Goal: Transaction & Acquisition: Purchase product/service

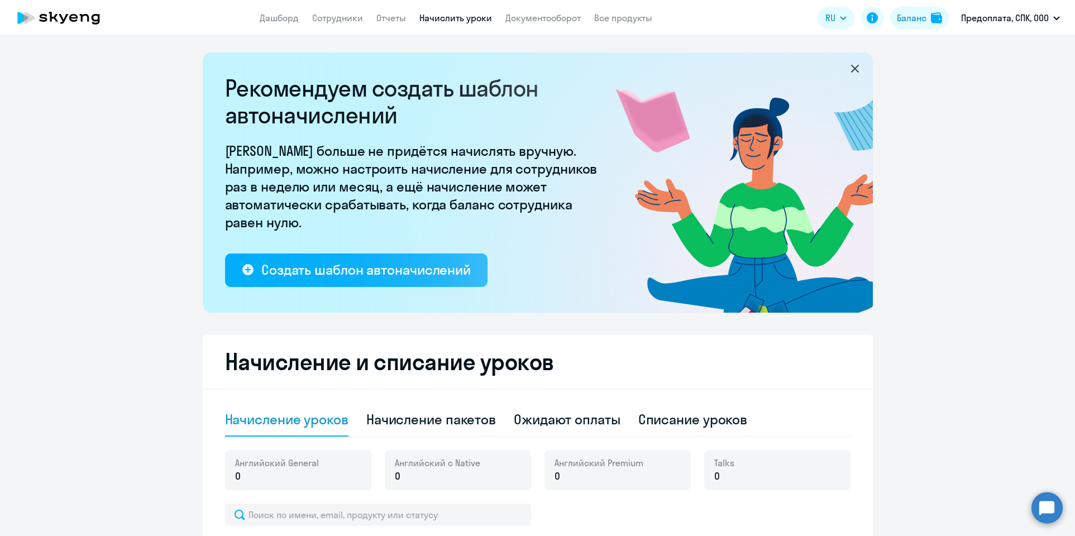
select select "10"
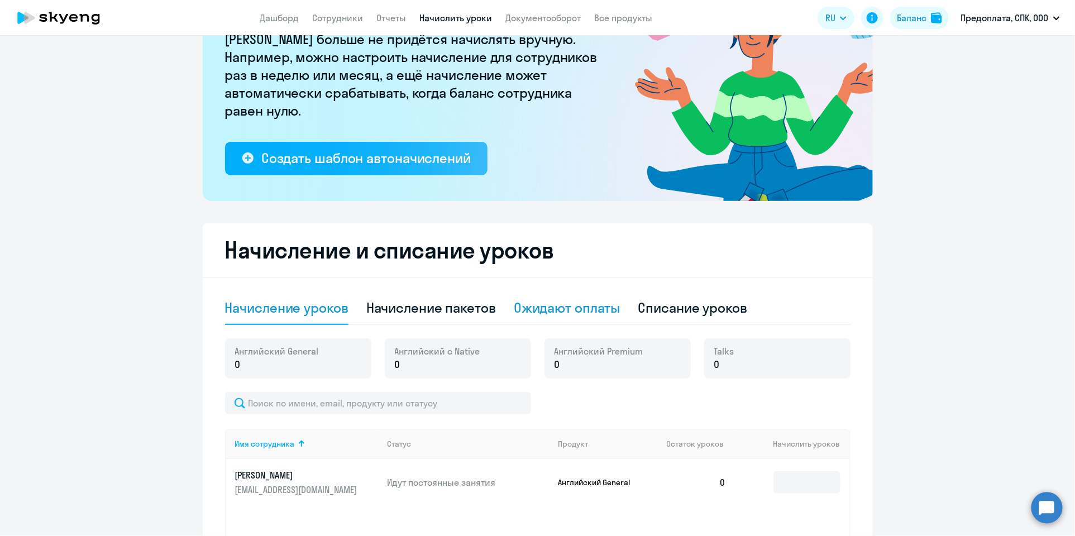
click at [588, 309] on div "Ожидают оплаты" at bounding box center [567, 308] width 107 height 18
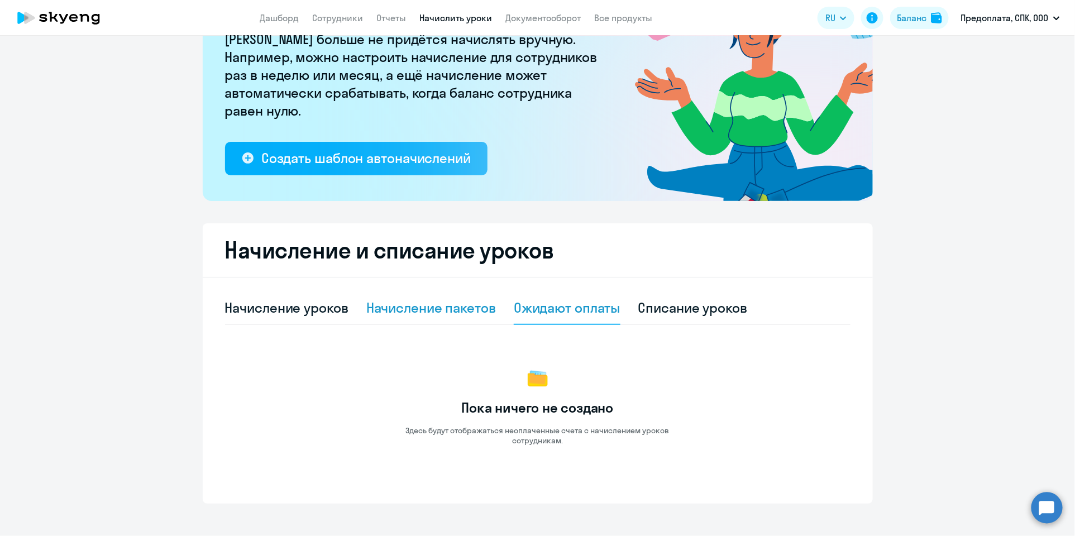
click at [466, 310] on div "Начисление пакетов" at bounding box center [431, 308] width 130 height 18
select select "10"
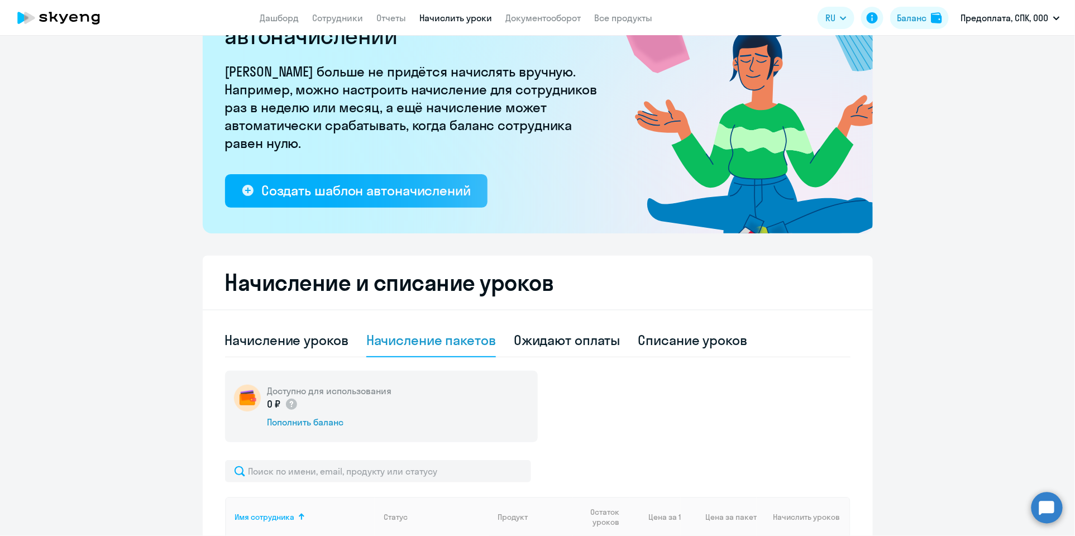
scroll to position [0, 0]
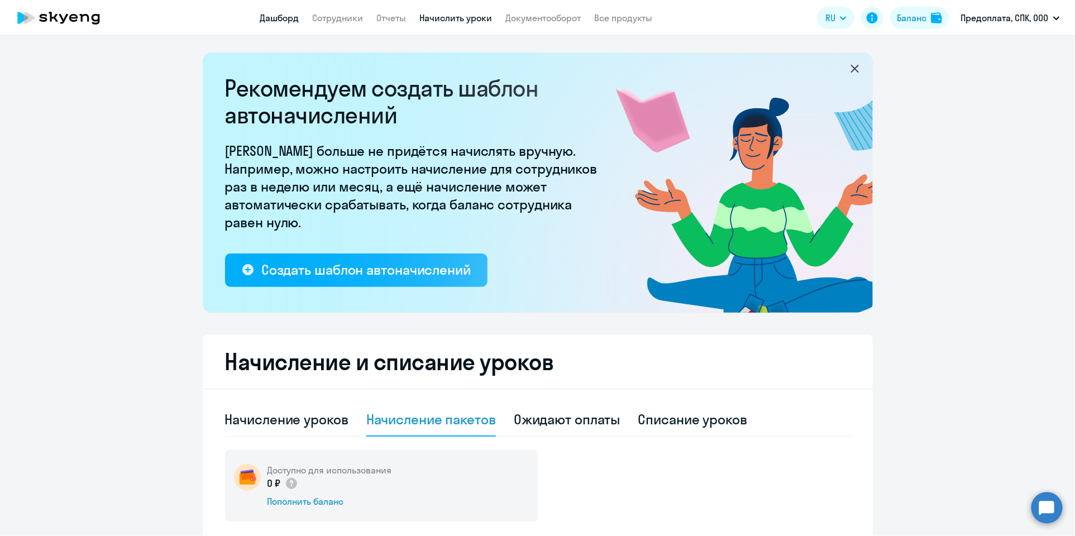
click at [286, 20] on link "Дашборд" at bounding box center [279, 17] width 39 height 11
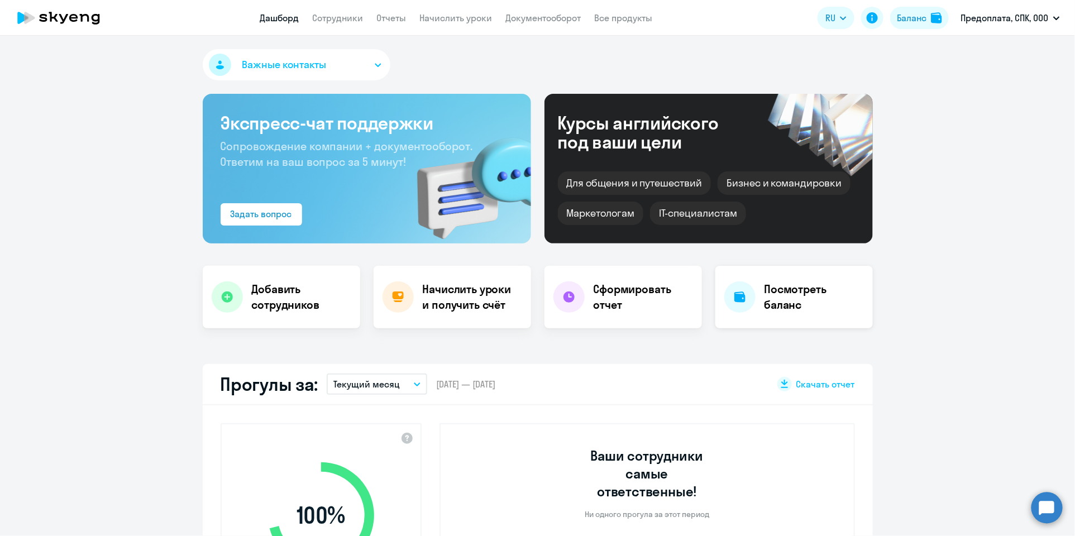
select select "30"
click at [616, 16] on link "Все продукты" at bounding box center [623, 17] width 58 height 11
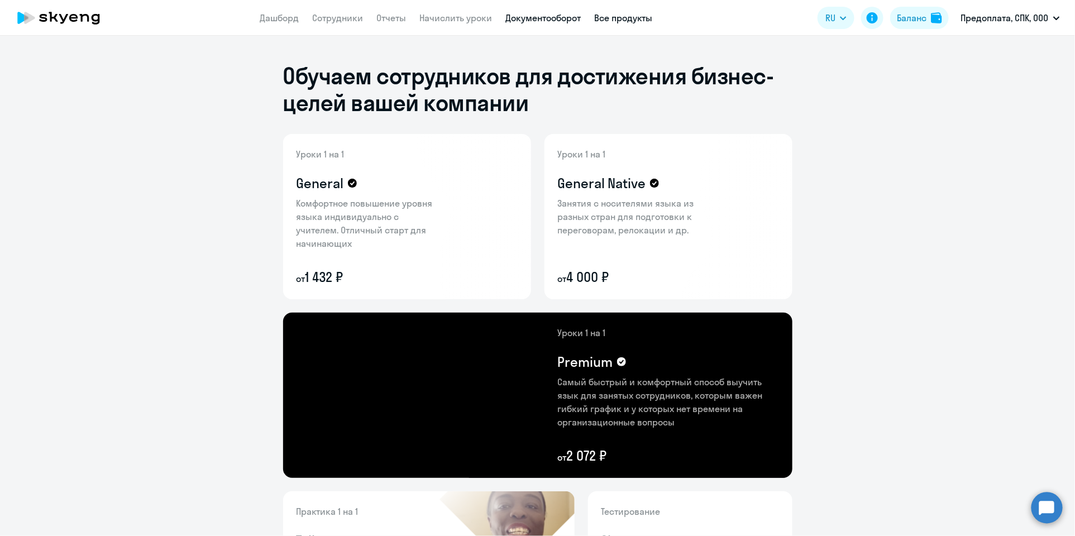
click at [557, 20] on link "Документооборот" at bounding box center [542, 17] width 75 height 11
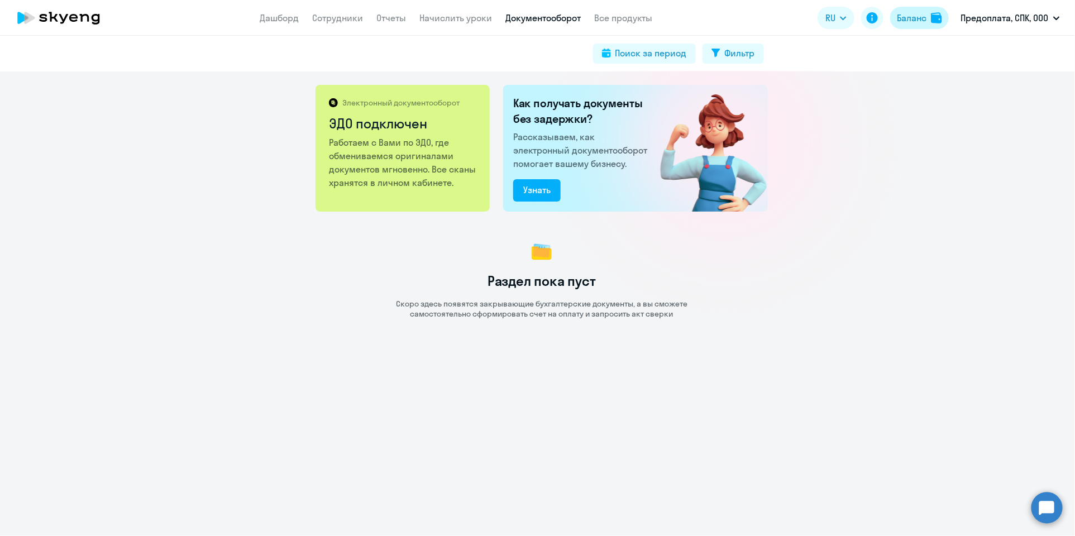
click at [932, 16] on img at bounding box center [936, 17] width 11 height 11
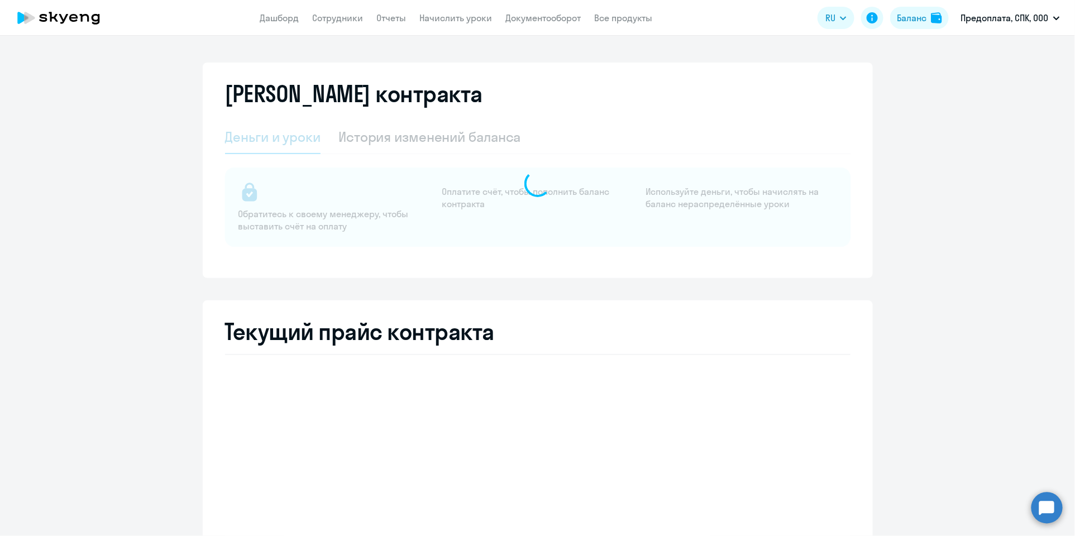
select select "english_adult_not_native_speaker"
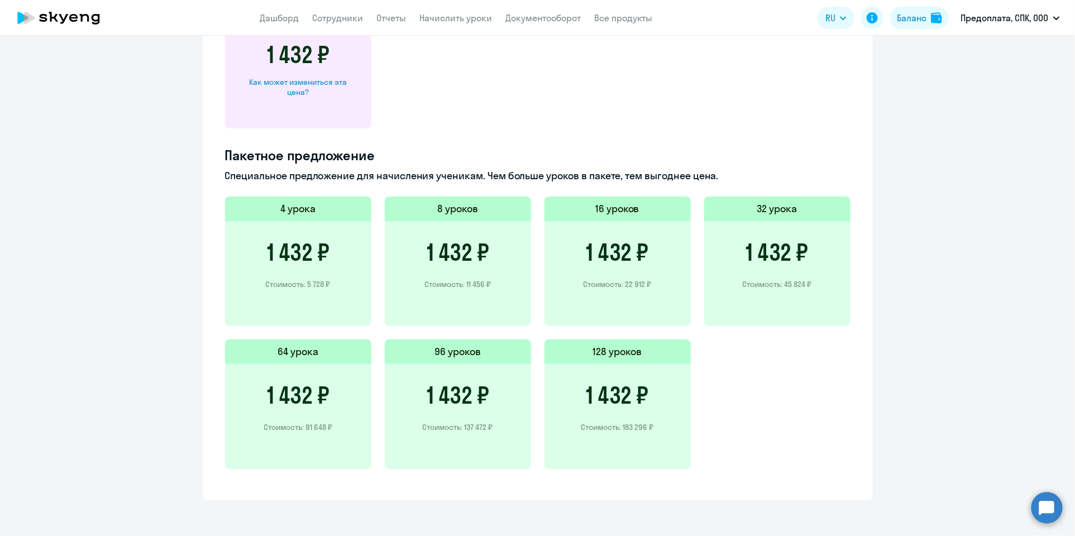
scroll to position [666, 0]
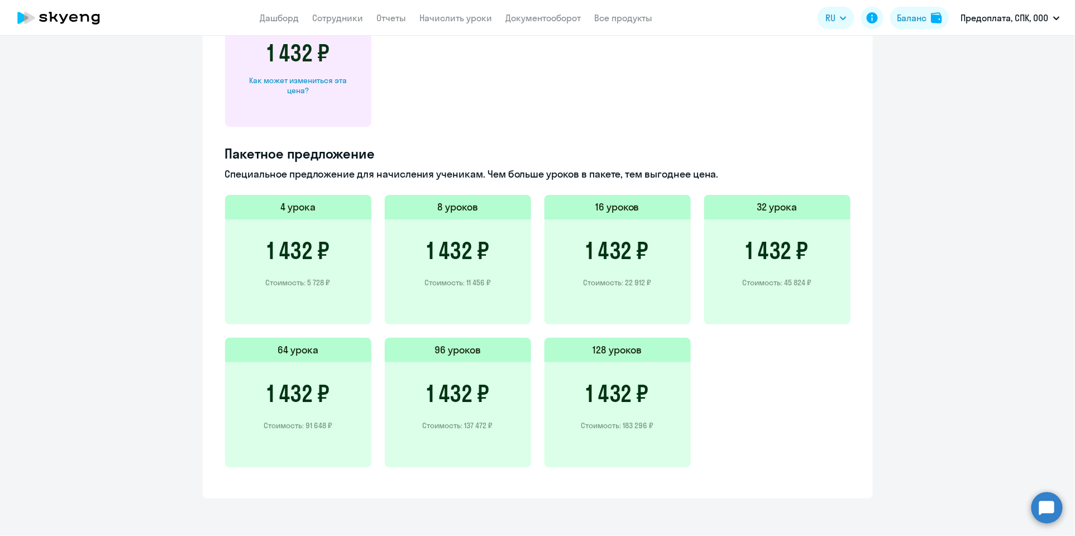
click at [463, 274] on div "1 432 ₽ Стоимость: 11 456 ₽" at bounding box center [458, 271] width 146 height 105
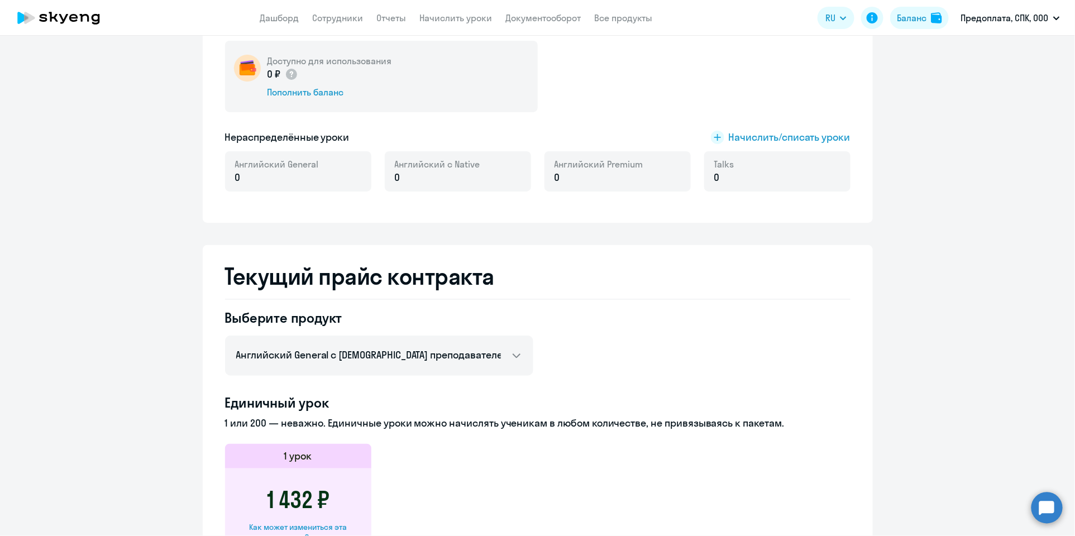
scroll to position [164, 0]
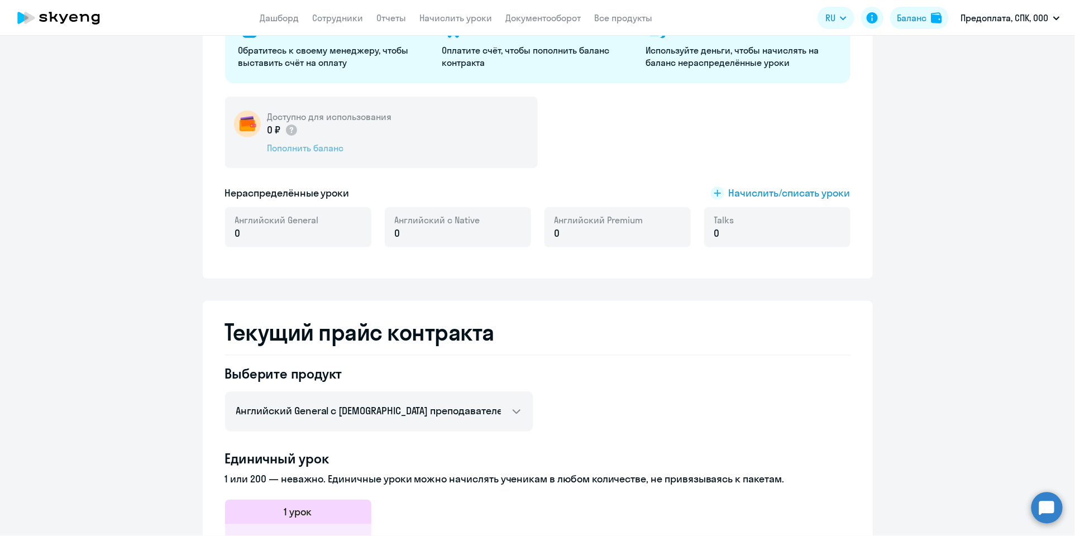
click at [318, 145] on div "Пополнить баланс" at bounding box center [329, 148] width 124 height 12
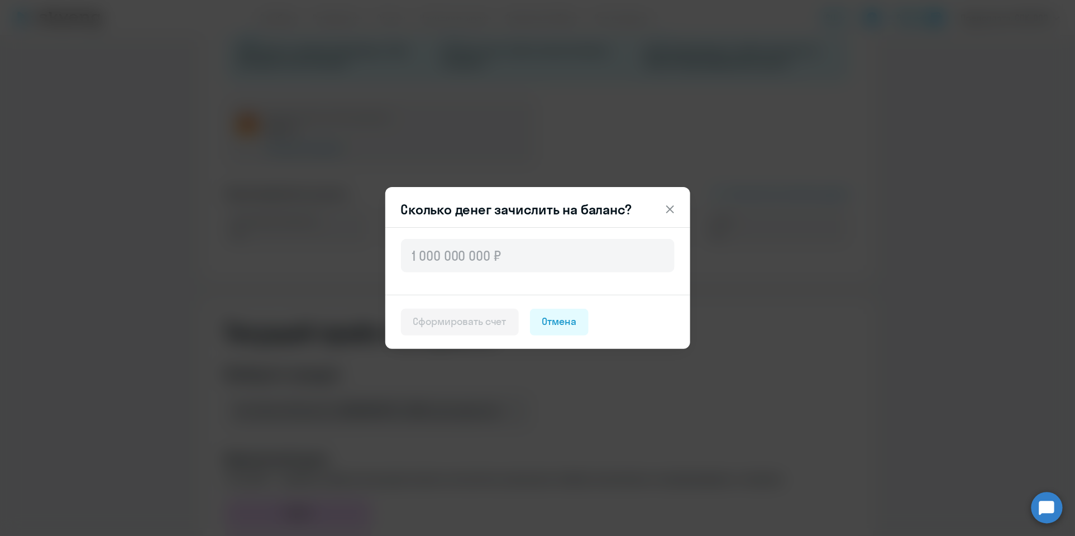
click at [669, 207] on icon at bounding box center [669, 209] width 13 height 13
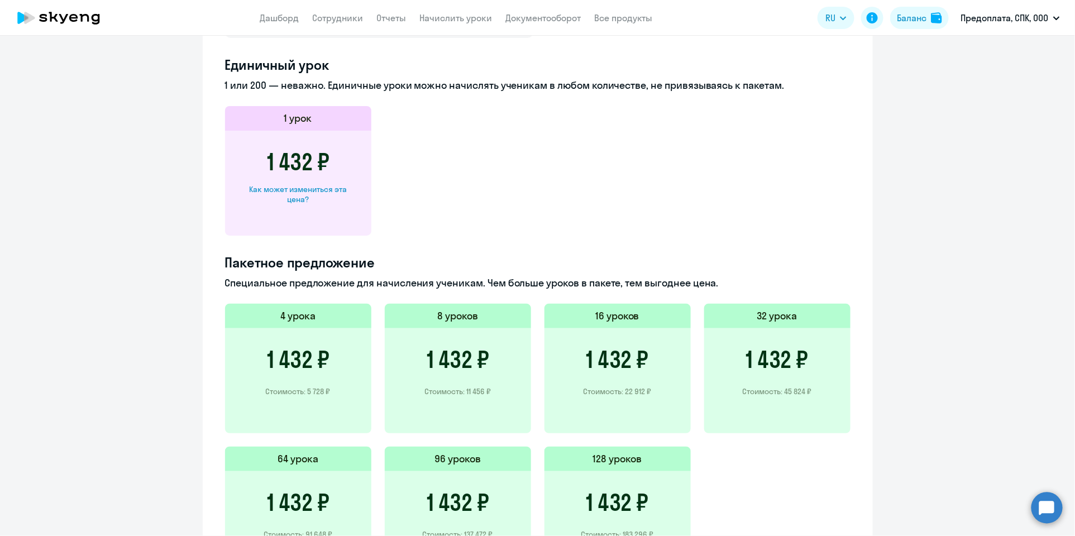
scroll to position [558, 0]
drag, startPoint x: 462, startPoint y: 390, endPoint x: 480, endPoint y: 390, distance: 17.3
click at [480, 390] on p "Стоимость: 11 456 ₽" at bounding box center [457, 391] width 66 height 10
copy p "11 456"
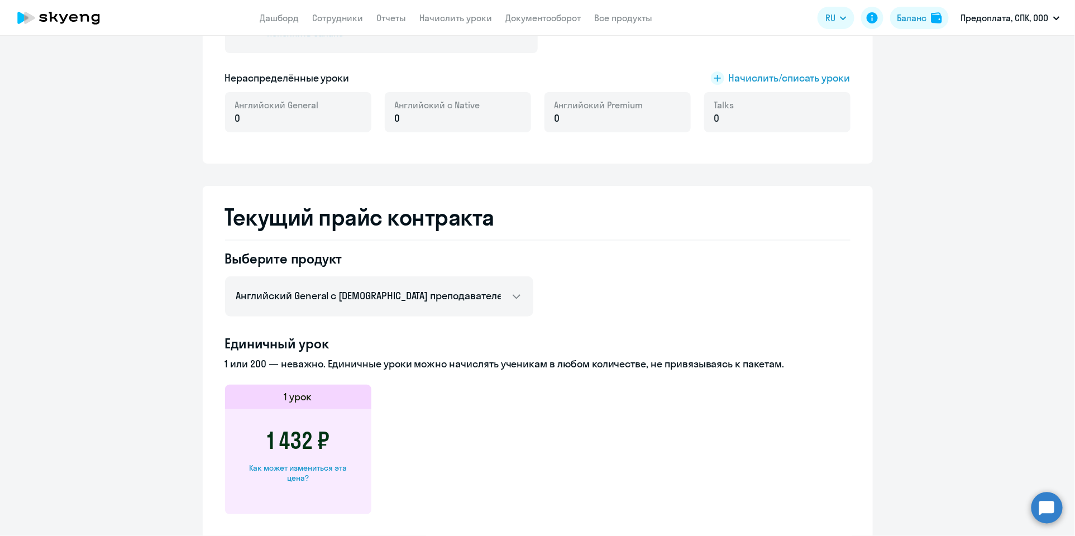
scroll to position [0, 0]
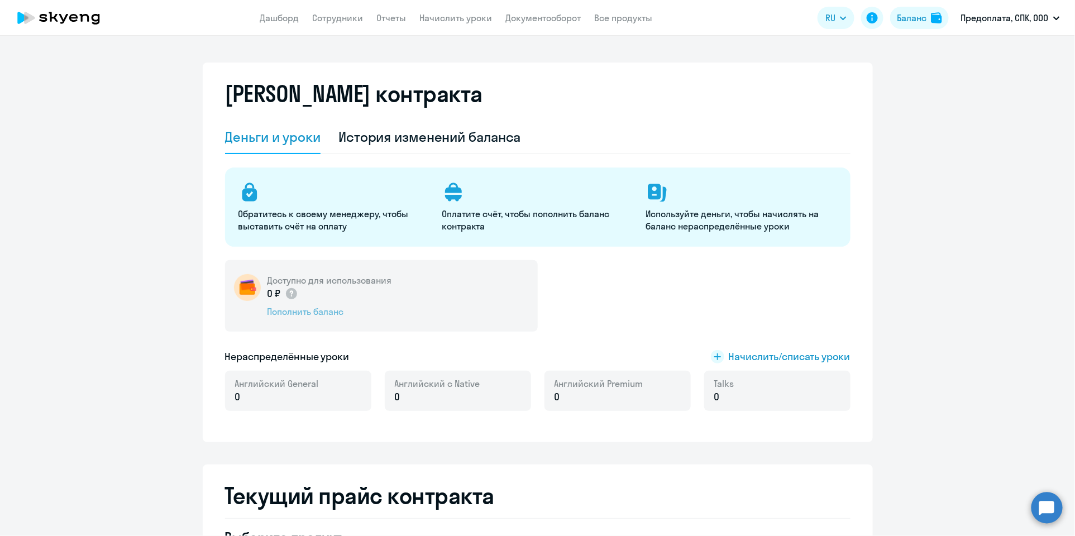
click at [289, 306] on div "Пополнить баланс" at bounding box center [329, 311] width 124 height 12
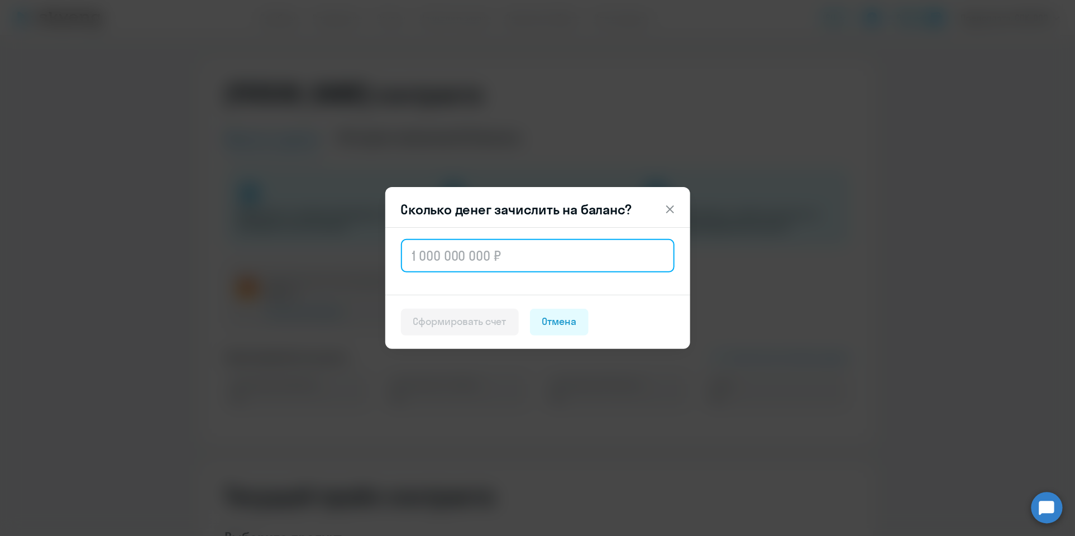
click at [444, 255] on input "text" at bounding box center [538, 255] width 274 height 33
paste input "11 456"
type input "11 456"
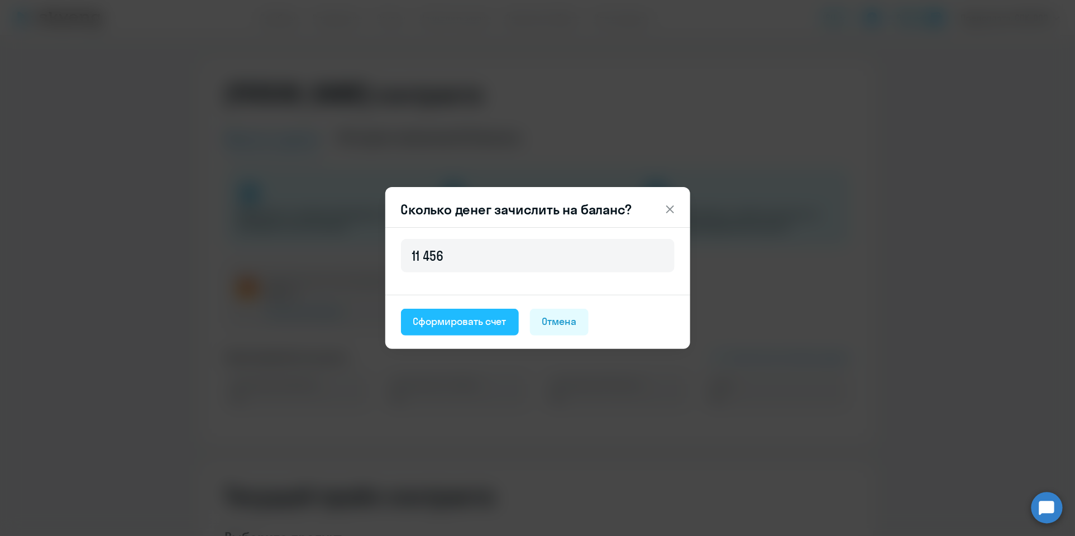
click at [478, 324] on div "Сформировать счет" at bounding box center [459, 321] width 93 height 15
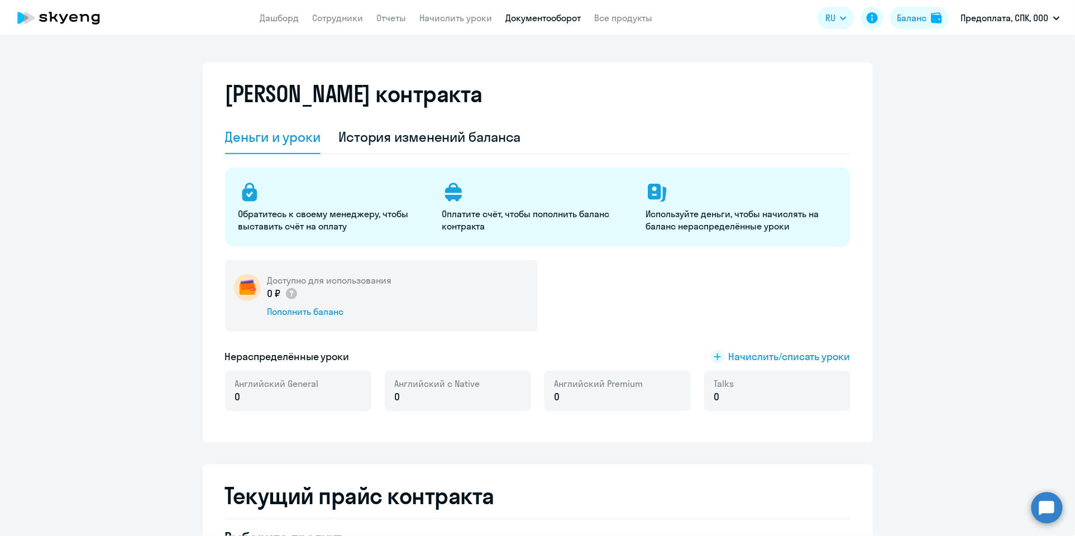
click at [569, 20] on link "Документооборот" at bounding box center [542, 17] width 75 height 11
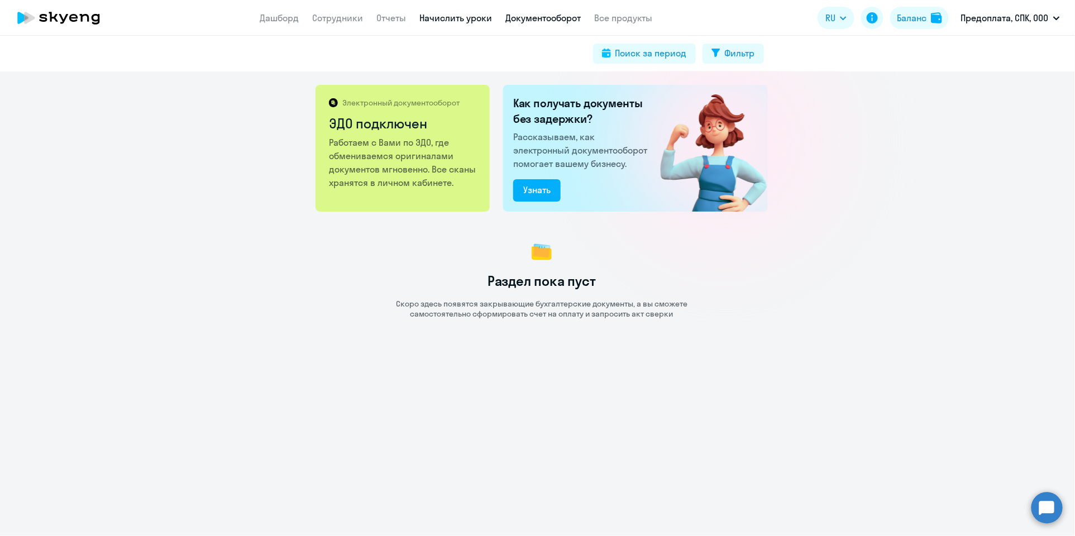
click at [439, 14] on link "Начислить уроки" at bounding box center [455, 17] width 73 height 11
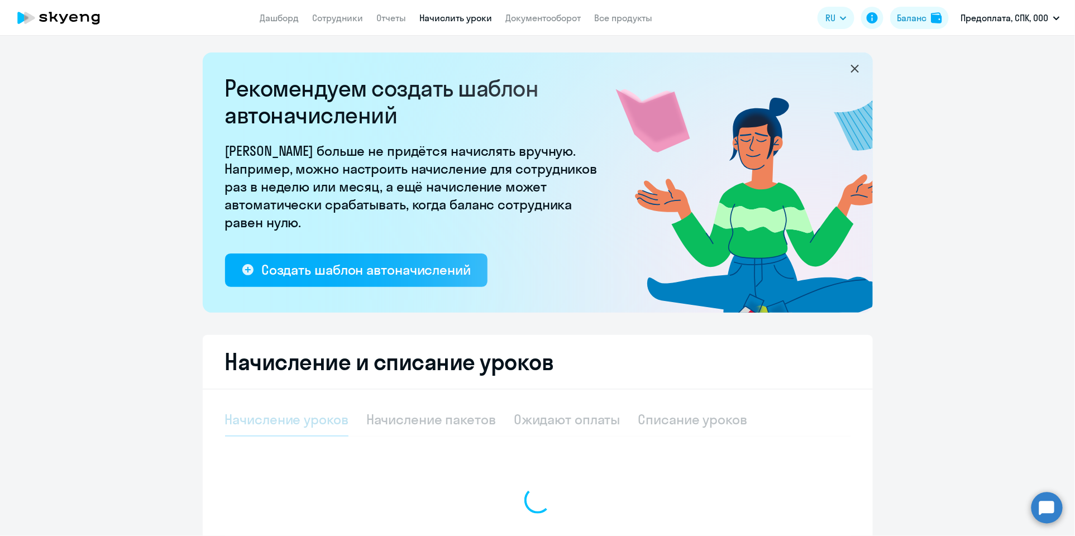
select select "10"
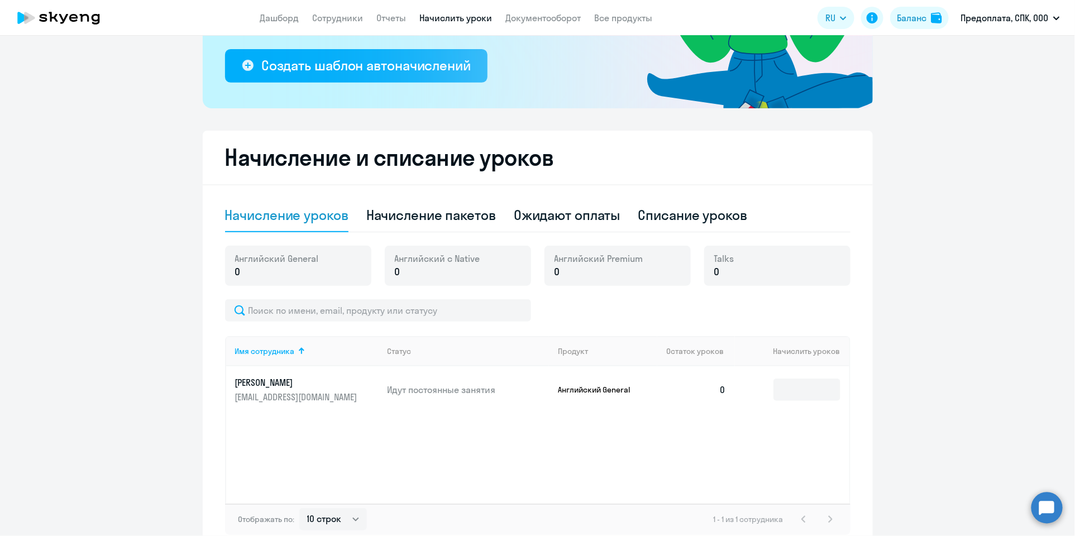
scroll to position [223, 0]
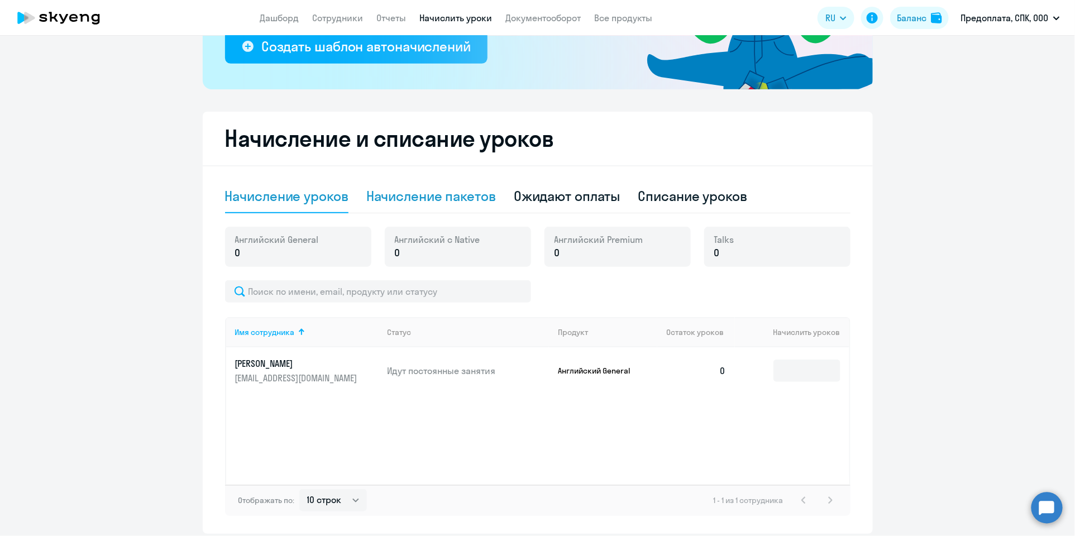
click at [477, 197] on div "Начисление пакетов" at bounding box center [431, 196] width 130 height 18
select select "10"
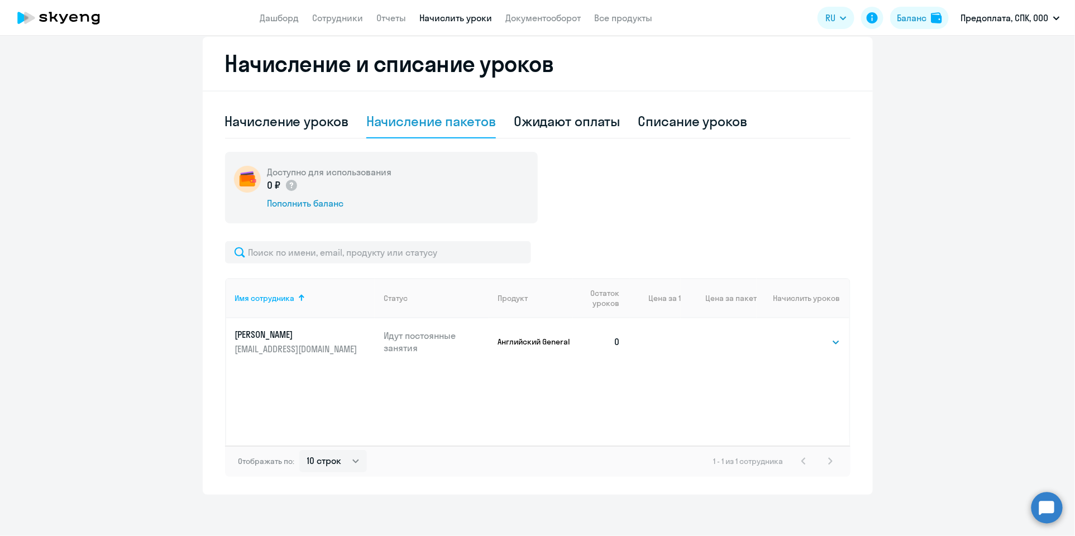
scroll to position [301, 0]
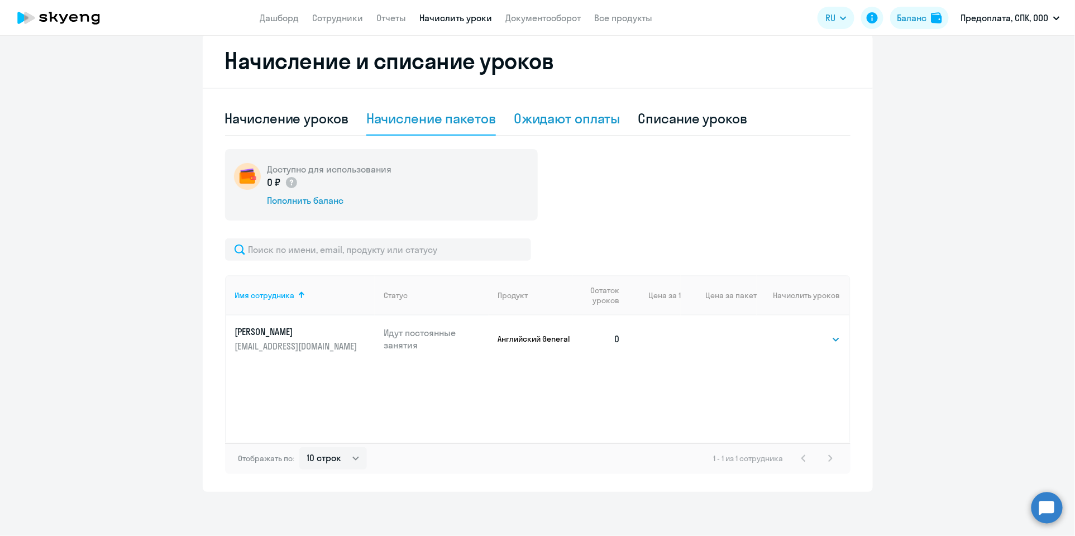
click at [590, 121] on div "Ожидают оплаты" at bounding box center [567, 118] width 107 height 18
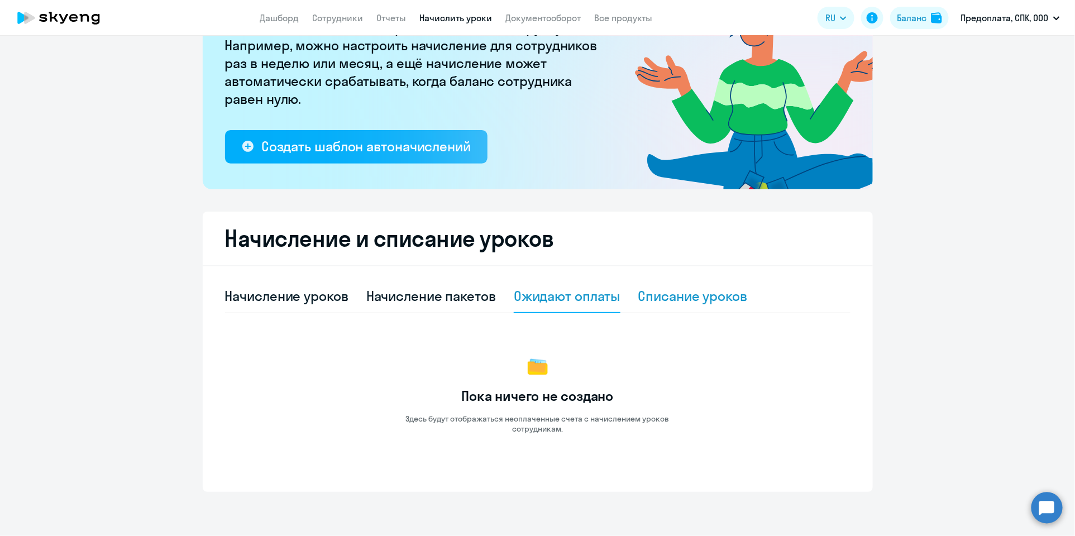
click at [677, 298] on div "Списание уроков" at bounding box center [692, 296] width 109 height 18
select select "10"
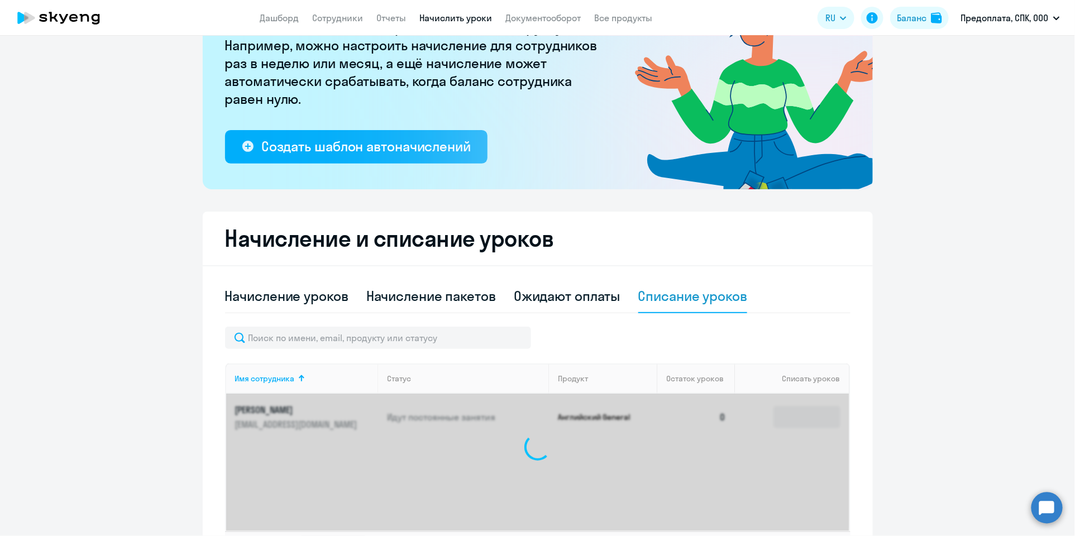
scroll to position [212, 0]
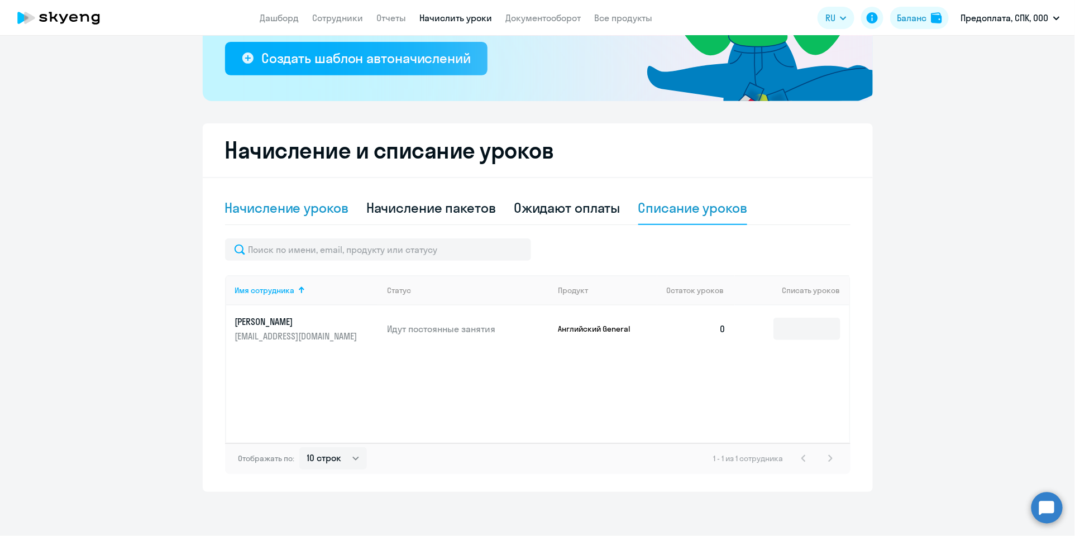
click at [259, 205] on div "Начисление уроков" at bounding box center [286, 208] width 123 height 18
select select "10"
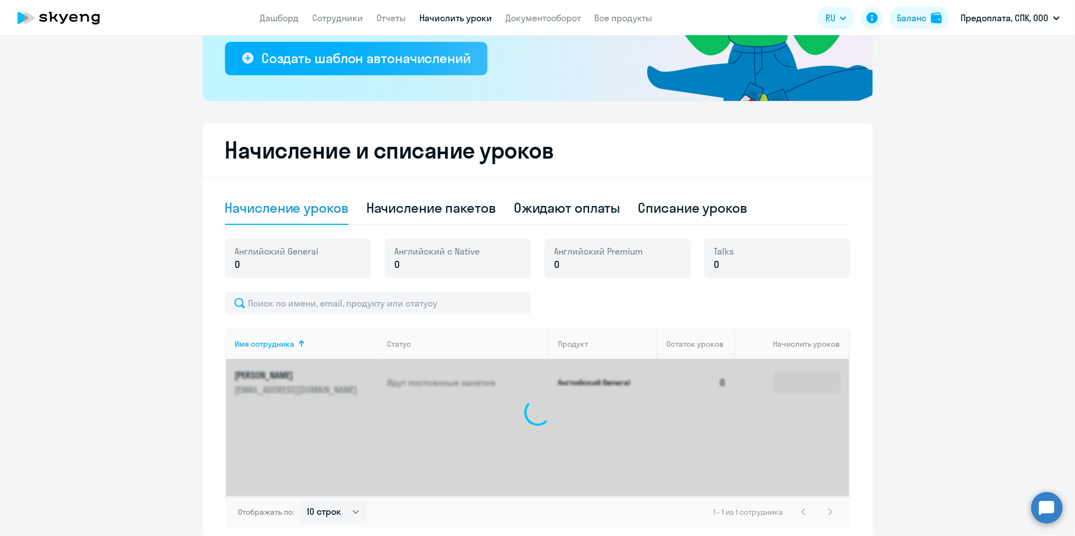
scroll to position [265, 0]
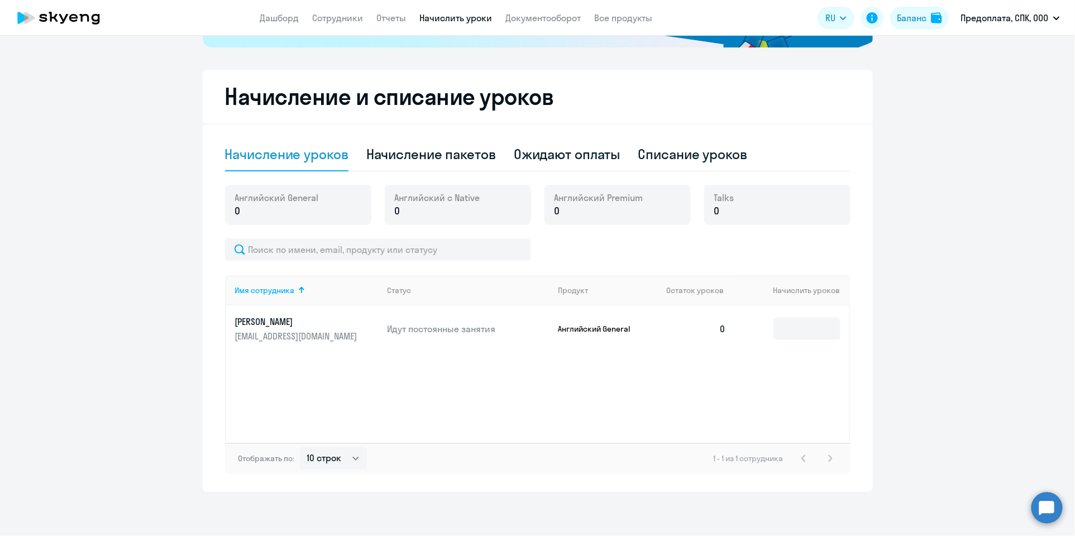
click at [722, 327] on td "0" at bounding box center [696, 328] width 78 height 47
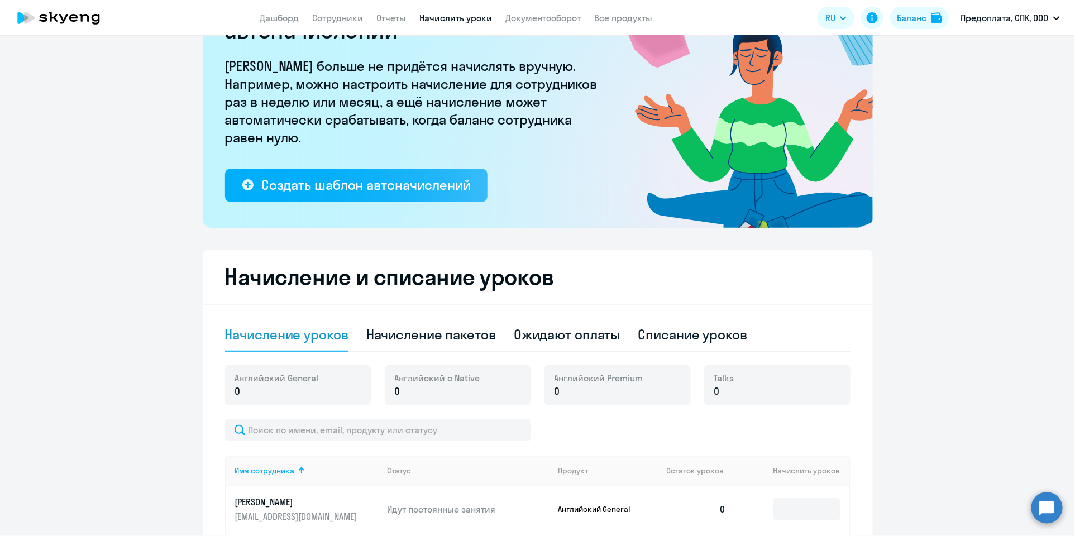
scroll to position [0, 0]
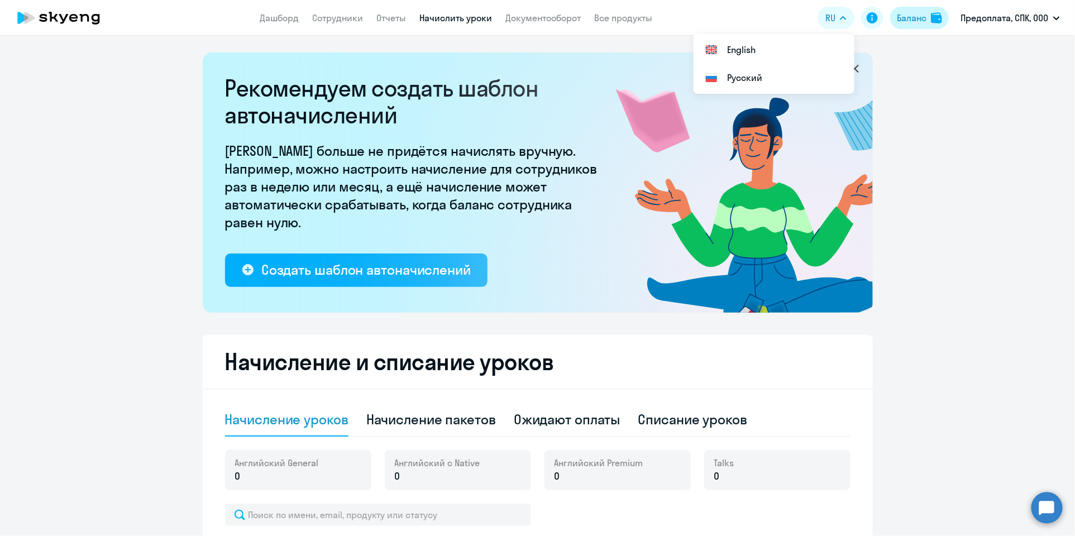
click at [918, 22] on div "Баланс" at bounding box center [912, 17] width 30 height 13
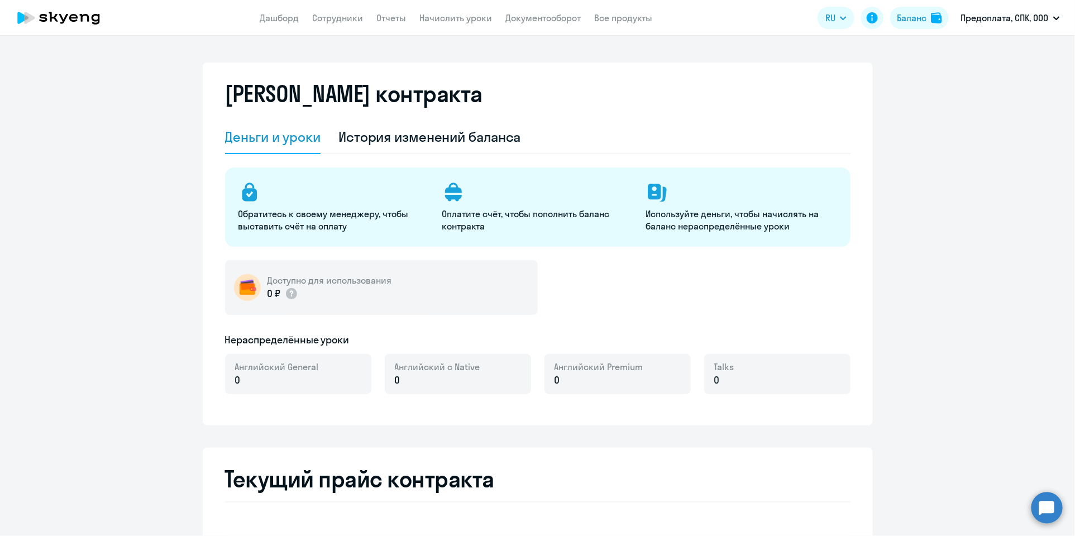
select select "english_adult_not_native_speaker"
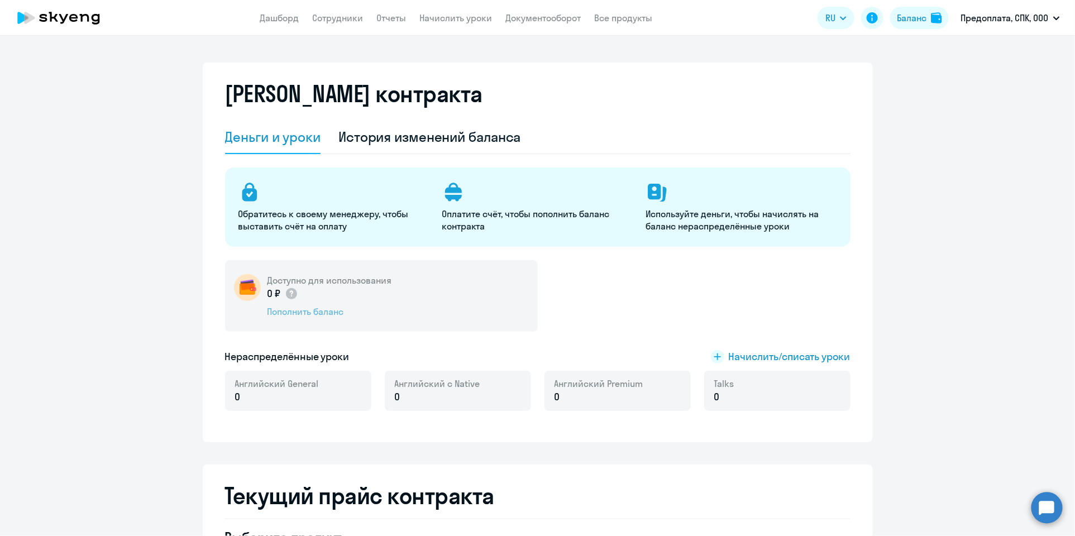
click at [316, 310] on div "Пополнить баланс" at bounding box center [329, 311] width 124 height 12
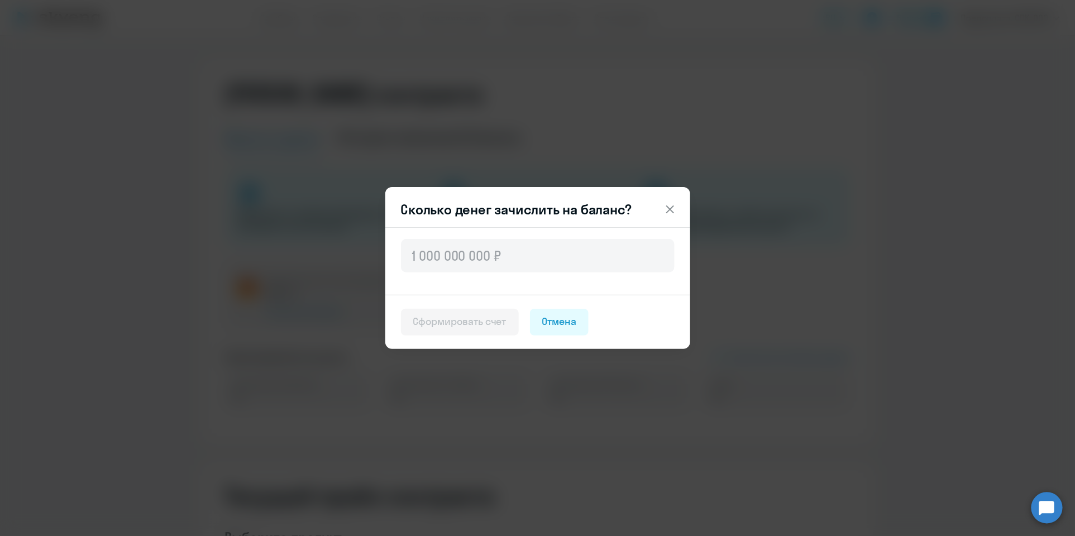
click at [444, 316] on div "Сформировать счет" at bounding box center [459, 321] width 93 height 15
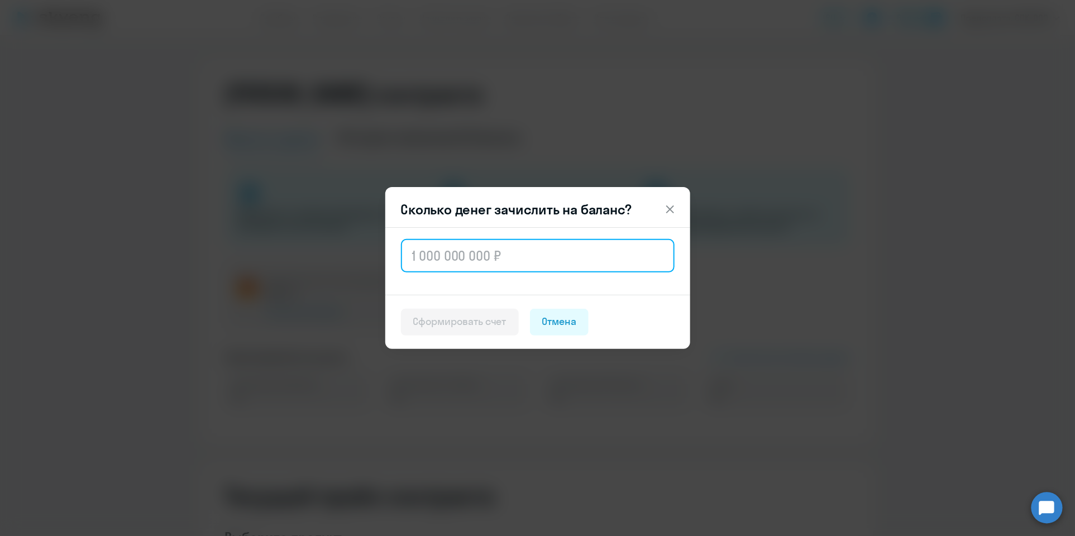
click at [441, 262] on input "text" at bounding box center [538, 255] width 274 height 33
paste input "11 456"
type input "11 456"
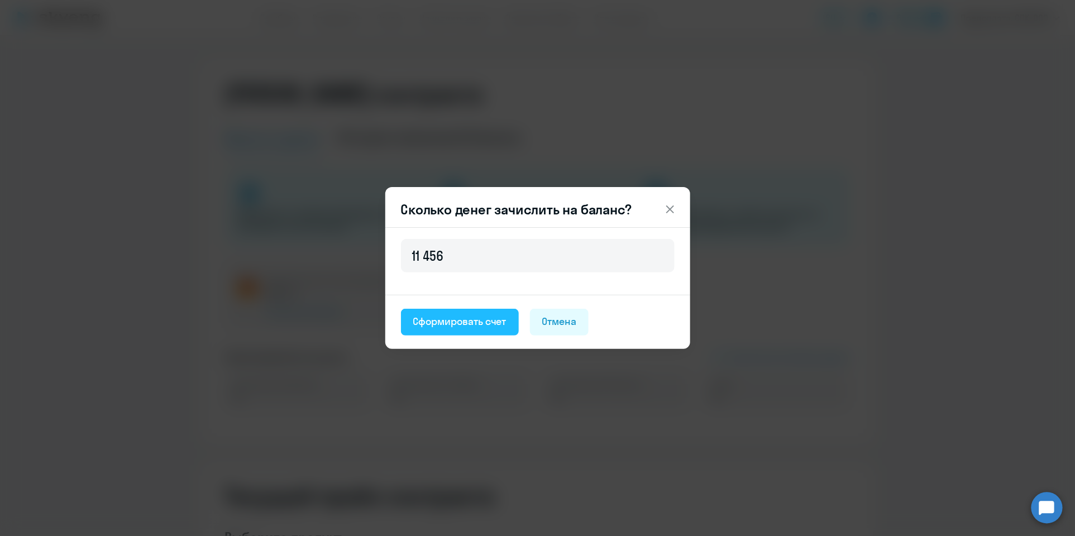
click at [451, 326] on div "Сформировать счет" at bounding box center [459, 321] width 93 height 15
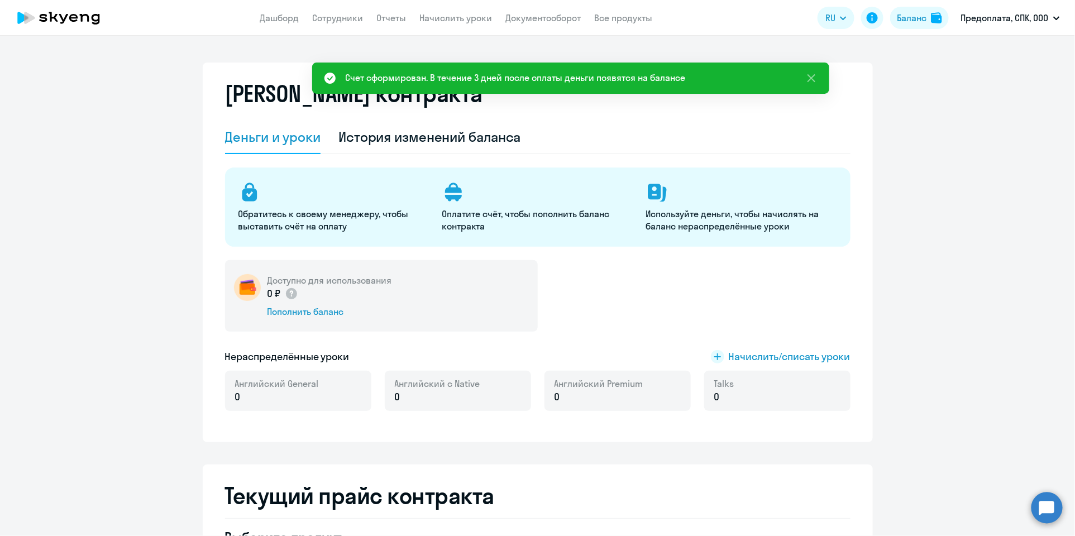
click at [328, 79] on icon at bounding box center [329, 77] width 13 height 13
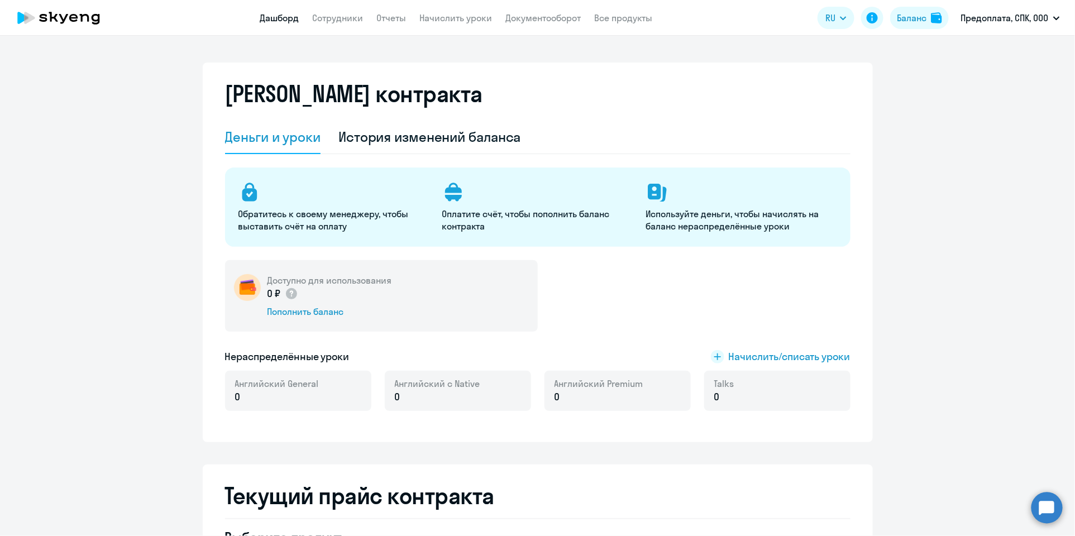
click at [290, 20] on link "Дашборд" at bounding box center [279, 17] width 39 height 11
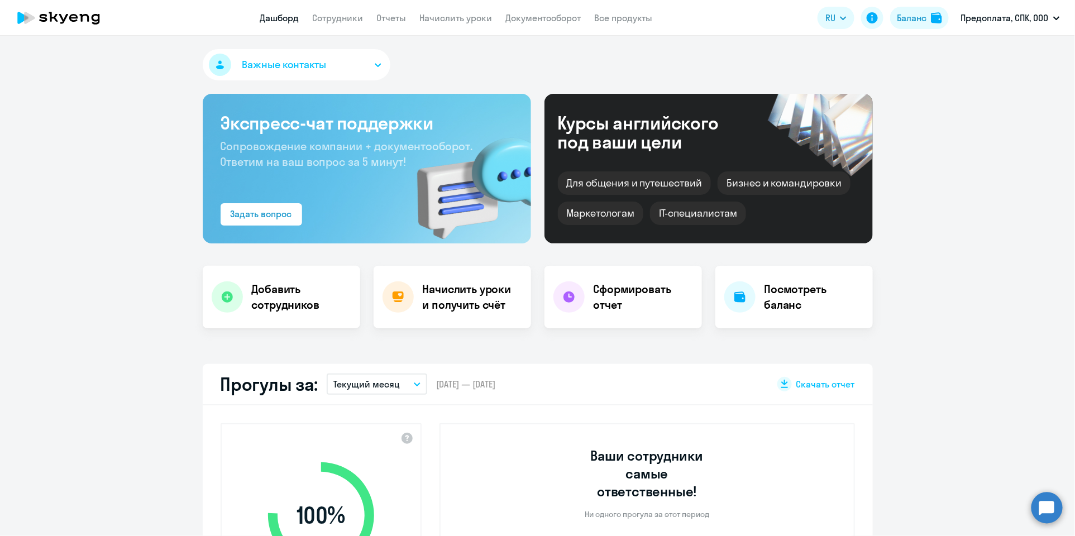
select select "30"
click at [802, 291] on h4 "Посмотреть баланс" at bounding box center [813, 296] width 99 height 31
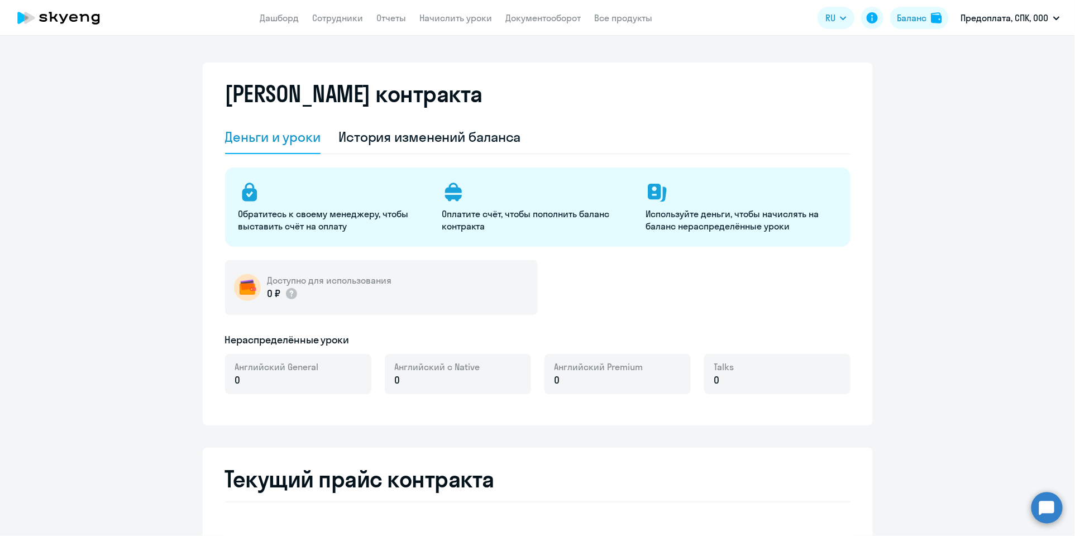
select select "english_adult_not_native_speaker"
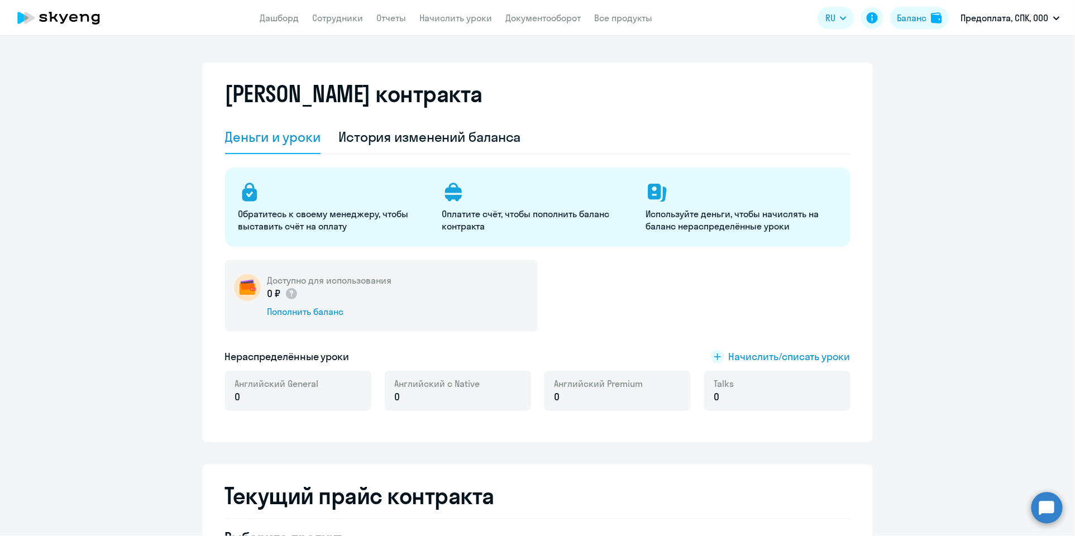
click at [1046, 507] on circle at bounding box center [1046, 507] width 31 height 31
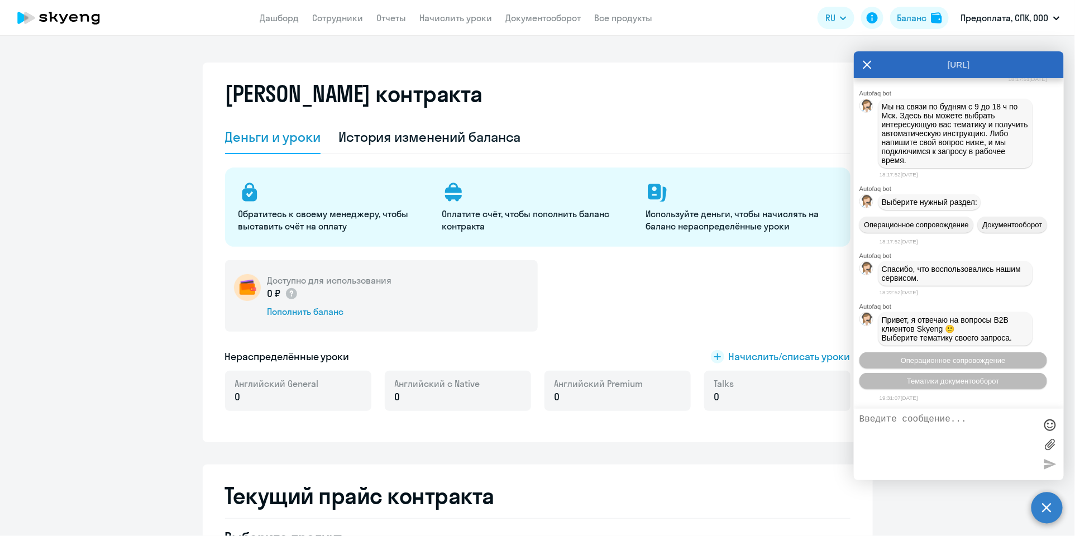
scroll to position [8287, 0]
click at [869, 66] on icon at bounding box center [867, 65] width 8 height 8
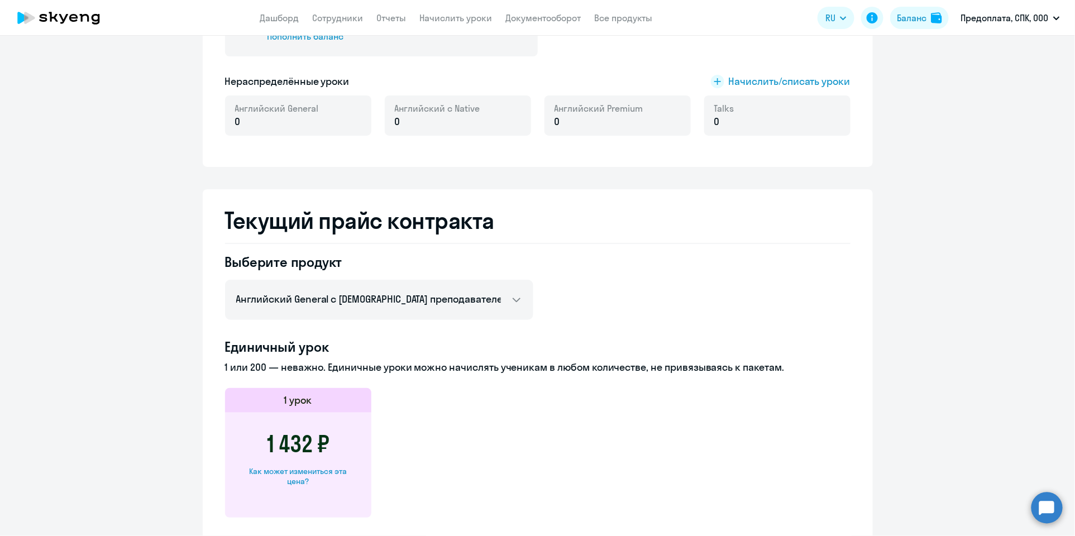
scroll to position [0, 0]
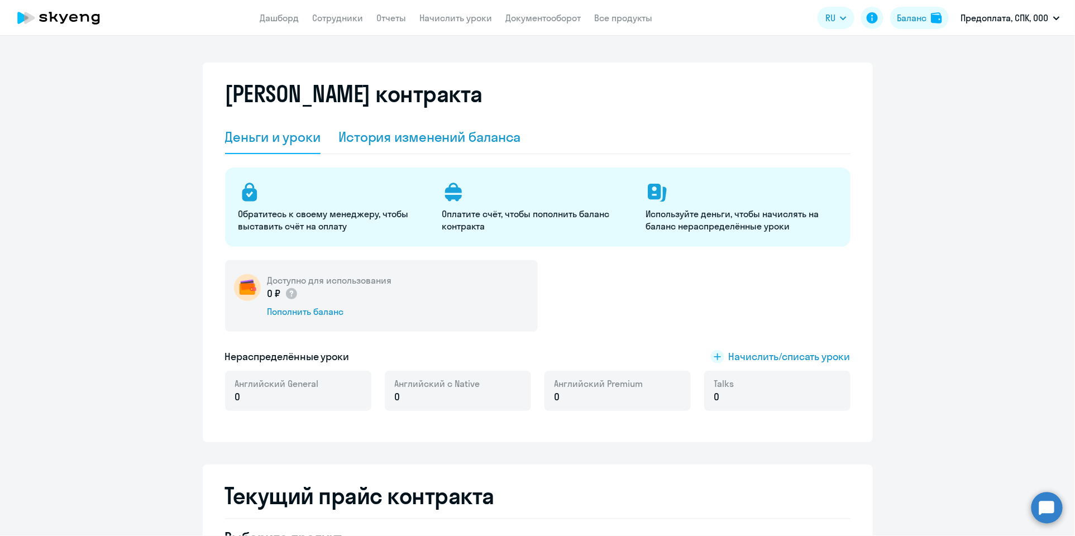
click at [478, 142] on div "История изменений баланса" at bounding box center [429, 137] width 183 height 18
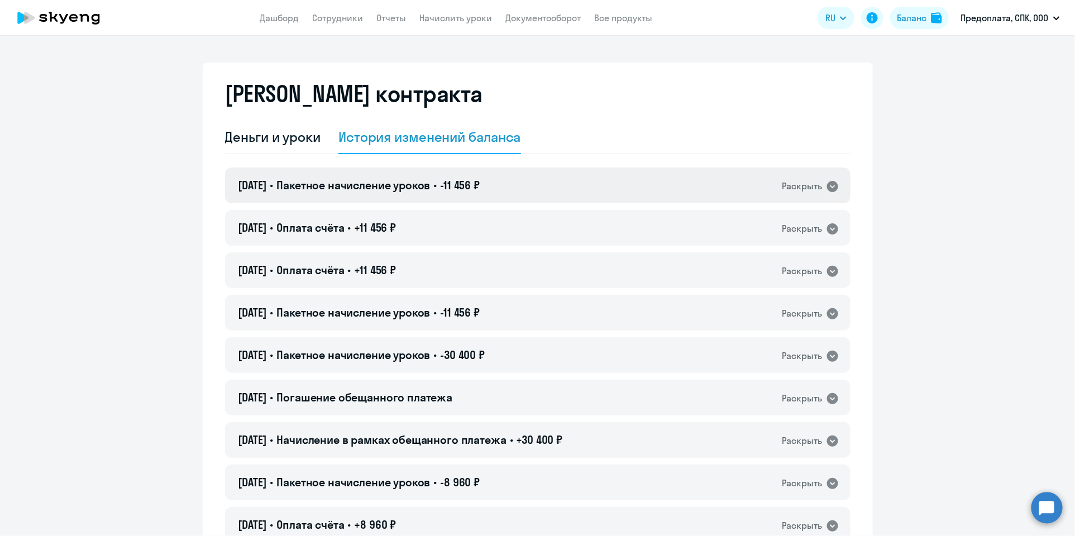
click at [411, 185] on span "Пакетное начисление уроков" at bounding box center [353, 185] width 154 height 14
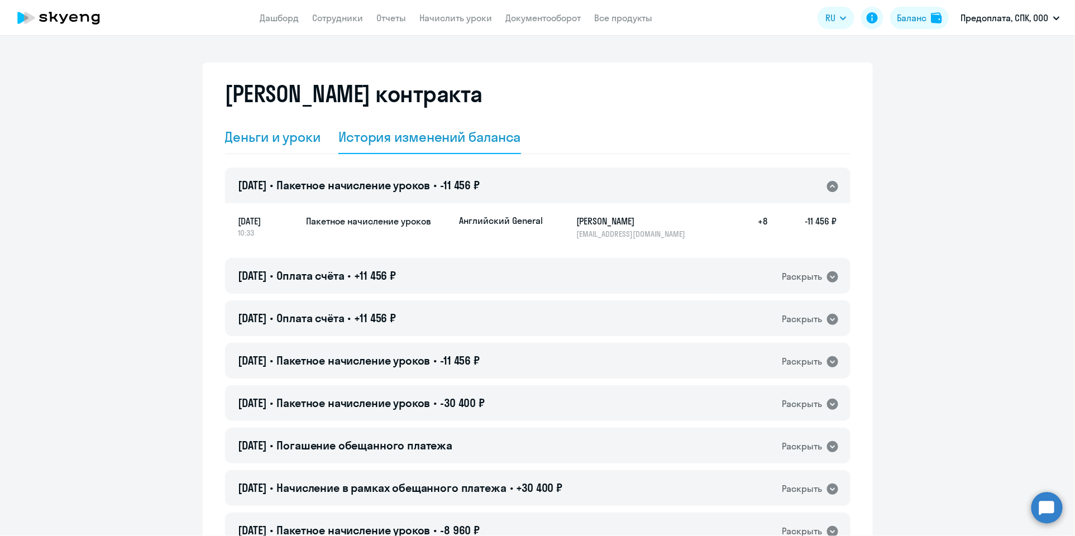
click at [265, 142] on div "Деньги и уроки" at bounding box center [273, 137] width 96 height 18
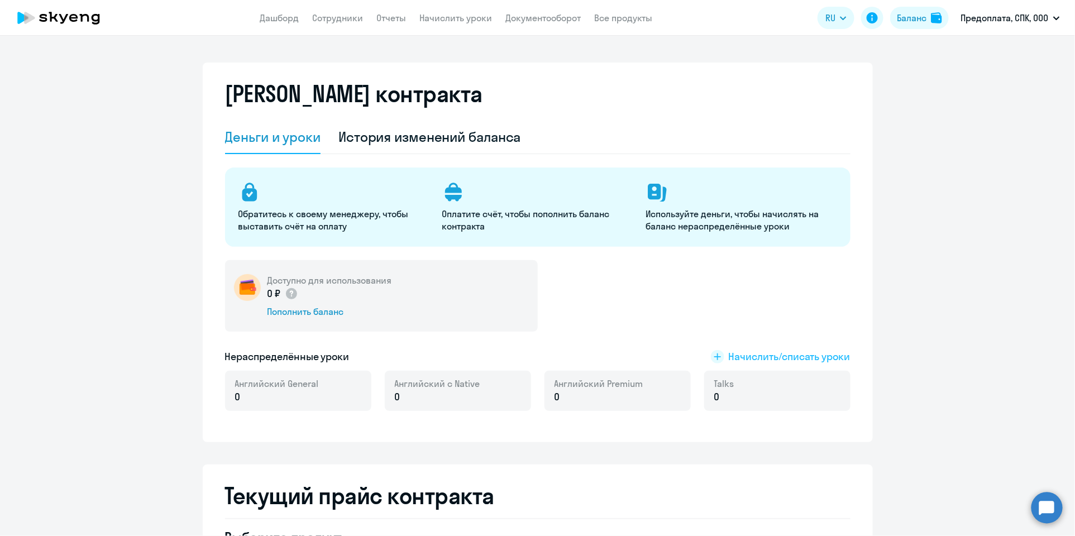
click at [795, 357] on span "Начислить/списать уроки" at bounding box center [789, 356] width 122 height 15
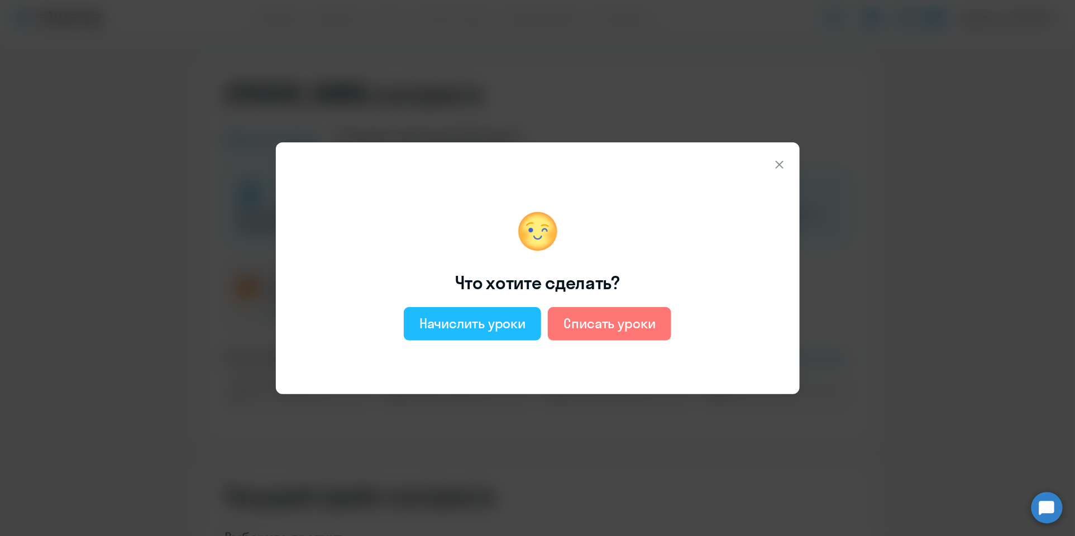
click at [481, 331] on div "Начислить уроки" at bounding box center [472, 323] width 107 height 18
select select "english_adult_not_native_speaker"
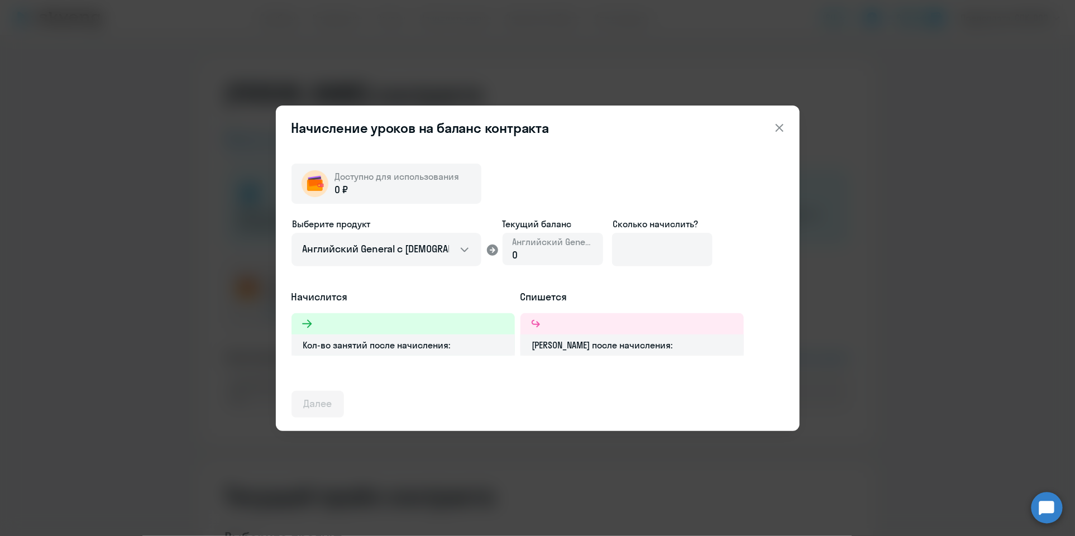
click at [362, 185] on div "0 ₽" at bounding box center [397, 190] width 124 height 15
click at [462, 247] on select "Английский General с [DEMOGRAPHIC_DATA] преподавателем Английский General с [DE…" at bounding box center [386, 249] width 190 height 33
click at [677, 184] on div "Доступно для использования 0 ₽ Выберите продукт Английский General с [DEMOGRAPH…" at bounding box center [537, 286] width 492 height 263
click at [676, 246] on input at bounding box center [662, 249] width 100 height 33
click at [782, 126] on icon at bounding box center [779, 127] width 13 height 13
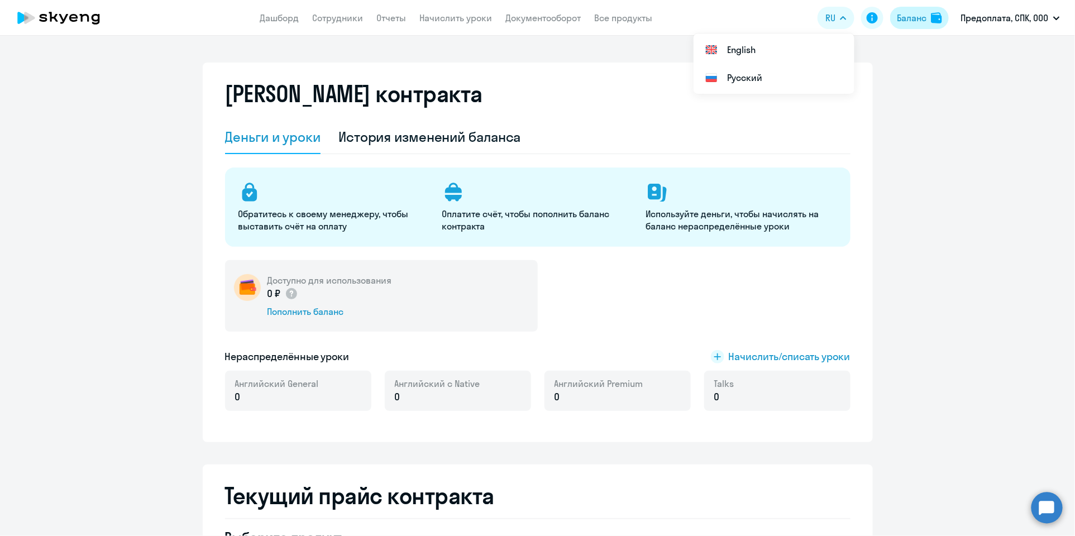
click at [930, 18] on button "Баланс" at bounding box center [919, 18] width 59 height 22
click at [907, 24] on div "Баланс" at bounding box center [912, 17] width 30 height 13
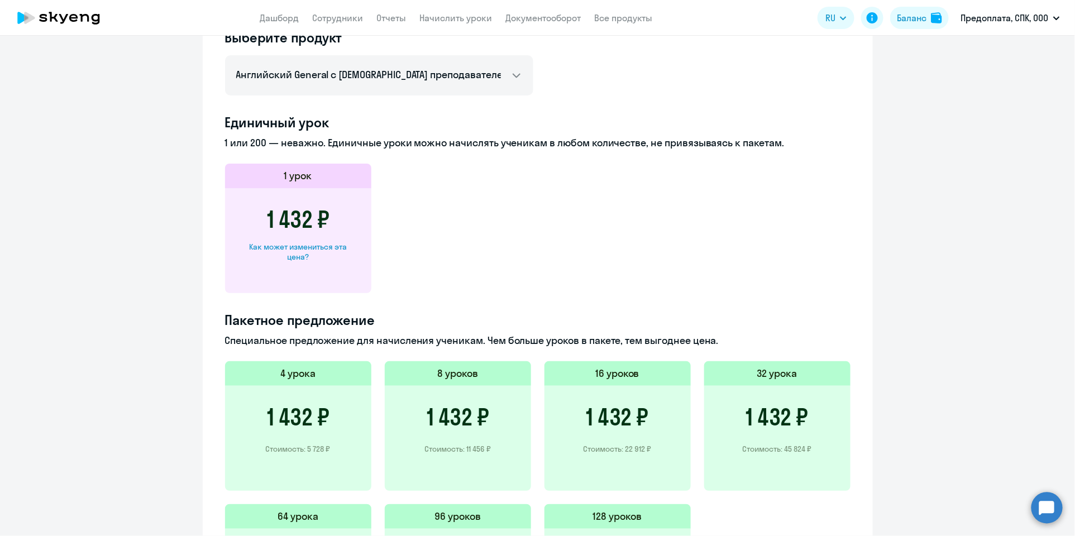
scroll to position [614, 0]
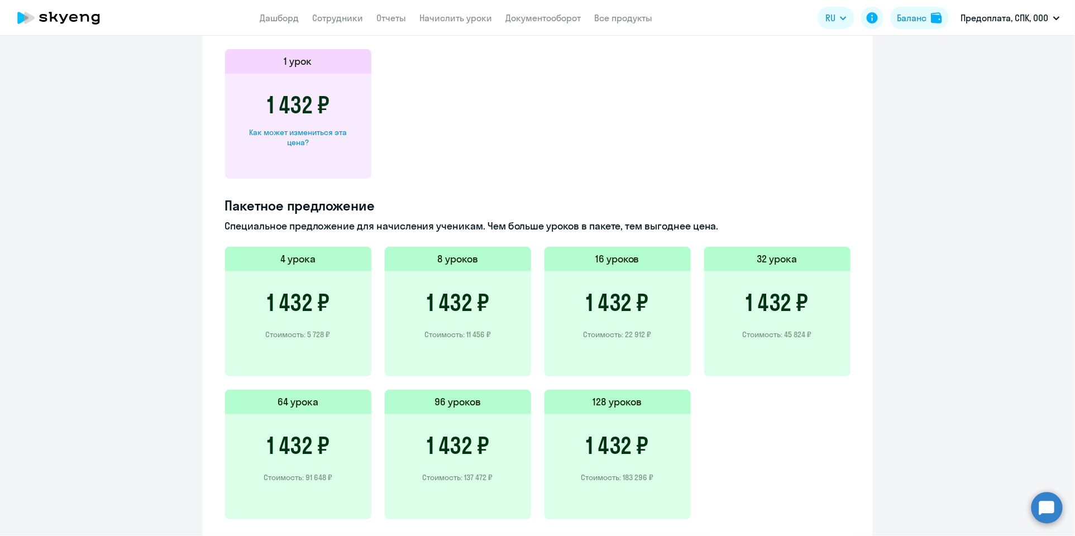
click at [469, 354] on div "1 432 ₽ Стоимость: 11 456 ₽" at bounding box center [458, 323] width 146 height 105
click at [472, 299] on h3 "1 432 ₽" at bounding box center [457, 302] width 63 height 27
click at [461, 257] on h5 "8 уроков" at bounding box center [457, 259] width 41 height 15
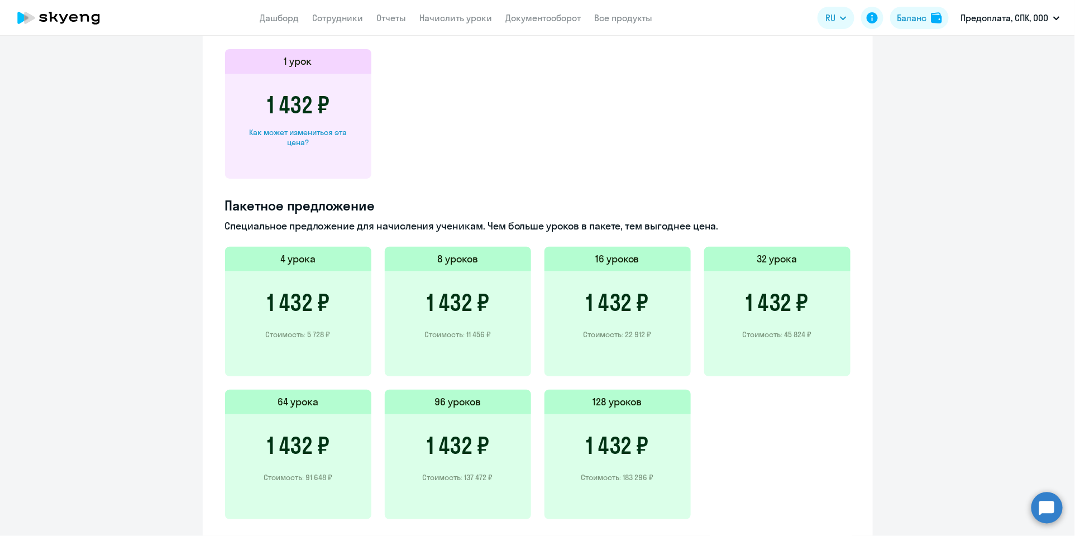
click at [450, 317] on div "1 432 ₽ Стоимость: 11 456 ₽" at bounding box center [458, 323] width 146 height 105
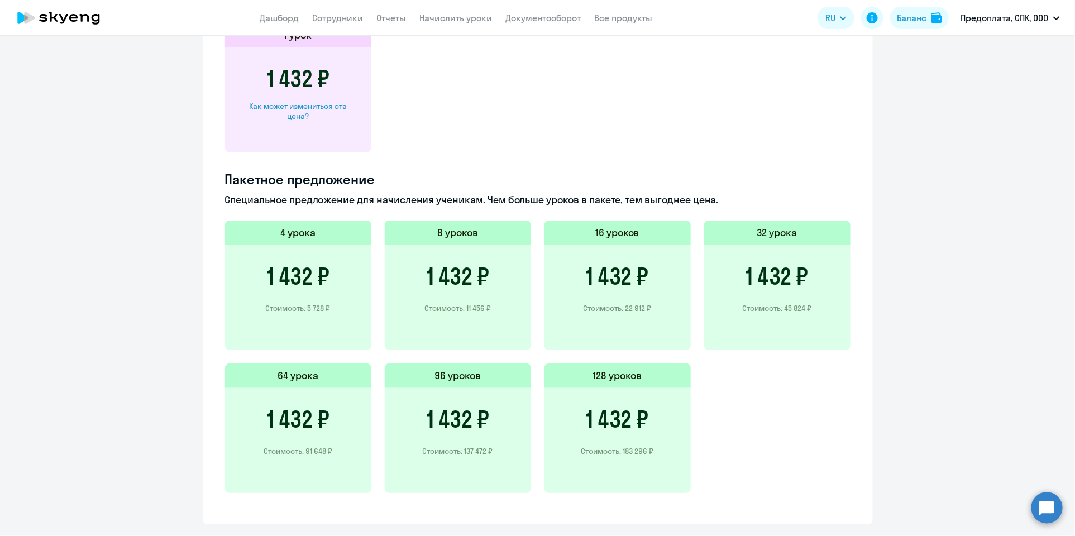
scroll to position [666, 0]
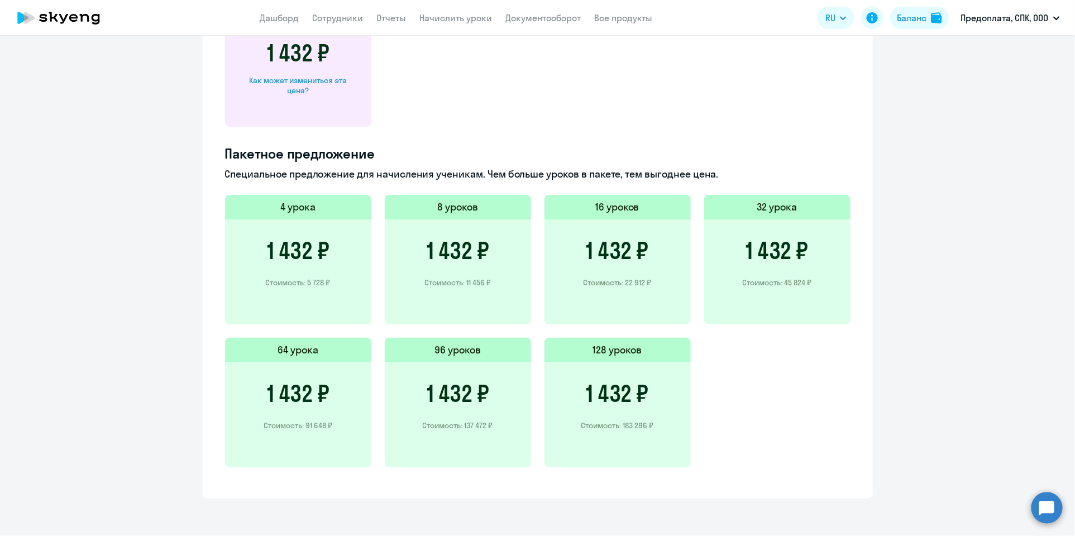
click at [439, 248] on h3 "1 432 ₽" at bounding box center [457, 250] width 63 height 27
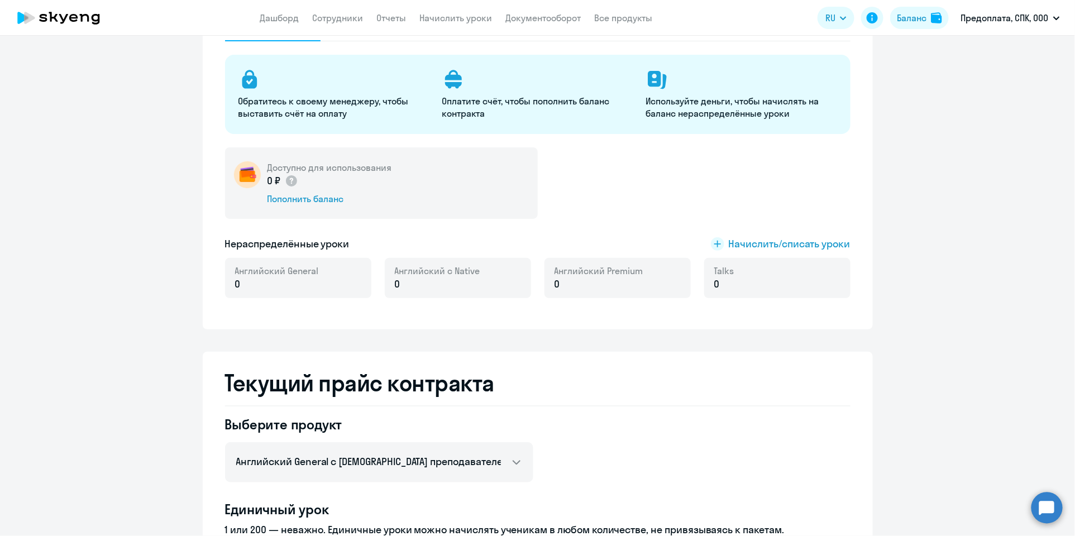
scroll to position [108, 0]
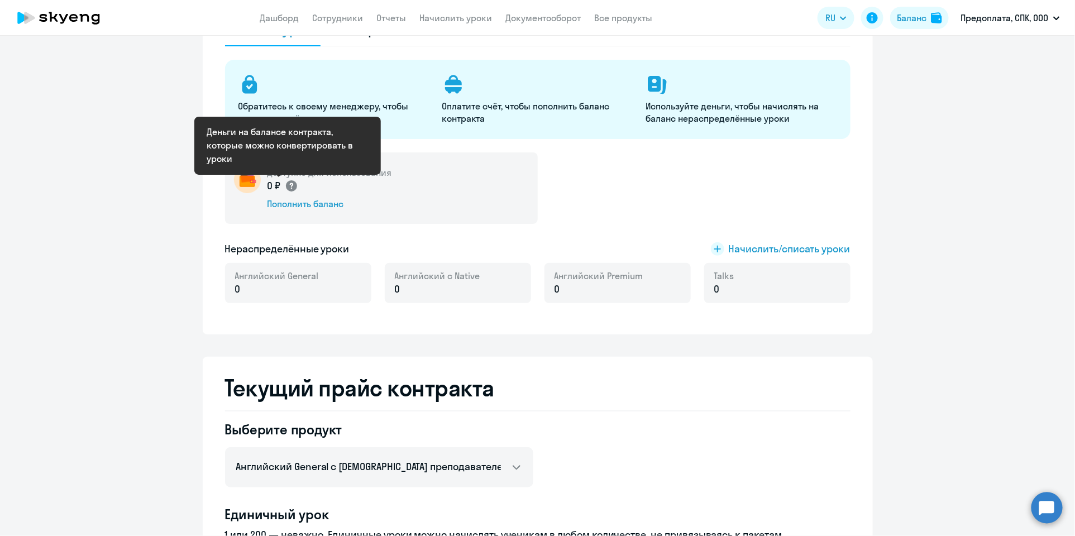
click at [286, 186] on circle at bounding box center [291, 185] width 11 height 11
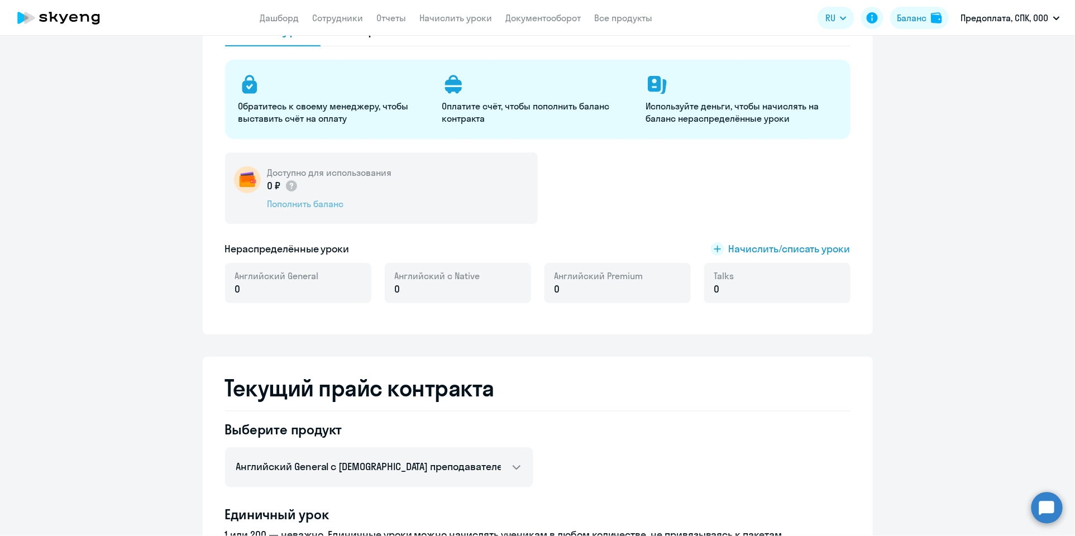
click at [326, 202] on div "Пополнить баланс" at bounding box center [329, 204] width 124 height 12
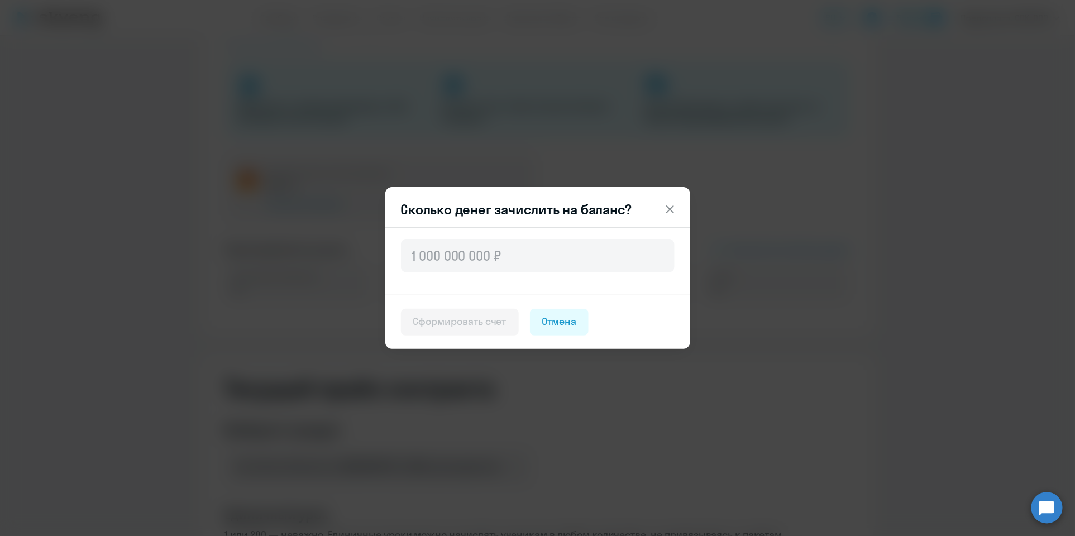
click at [670, 207] on icon at bounding box center [669, 209] width 13 height 13
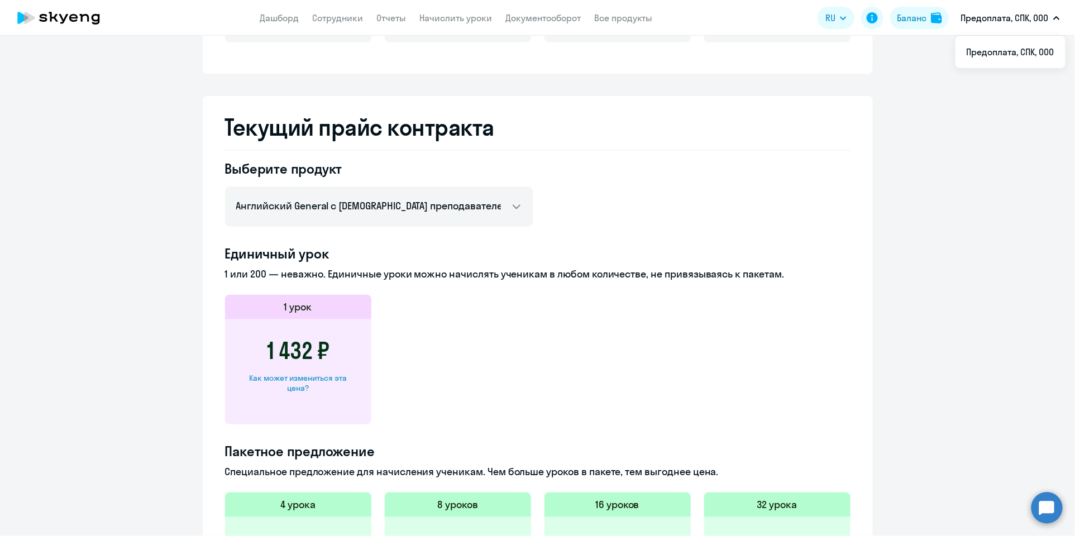
scroll to position [387, 0]
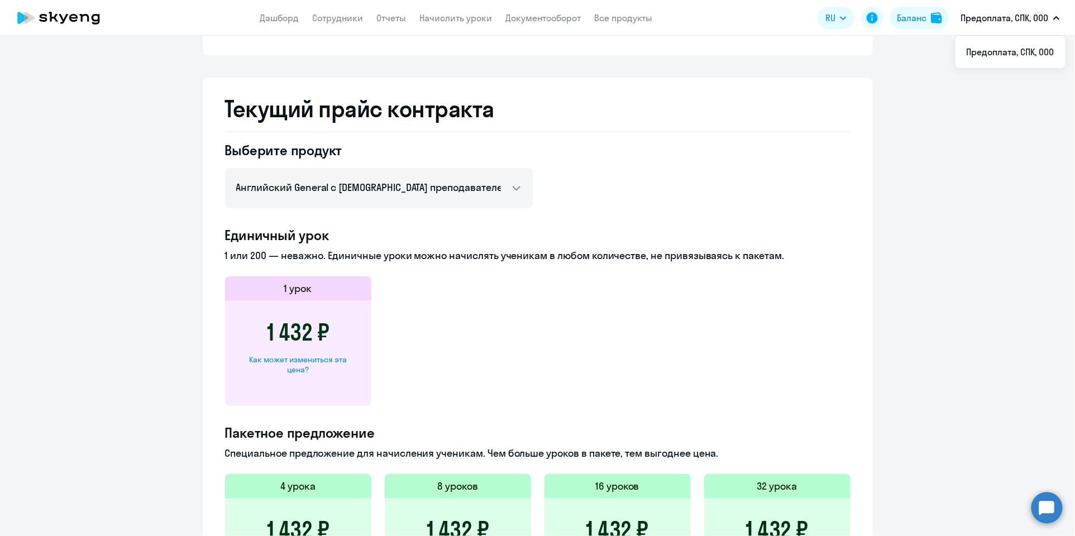
click at [1046, 499] on circle at bounding box center [1046, 507] width 31 height 31
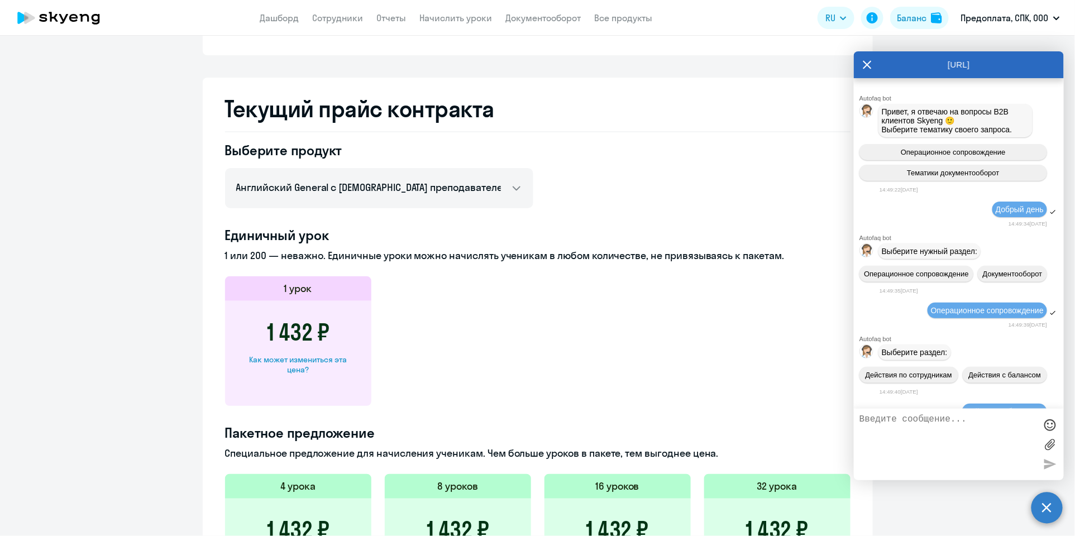
scroll to position [8287, 0]
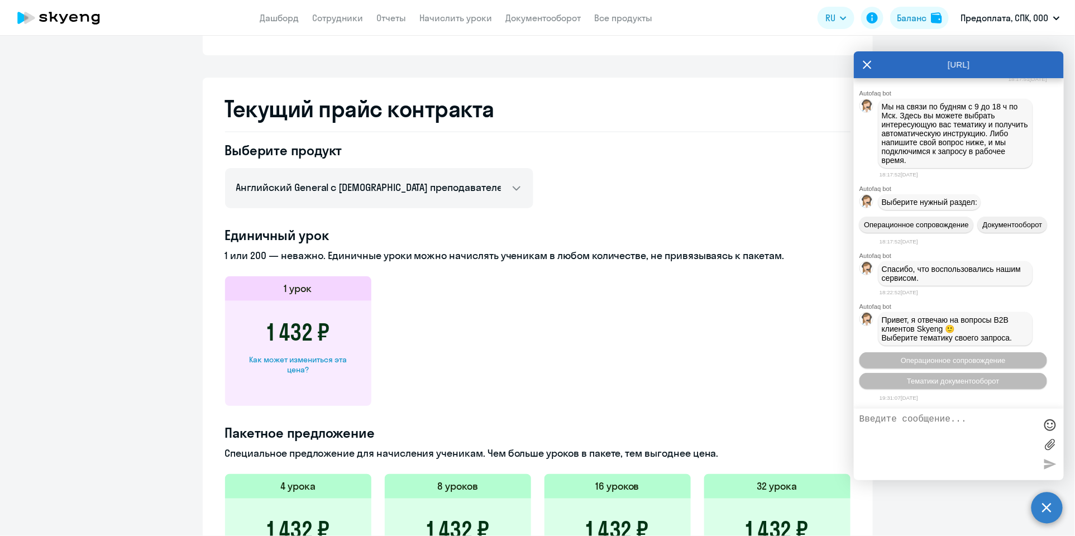
click at [881, 421] on textarea at bounding box center [947, 444] width 176 height 60
click at [901, 430] on textarea at bounding box center [947, 444] width 176 height 60
type textarea "Добрый день"
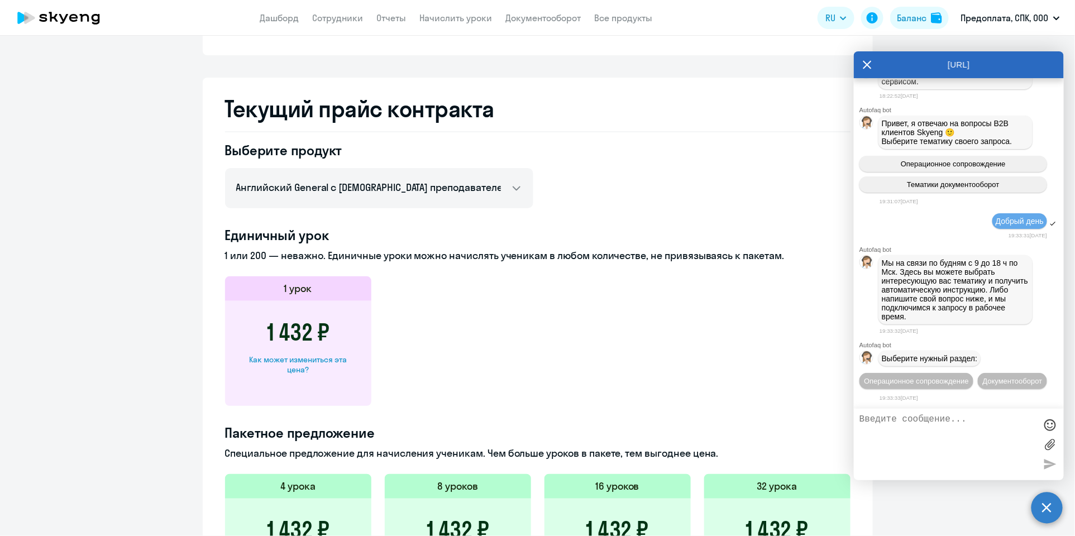
scroll to position [8508, 0]
click at [969, 377] on span "Операционное сопровождение" at bounding box center [916, 381] width 105 height 8
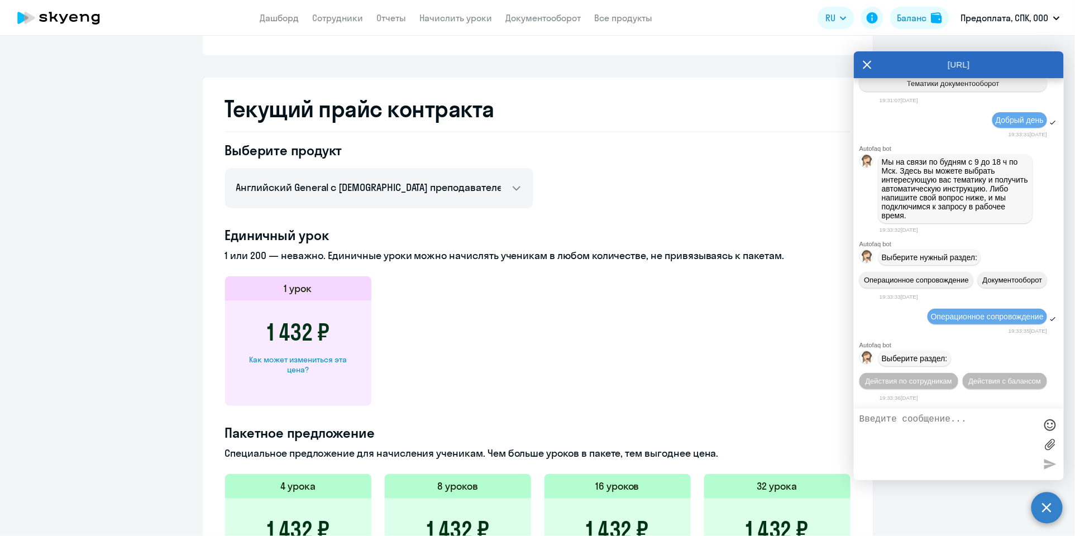
scroll to position [8610, 0]
click at [989, 380] on span "Действия с балансом" at bounding box center [1004, 381] width 73 height 8
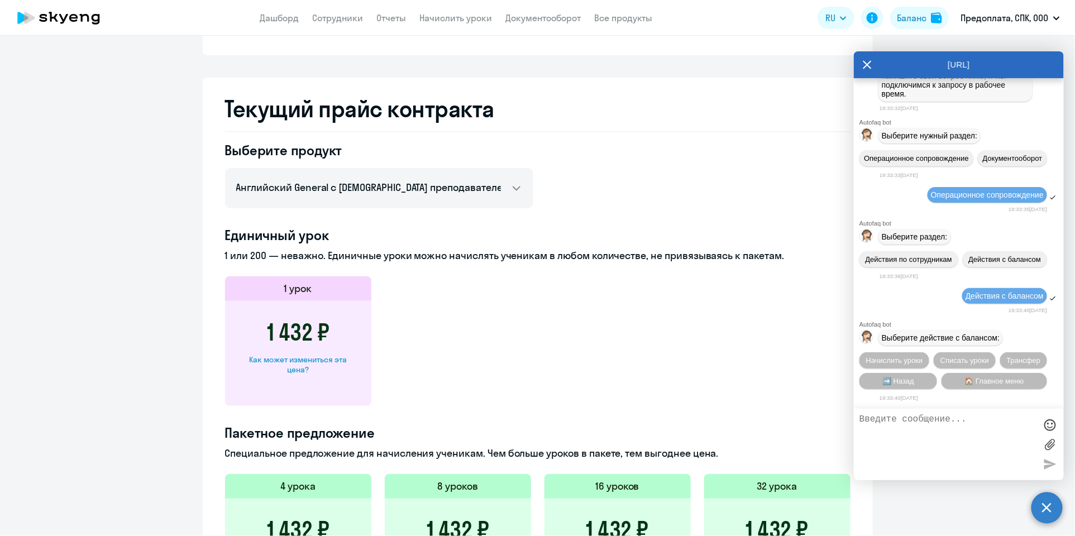
scroll to position [8735, 0]
click at [902, 361] on span "Начислить уроки" at bounding box center [894, 360] width 57 height 8
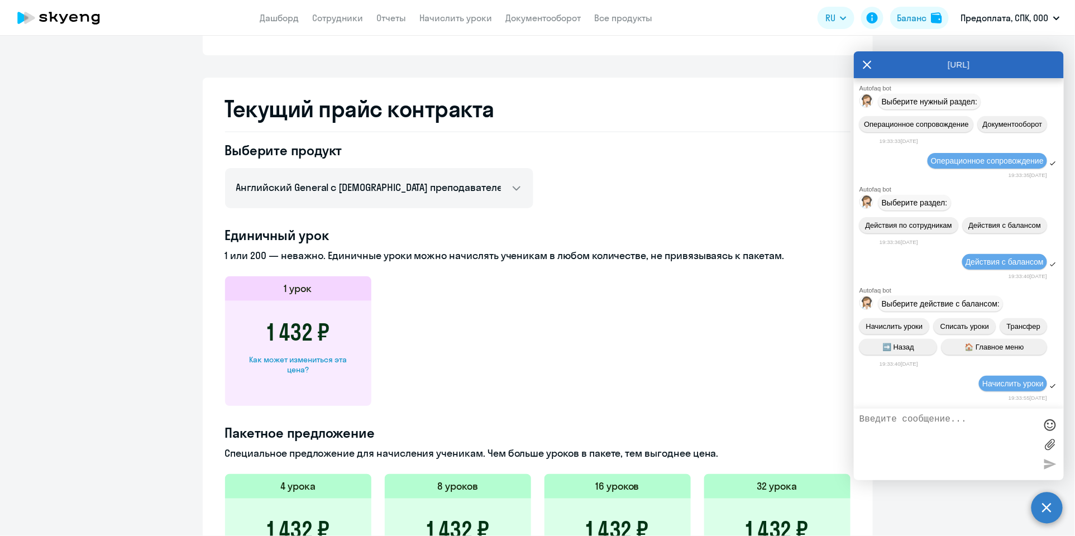
scroll to position [8879, 0]
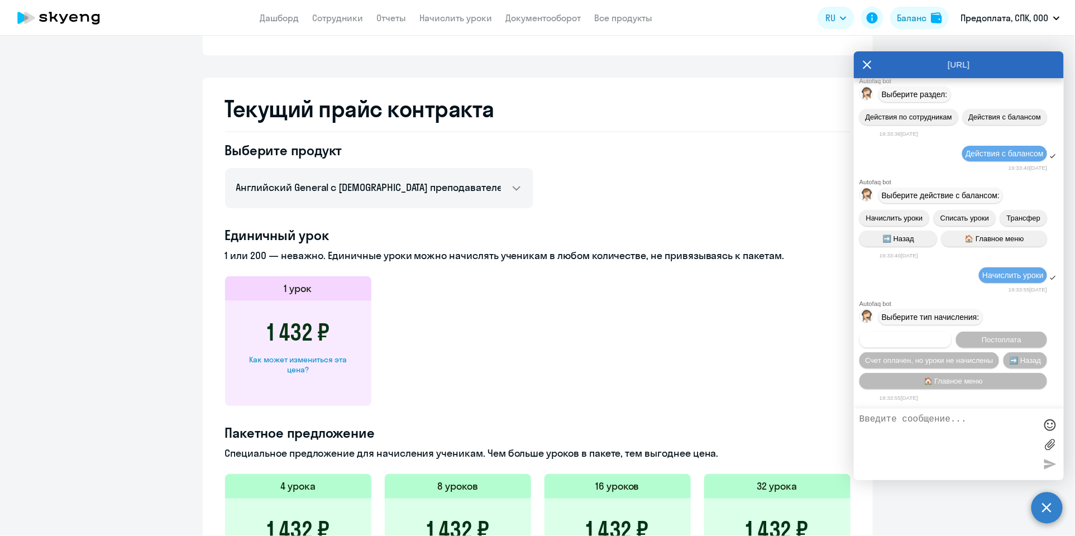
click at [908, 340] on span "Предоплата" at bounding box center [905, 339] width 41 height 8
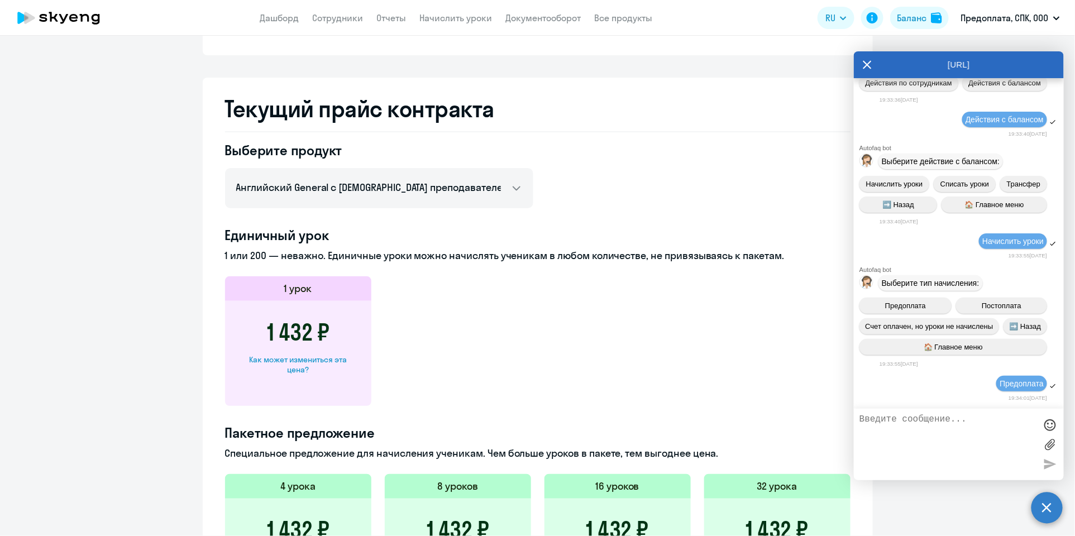
scroll to position [9026, 0]
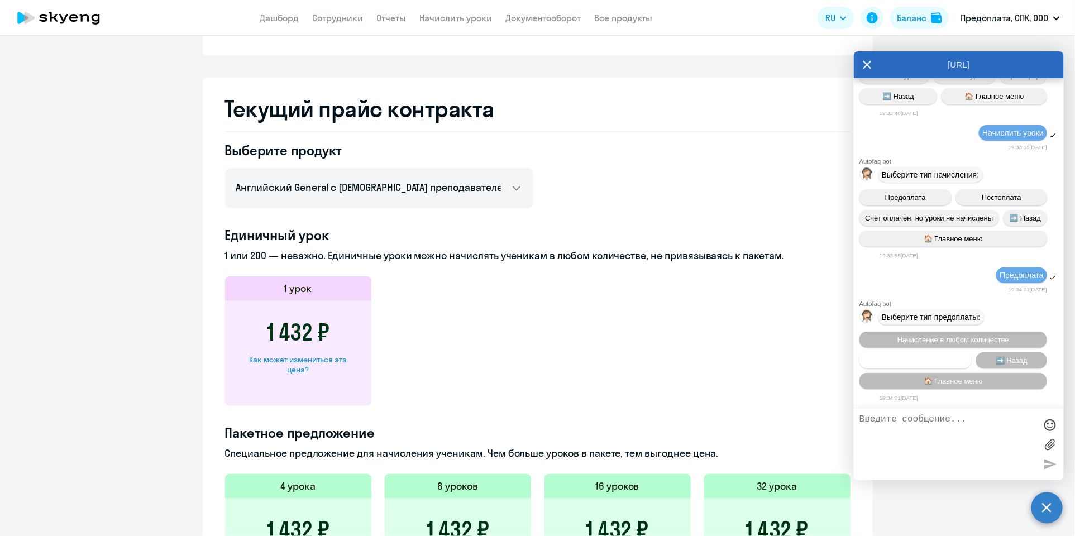
click at [948, 358] on span "Пакетное начисление" at bounding box center [916, 360] width 74 height 8
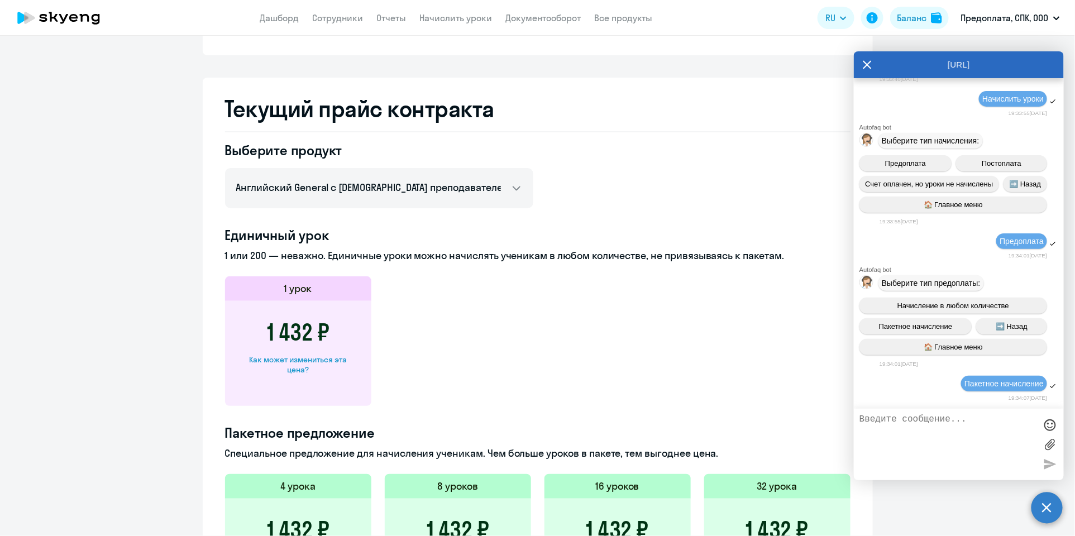
scroll to position [9622, 0]
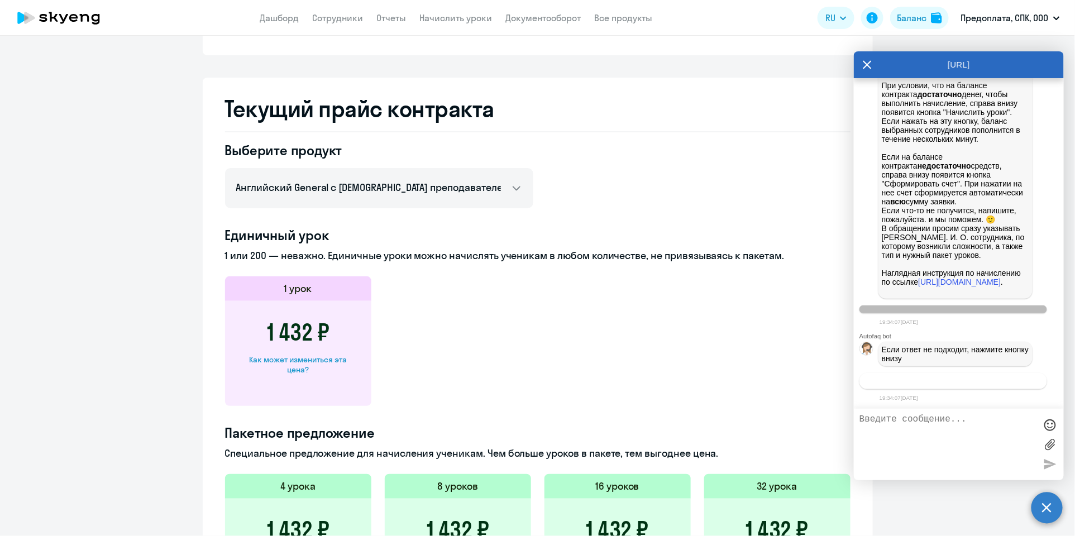
click at [965, 383] on span "Связаться с менеджером" at bounding box center [952, 381] width 85 height 8
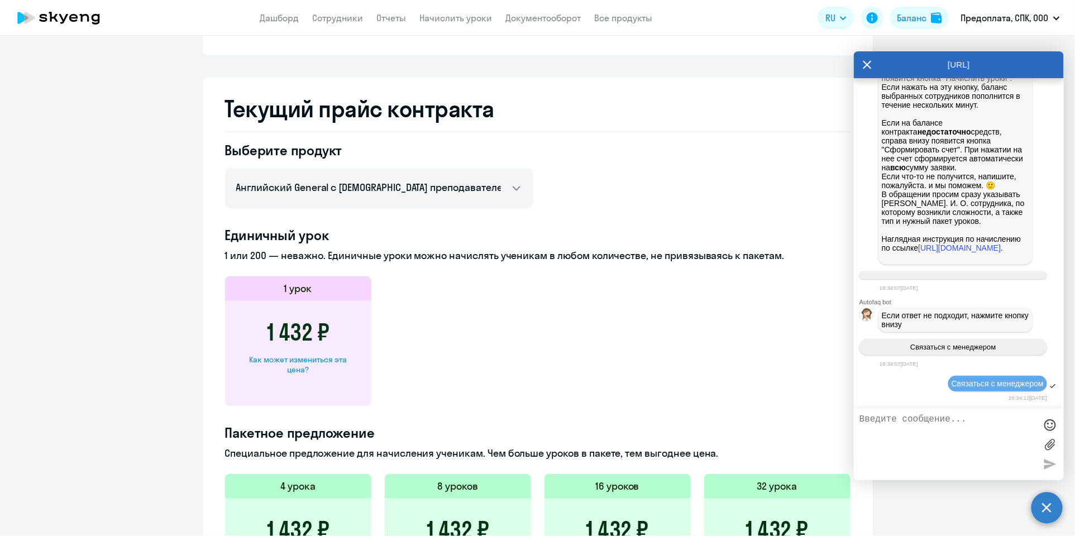
scroll to position [9656, 0]
click at [899, 429] on textarea at bounding box center [947, 444] width 176 height 60
type textarea "прошу выставить счёт на 8 занятий - пакетное предложение"
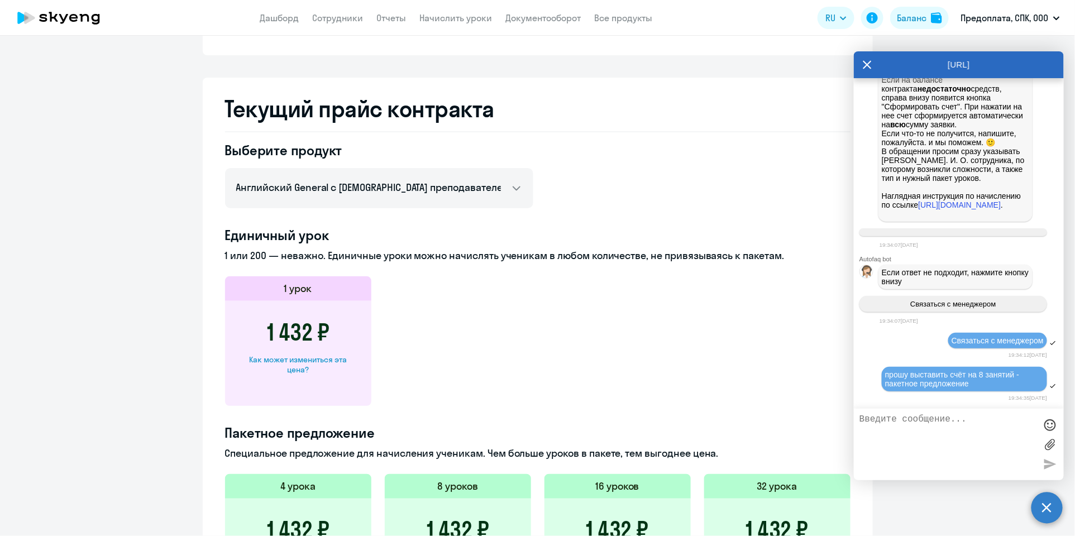
click at [694, 359] on app-price-card "1 урок 1 432 ₽ Как может измениться эта цена?" at bounding box center [537, 341] width 625 height 130
click at [871, 62] on div "[URL]" at bounding box center [959, 64] width 210 height 27
click at [866, 65] on icon at bounding box center [866, 64] width 9 height 27
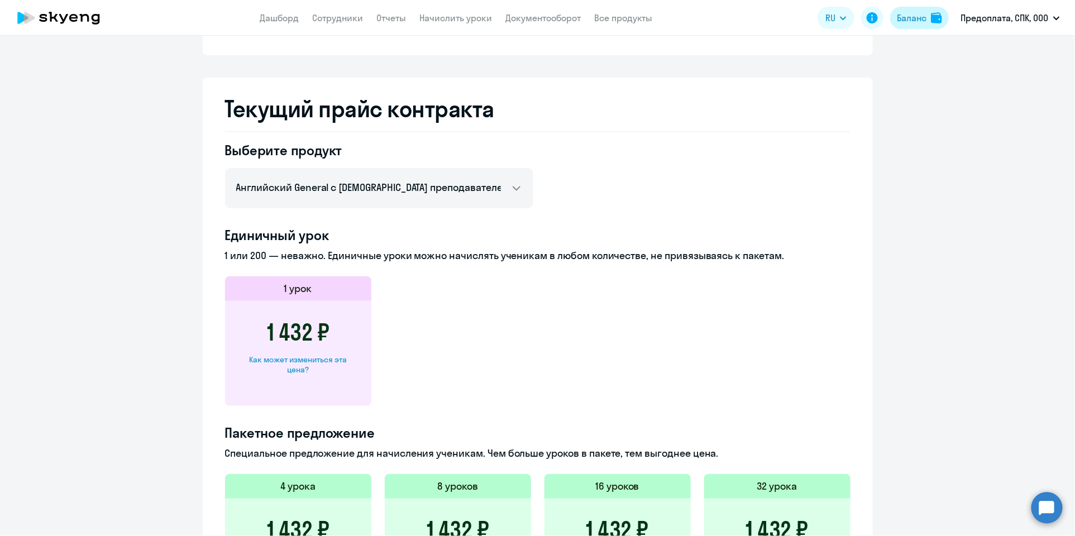
click at [915, 16] on div "Баланс" at bounding box center [912, 17] width 30 height 13
click at [932, 12] on img at bounding box center [936, 17] width 11 height 11
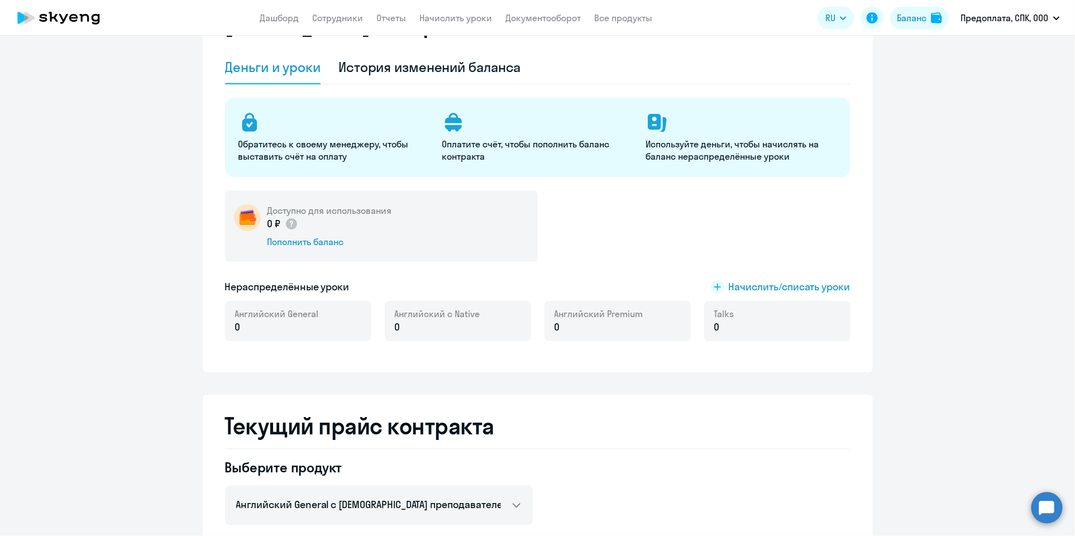
scroll to position [0, 0]
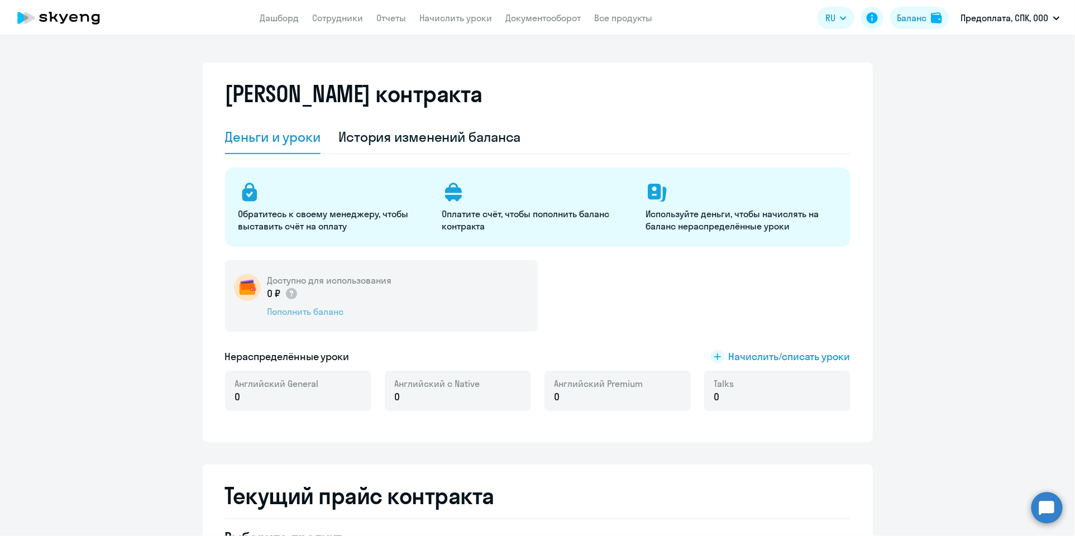
click at [281, 309] on div "Пополнить баланс" at bounding box center [329, 311] width 124 height 12
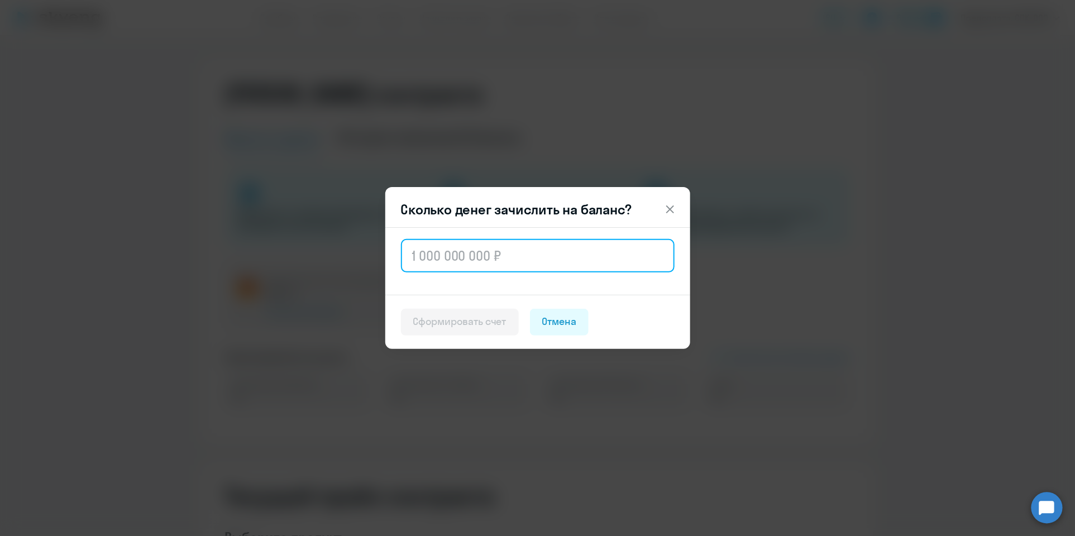
click at [472, 248] on input "text" at bounding box center [538, 255] width 274 height 33
type input "11 456"
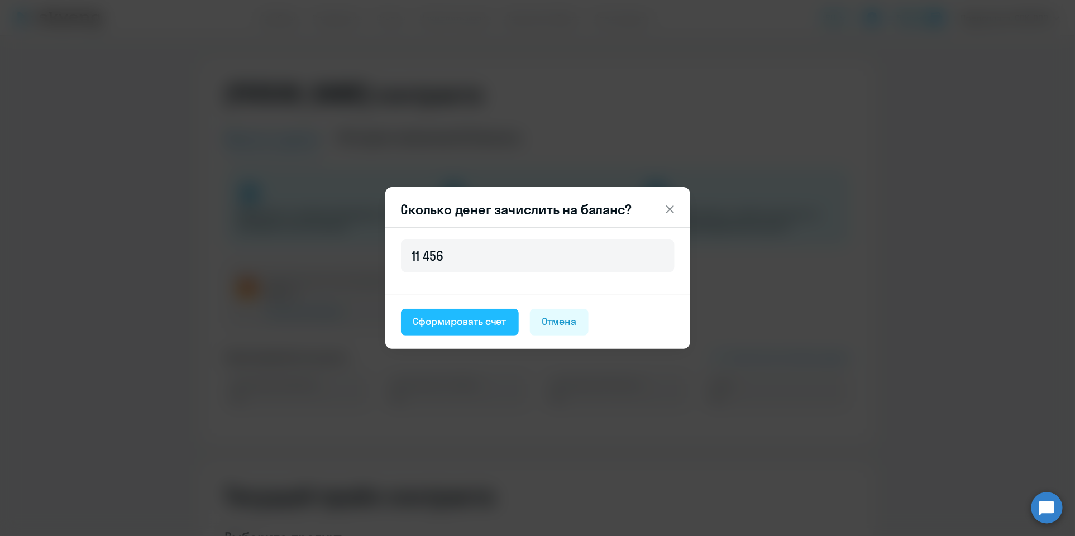
click at [462, 328] on div "Сформировать счет" at bounding box center [459, 321] width 93 height 15
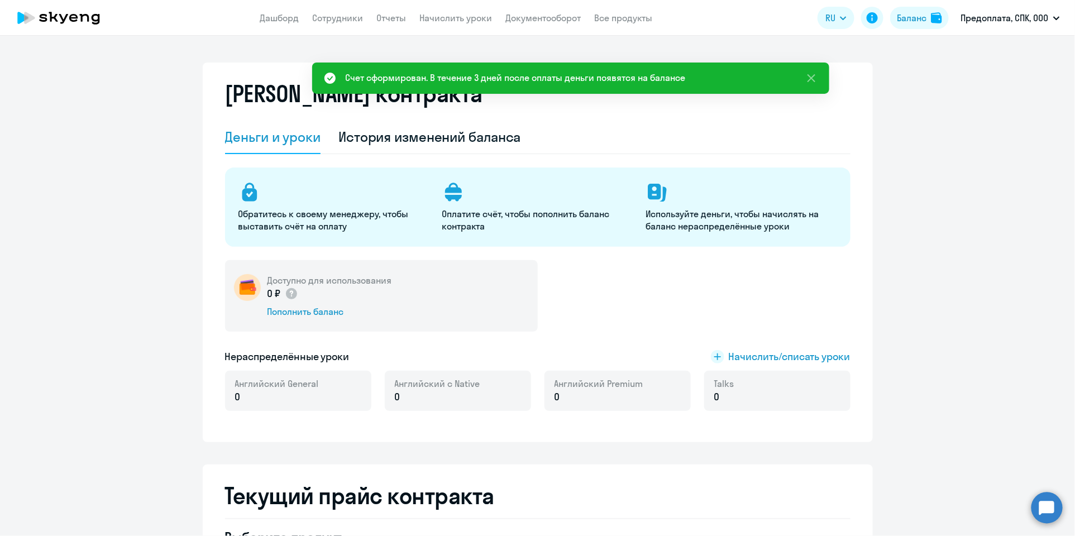
click at [551, 75] on div "Счет сформирован. В течение 3 дней после оплаты деньги появятся на балансе" at bounding box center [516, 77] width 340 height 13
click at [329, 79] on icon at bounding box center [329, 77] width 13 height 13
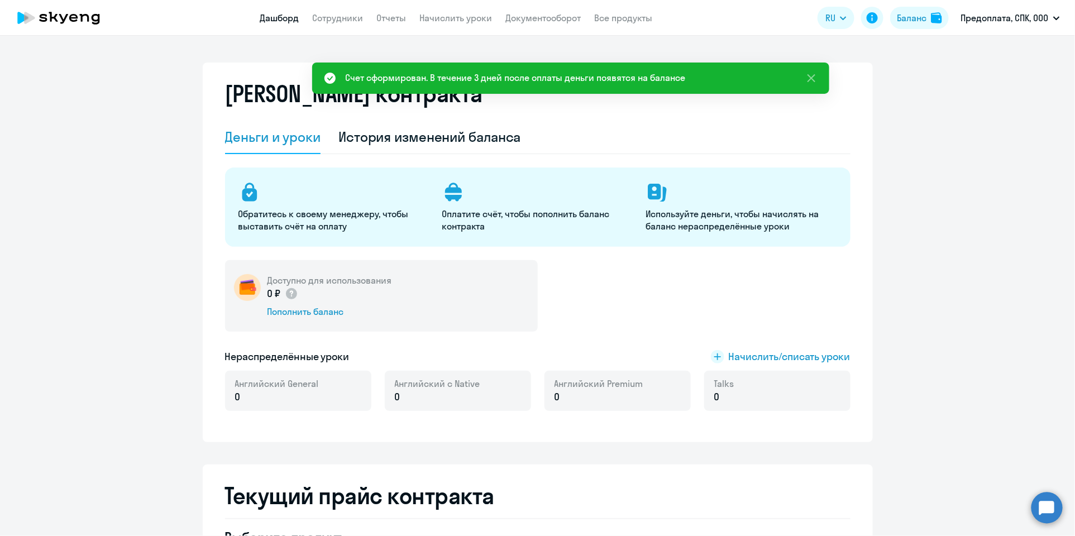
click at [277, 19] on link "Дашборд" at bounding box center [279, 17] width 39 height 11
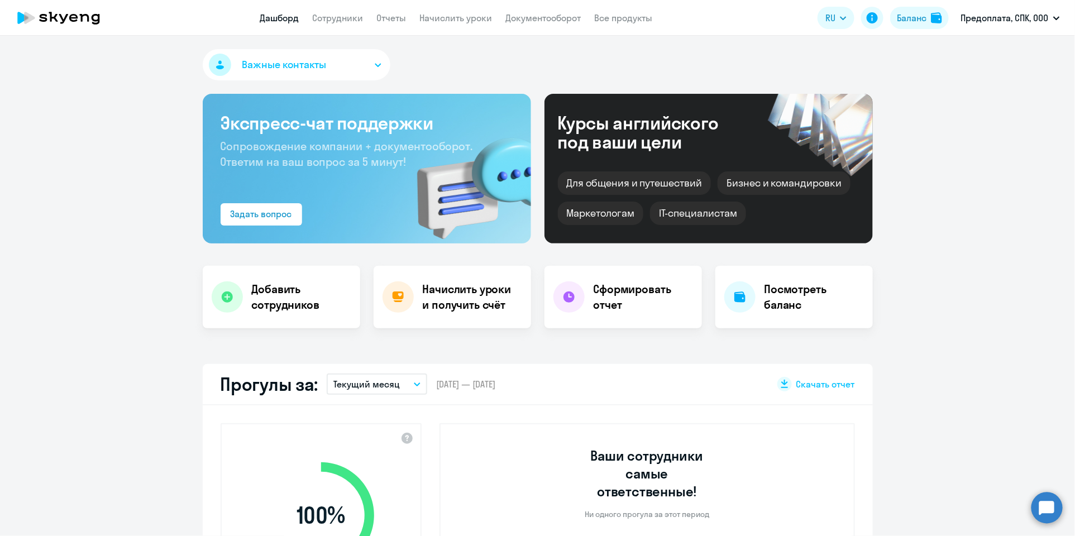
select select "30"
click at [802, 290] on h4 "Посмотреть баланс" at bounding box center [813, 296] width 99 height 31
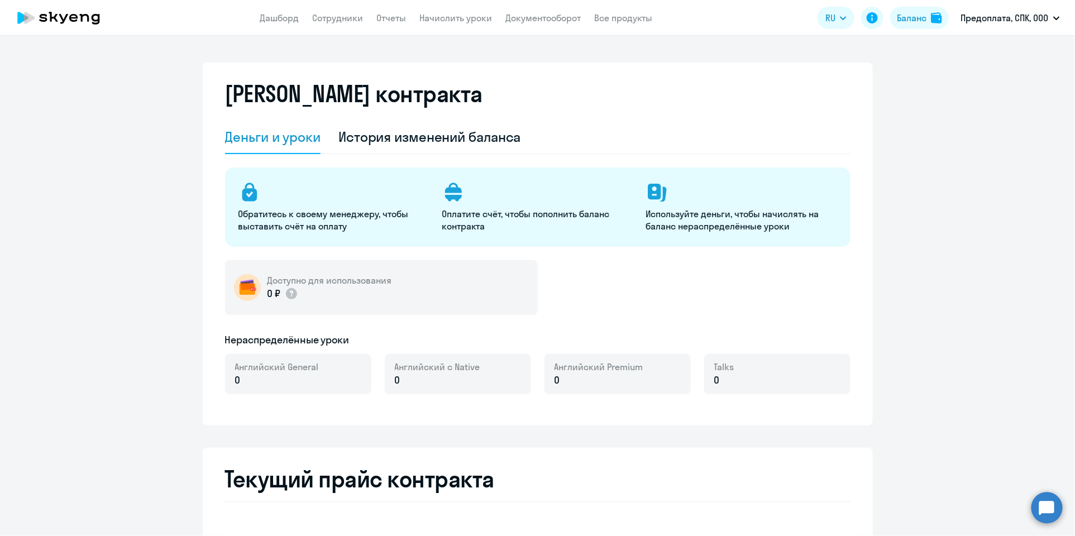
select select "english_adult_not_native_speaker"
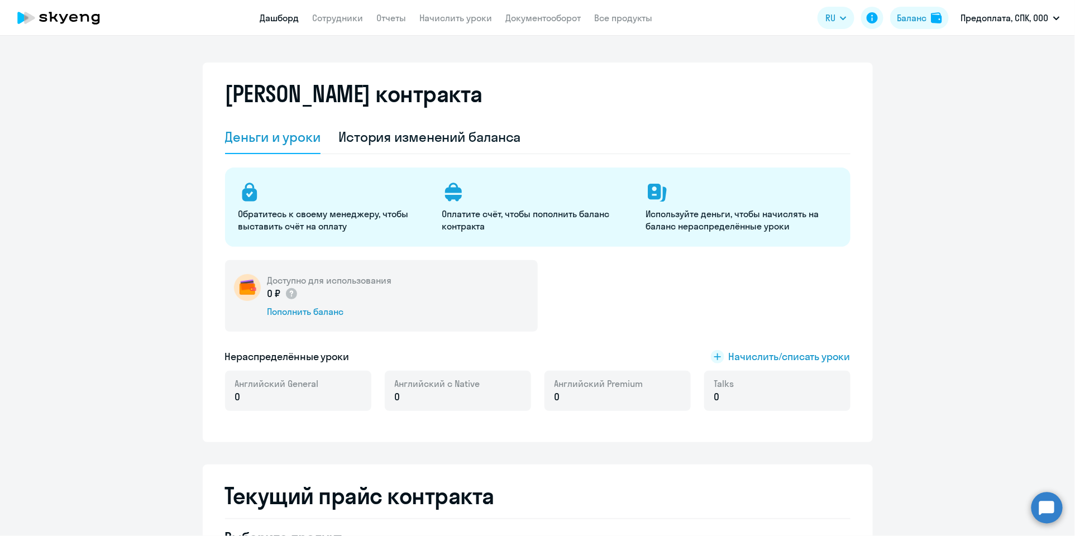
click at [276, 16] on link "Дашборд" at bounding box center [279, 17] width 39 height 11
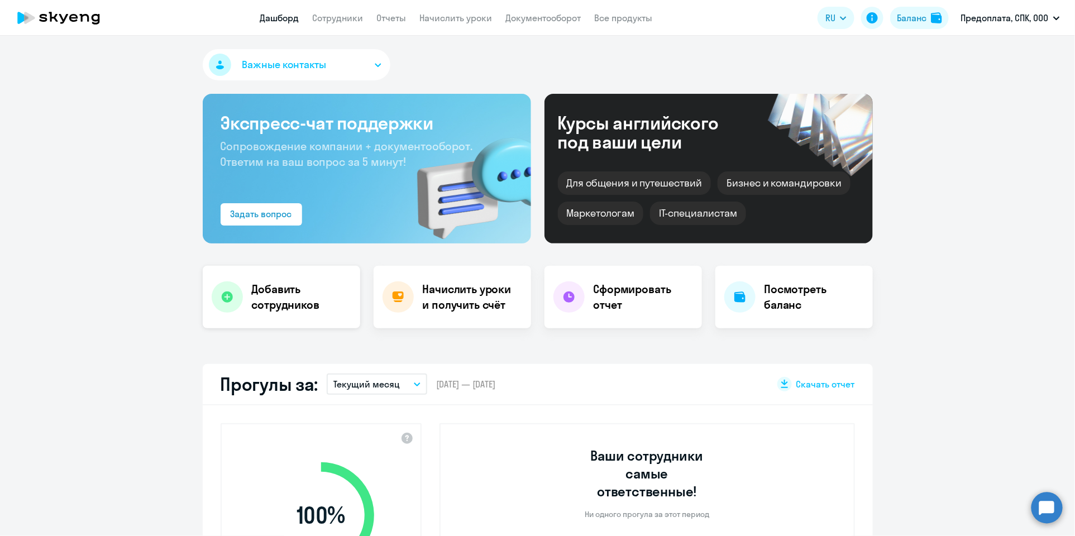
select select "30"
click at [438, 301] on h4 "Начислить уроки и получить счёт" at bounding box center [471, 296] width 97 height 31
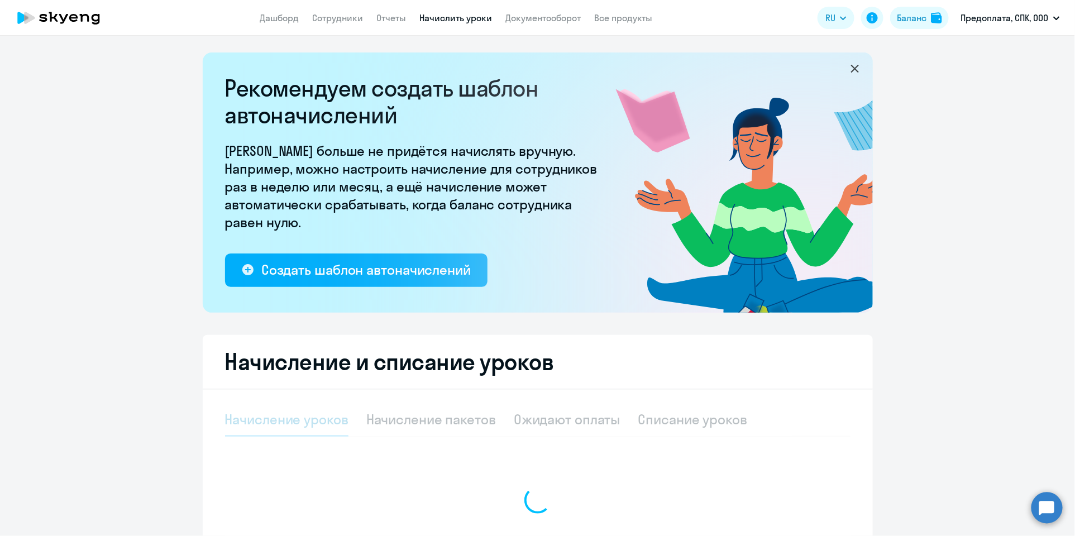
select select "10"
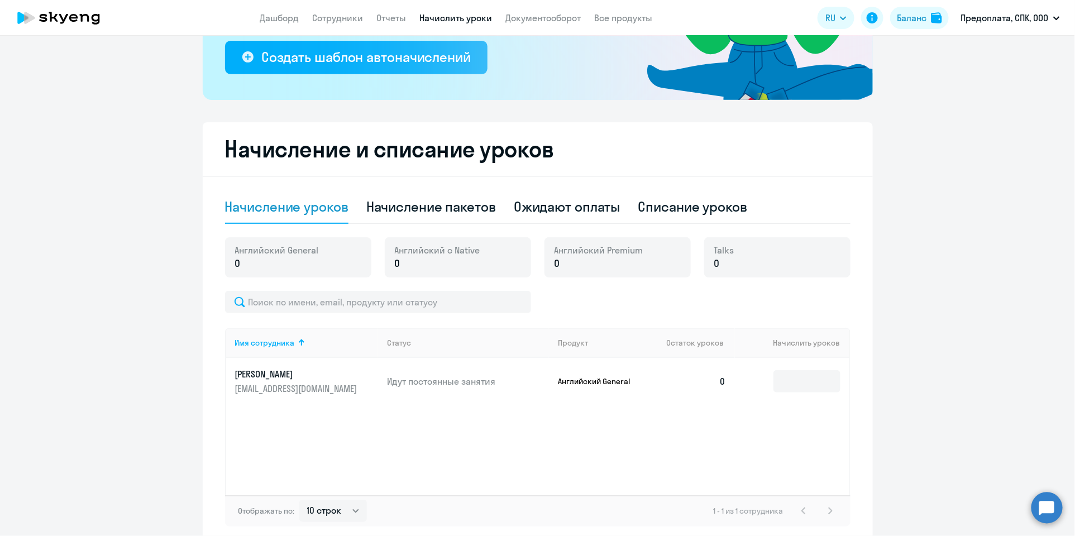
scroll to position [265, 0]
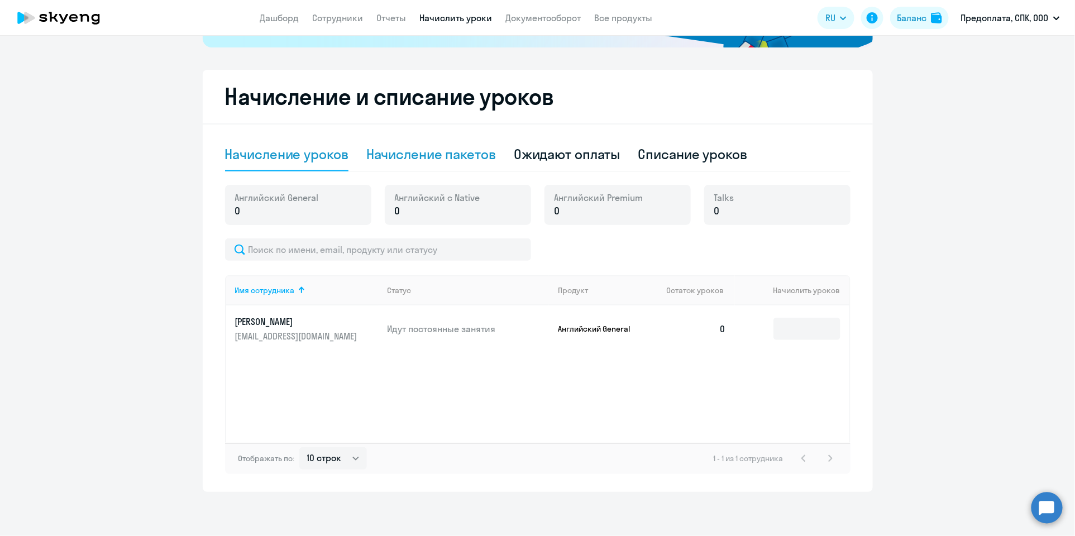
click at [467, 152] on div "Начисление пакетов" at bounding box center [431, 154] width 130 height 18
select select "10"
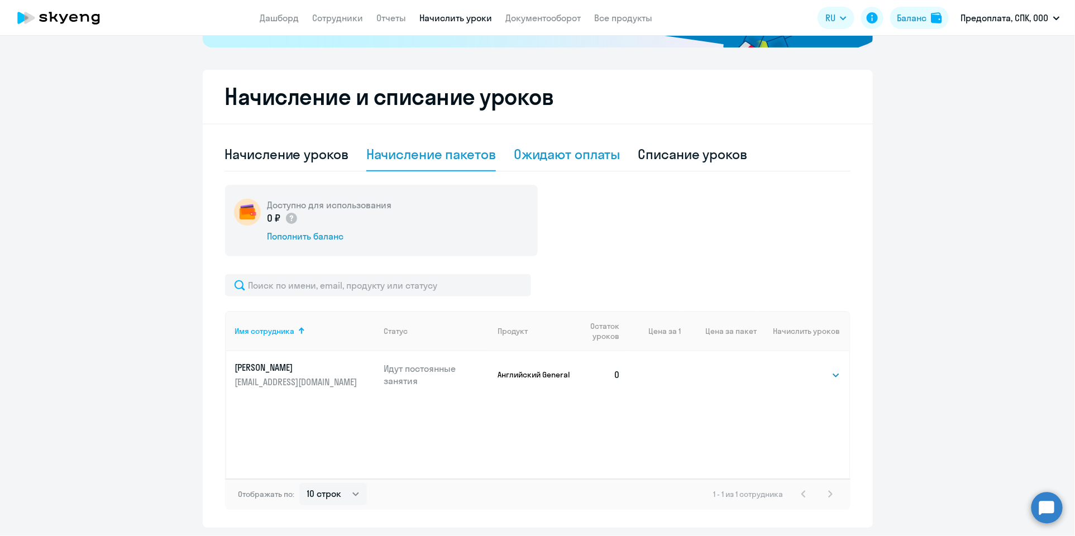
click at [557, 152] on div "Ожидают оплаты" at bounding box center [567, 154] width 107 height 18
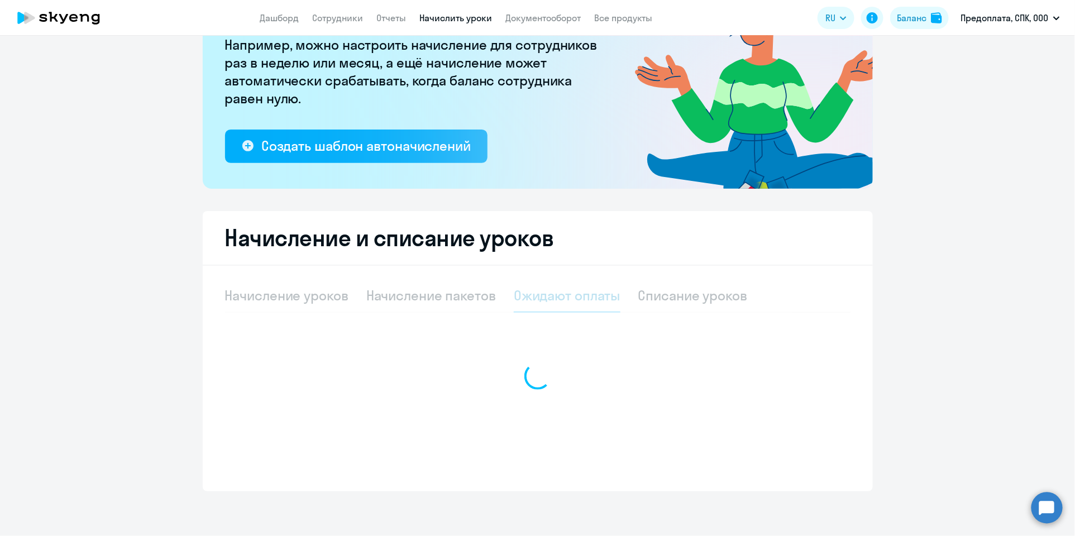
scroll to position [123, 0]
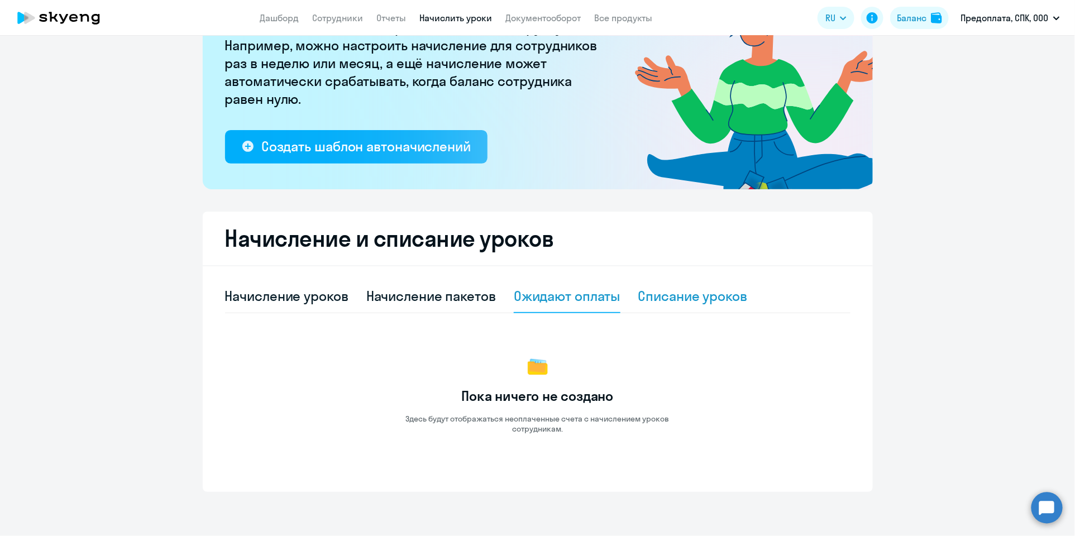
click at [666, 303] on div "Списание уроков" at bounding box center [692, 296] width 109 height 18
select select "10"
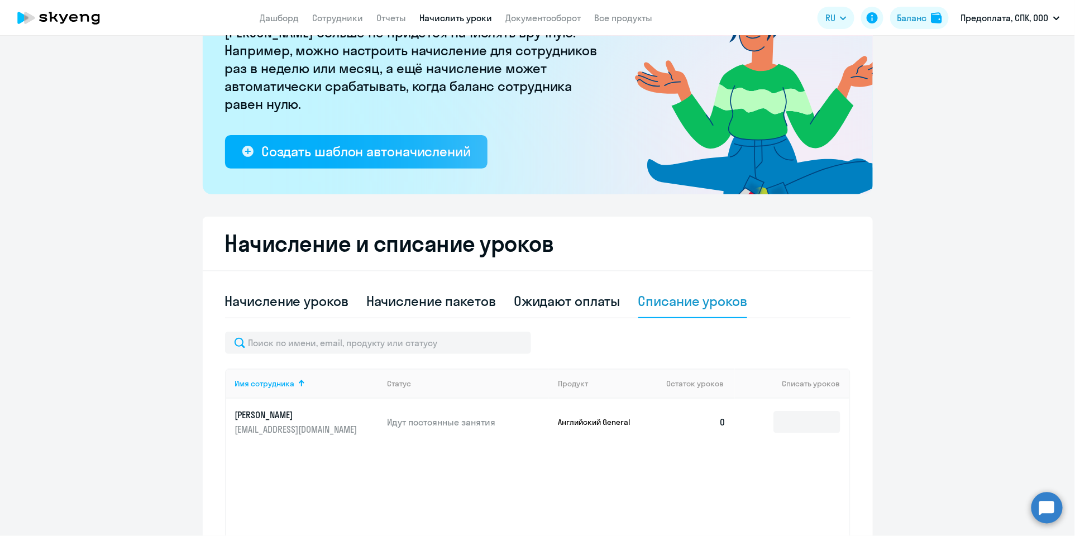
scroll to position [0, 0]
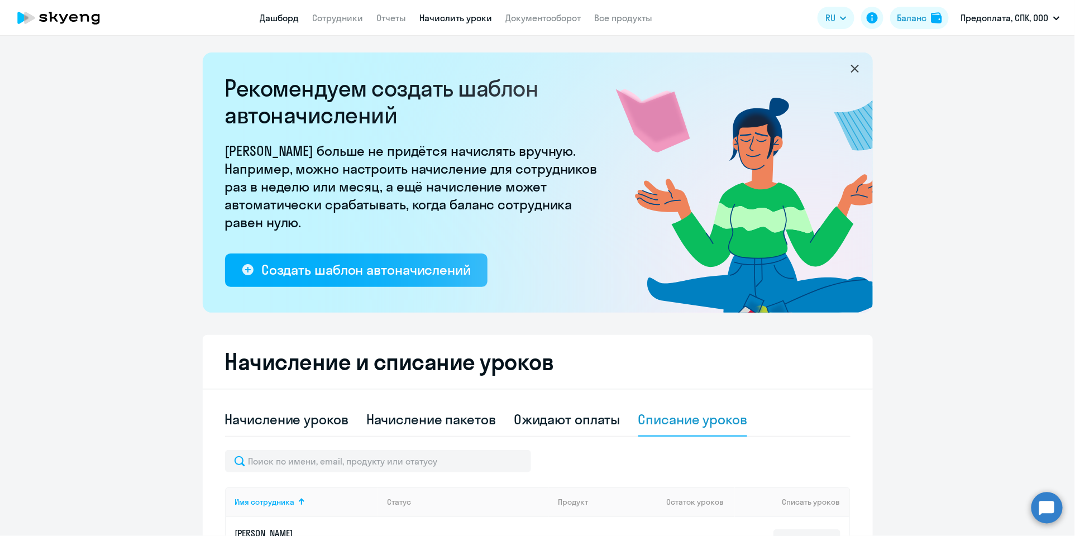
click at [263, 16] on link "Дашборд" at bounding box center [279, 17] width 39 height 11
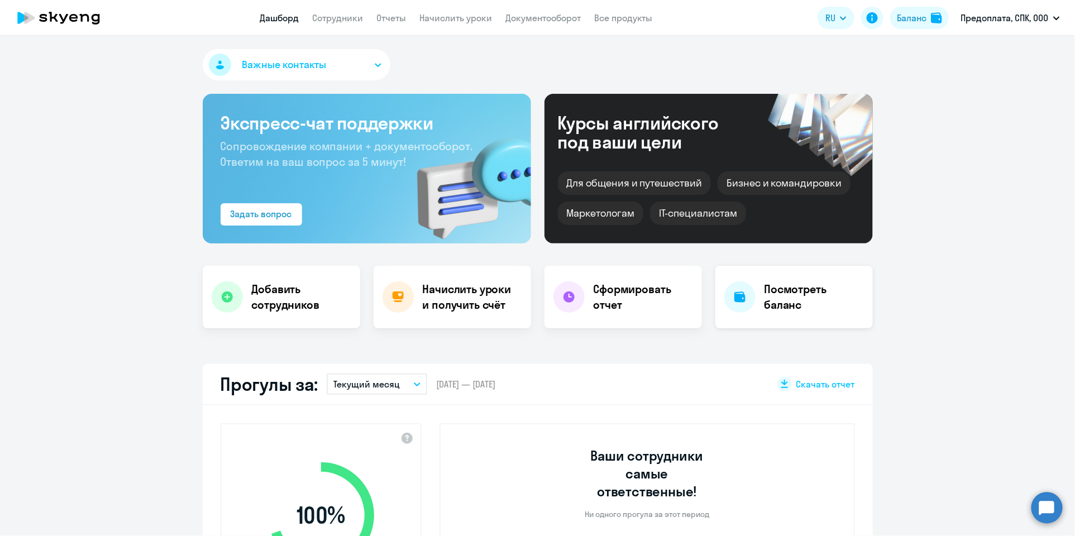
select select "30"
click at [465, 305] on h4 "Начислить уроки и получить счёт" at bounding box center [471, 296] width 97 height 31
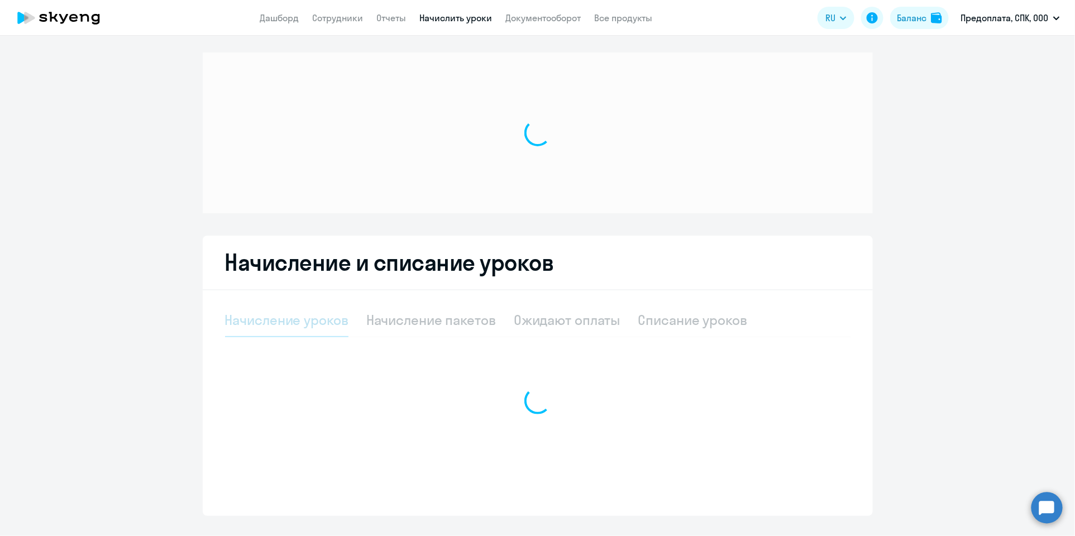
select select "10"
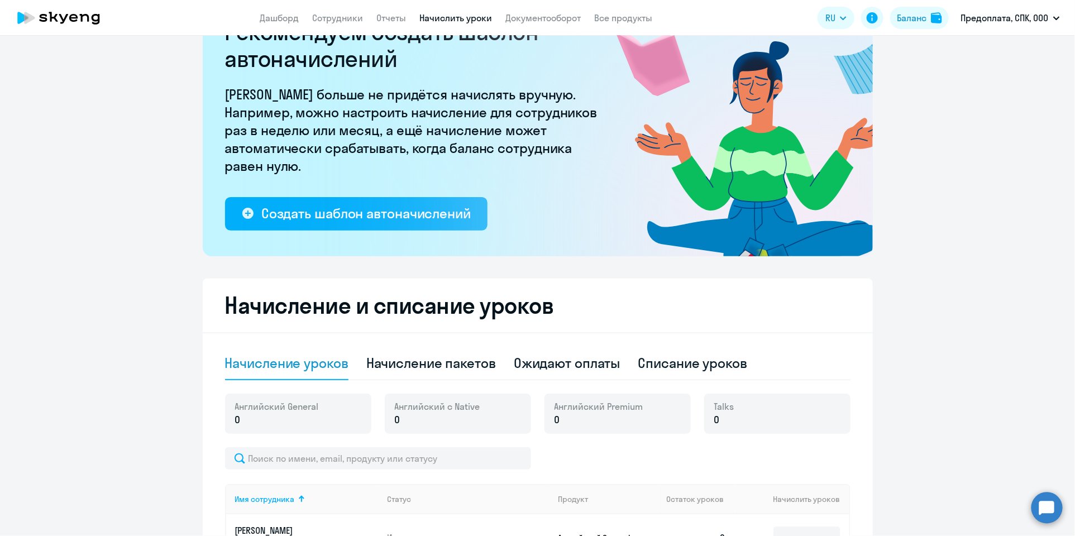
scroll to position [112, 0]
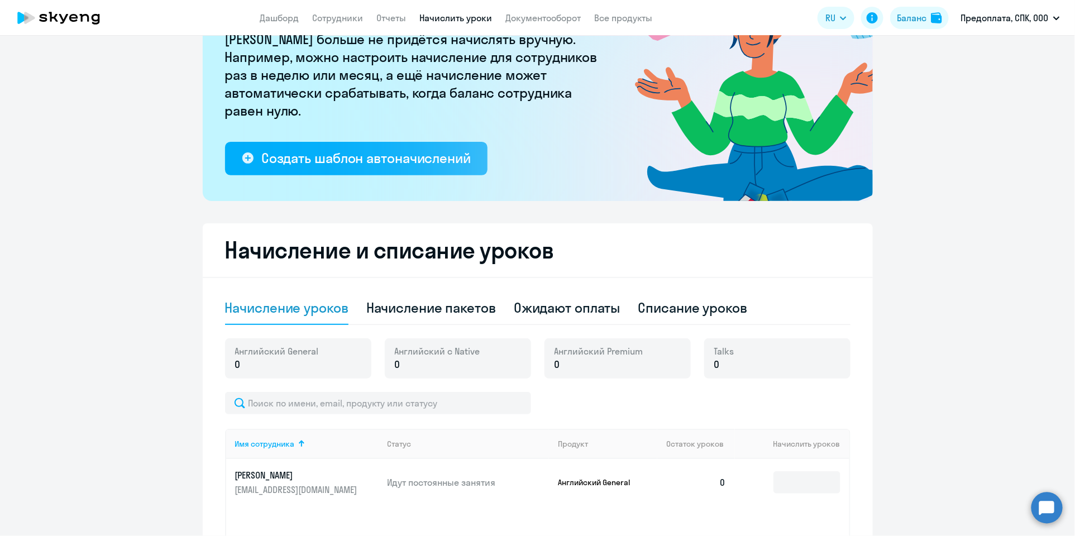
click at [291, 362] on p "0" at bounding box center [277, 364] width 84 height 15
click at [462, 358] on p "0" at bounding box center [437, 364] width 85 height 15
click at [747, 365] on div "Talks 0" at bounding box center [777, 358] width 146 height 40
click at [617, 362] on p "0" at bounding box center [598, 364] width 89 height 15
click at [414, 307] on div "Начисление пакетов" at bounding box center [431, 308] width 130 height 18
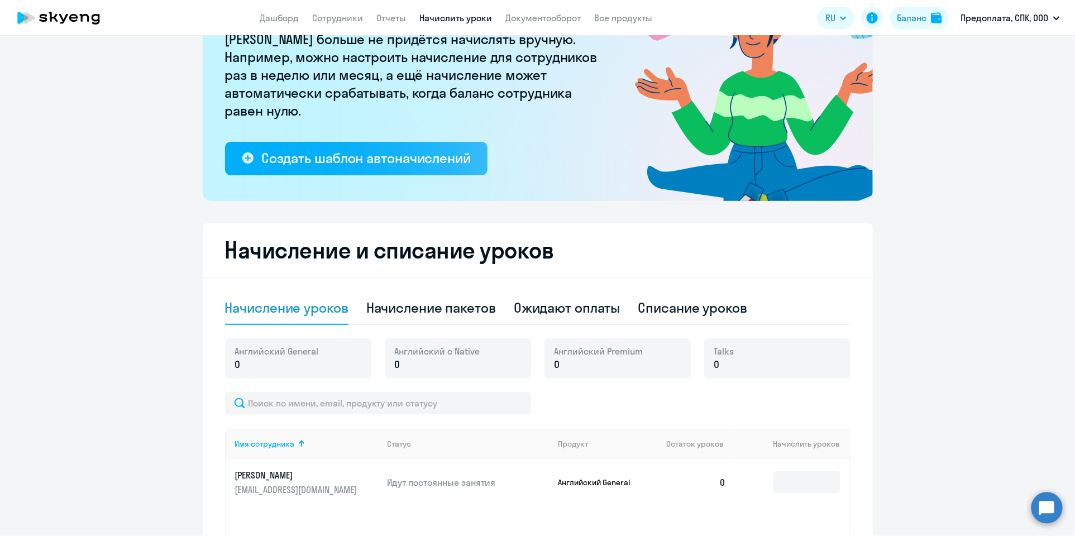
select select "10"
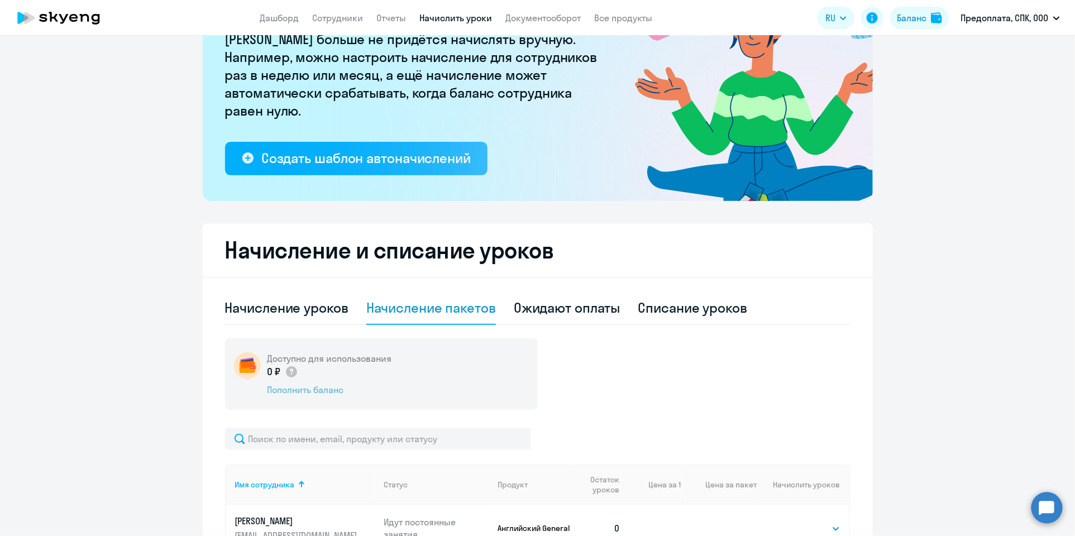
click at [332, 388] on div "Пополнить баланс" at bounding box center [329, 389] width 124 height 12
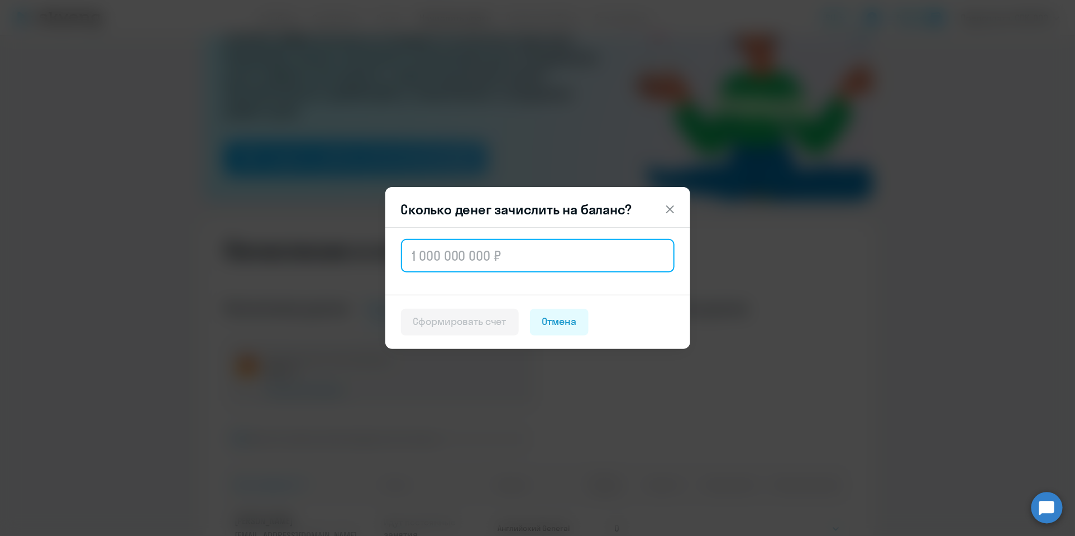
click at [429, 256] on input "text" at bounding box center [538, 255] width 274 height 33
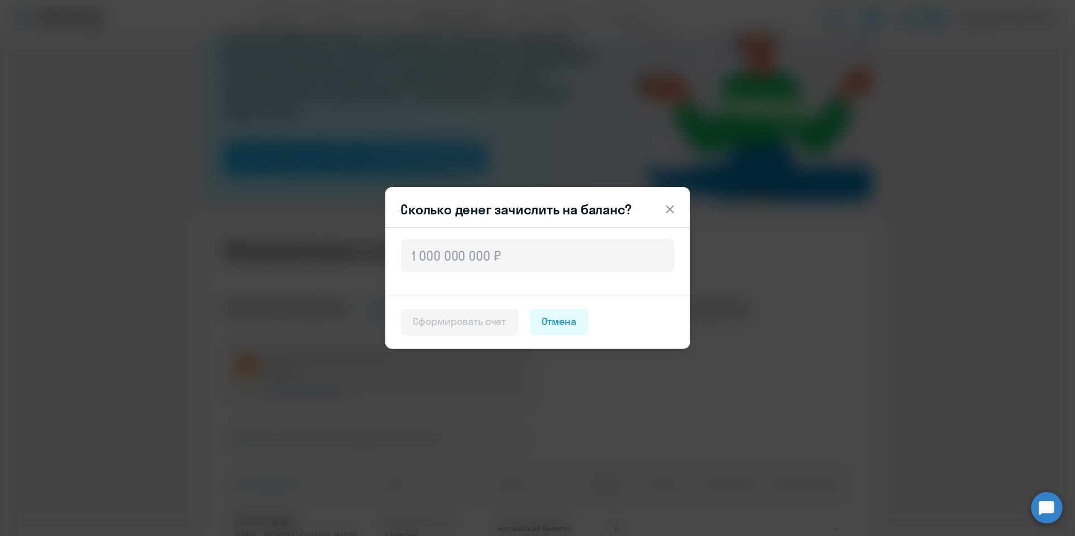
drag, startPoint x: 429, startPoint y: 256, endPoint x: 401, endPoint y: 298, distance: 50.3
click at [401, 298] on footer "Сформировать счет [PERSON_NAME]" at bounding box center [537, 322] width 305 height 54
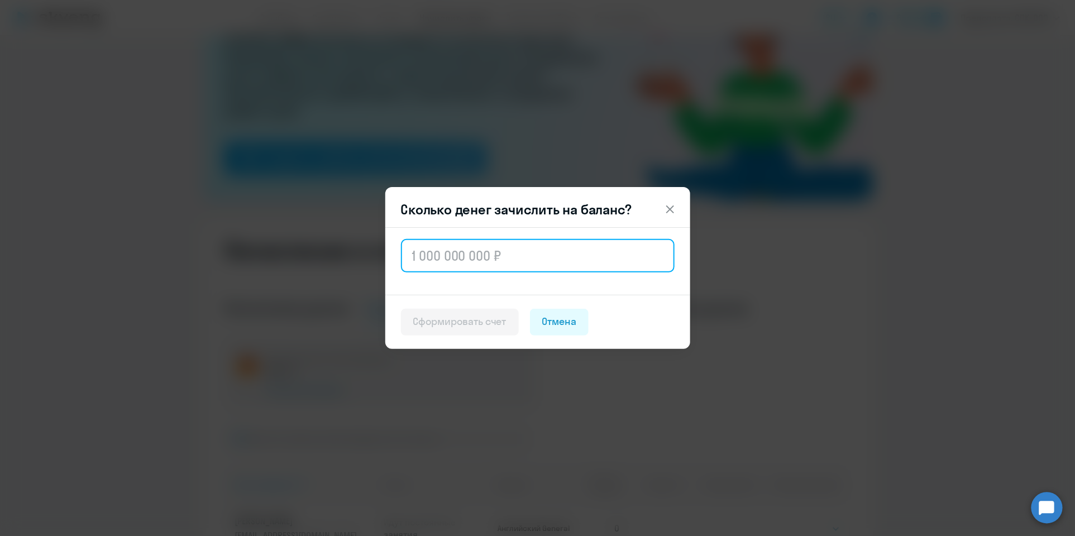
click at [430, 265] on input "text" at bounding box center [538, 255] width 274 height 33
type input "11 456"
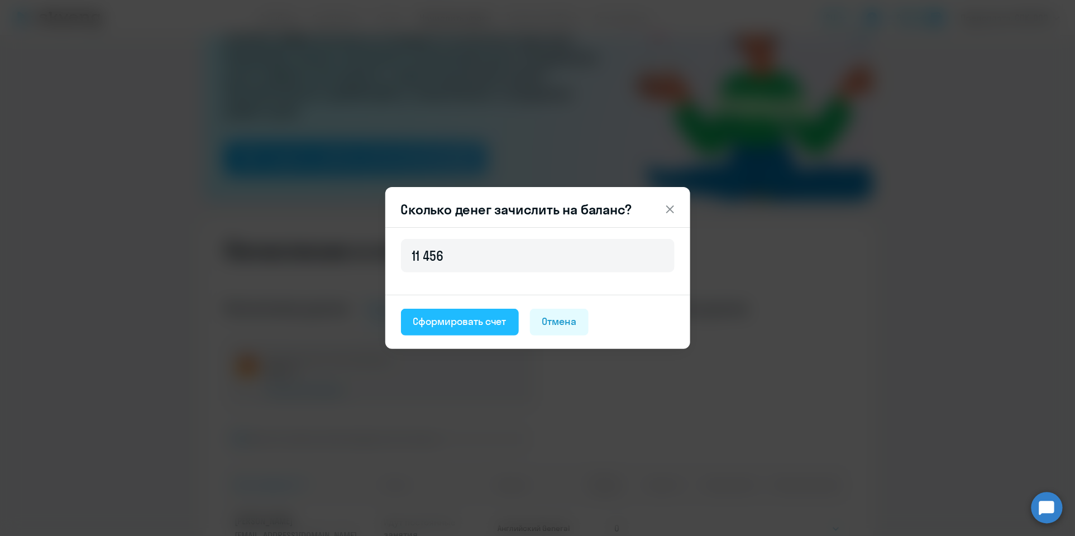
click at [497, 326] on div "Сформировать счет" at bounding box center [459, 321] width 93 height 15
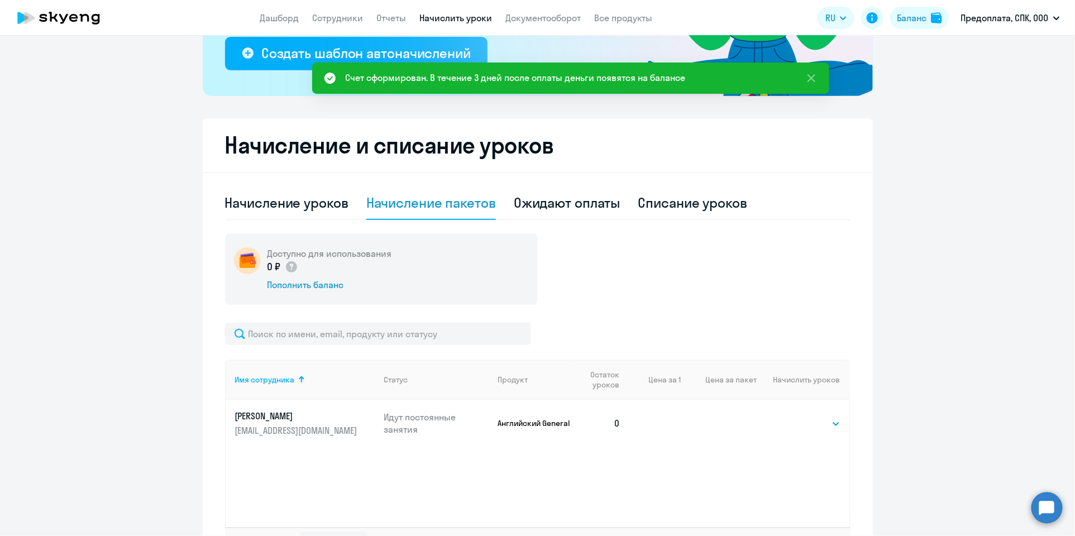
scroll to position [223, 0]
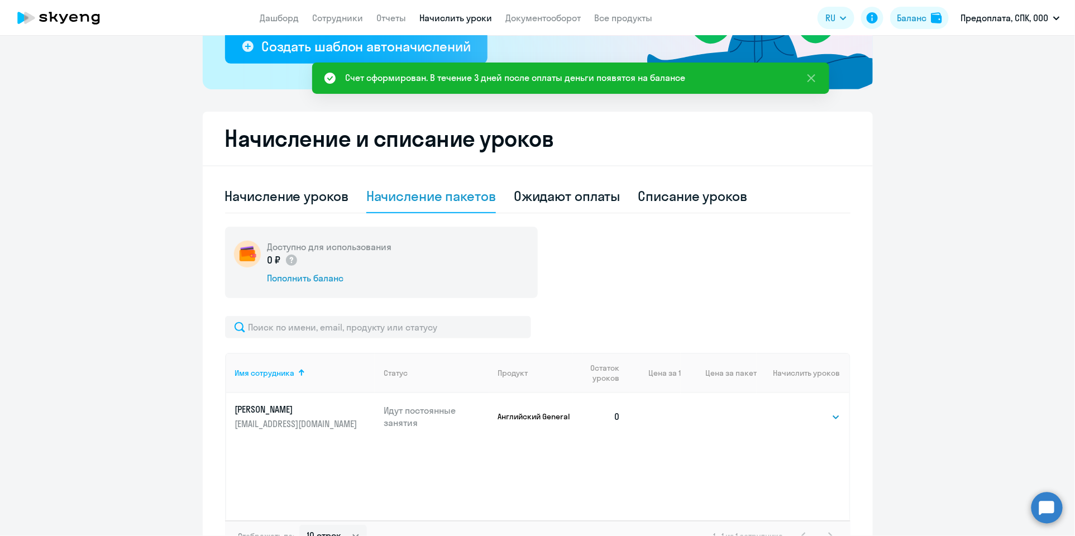
click at [499, 75] on div "Счет сформирован. В течение 3 дней после оплаты деньги появятся на балансе" at bounding box center [516, 77] width 340 height 13
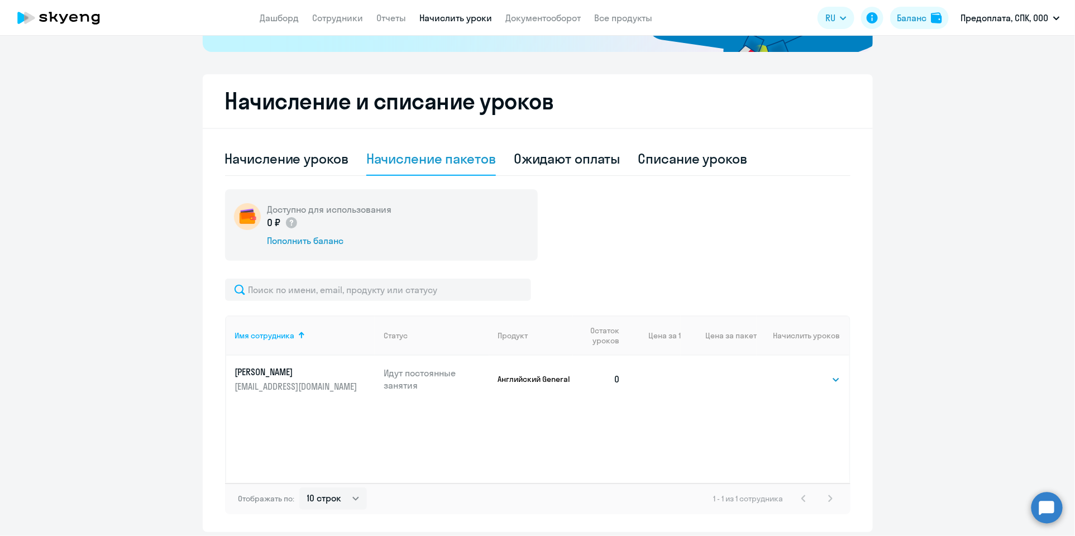
scroll to position [301, 0]
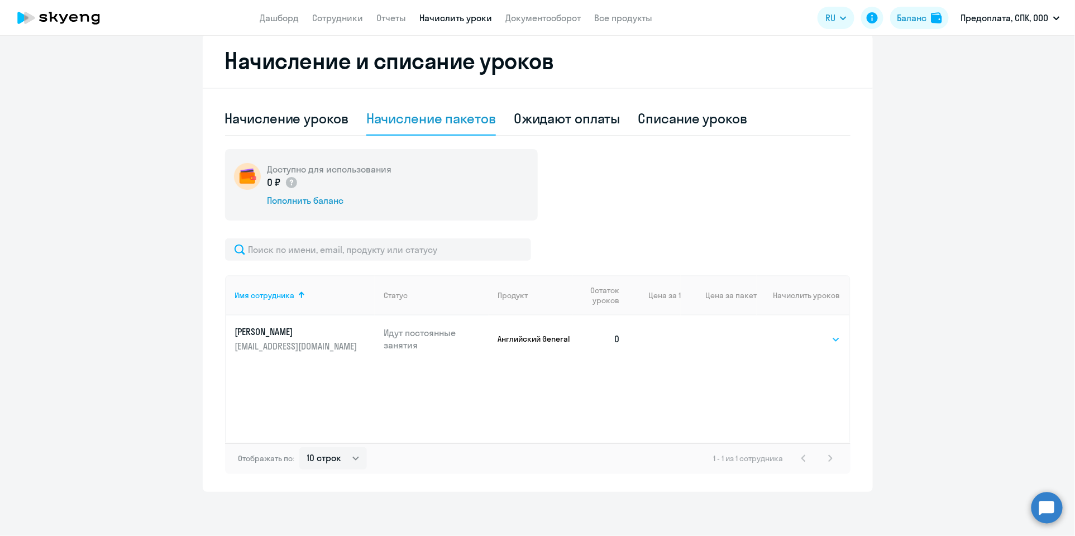
click at [819, 339] on select "Выбрать 4 8 16 32 64 96 128" at bounding box center [817, 339] width 46 height 13
select select "8"
click at [794, 333] on select "Выбрать 4 8 16 32 64 96 128" at bounding box center [817, 339] width 46 height 13
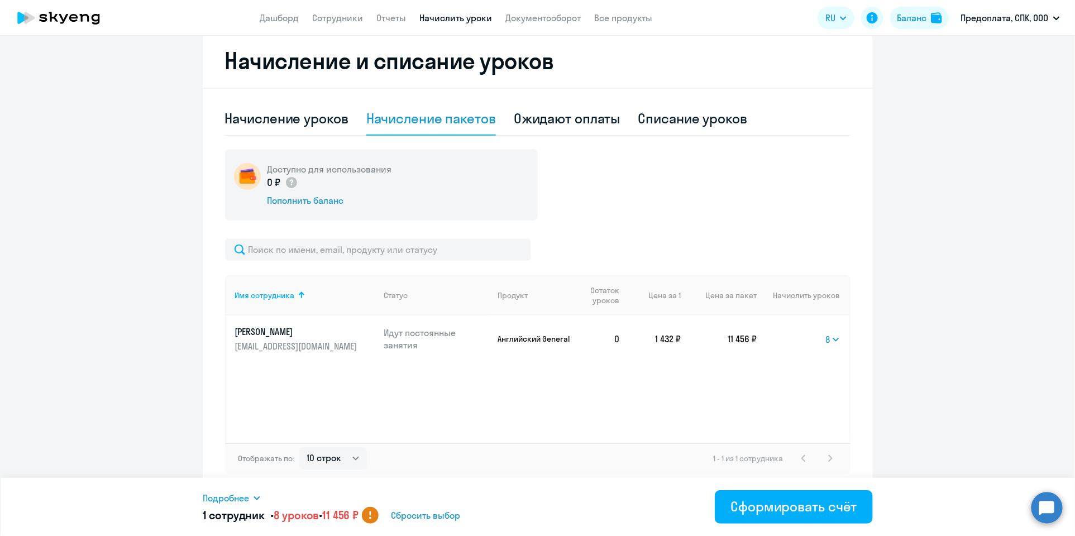
click at [378, 517] on circle at bounding box center [370, 515] width 17 height 17
click at [797, 506] on div "Сформировать счёт" at bounding box center [793, 506] width 126 height 18
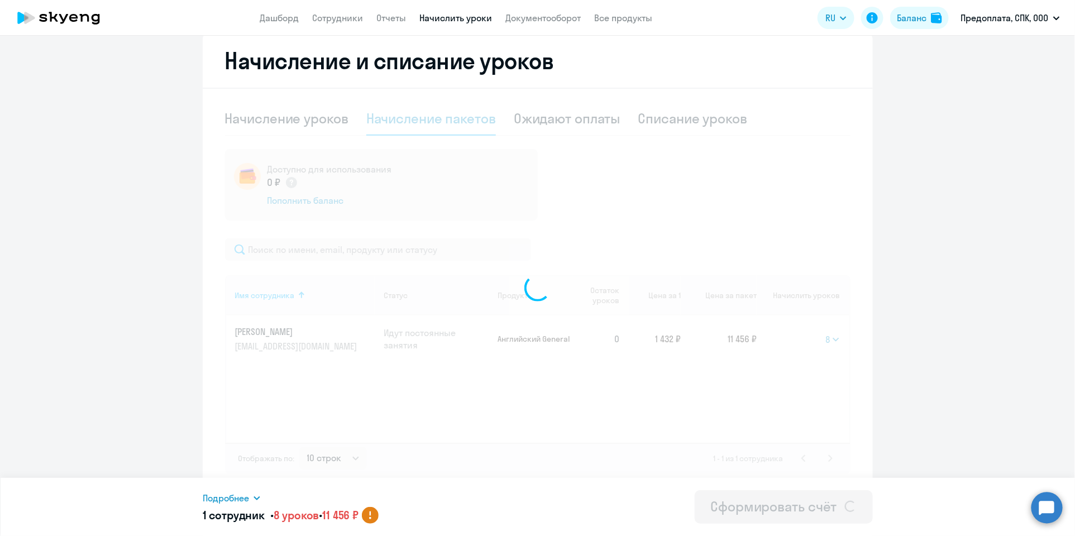
select select
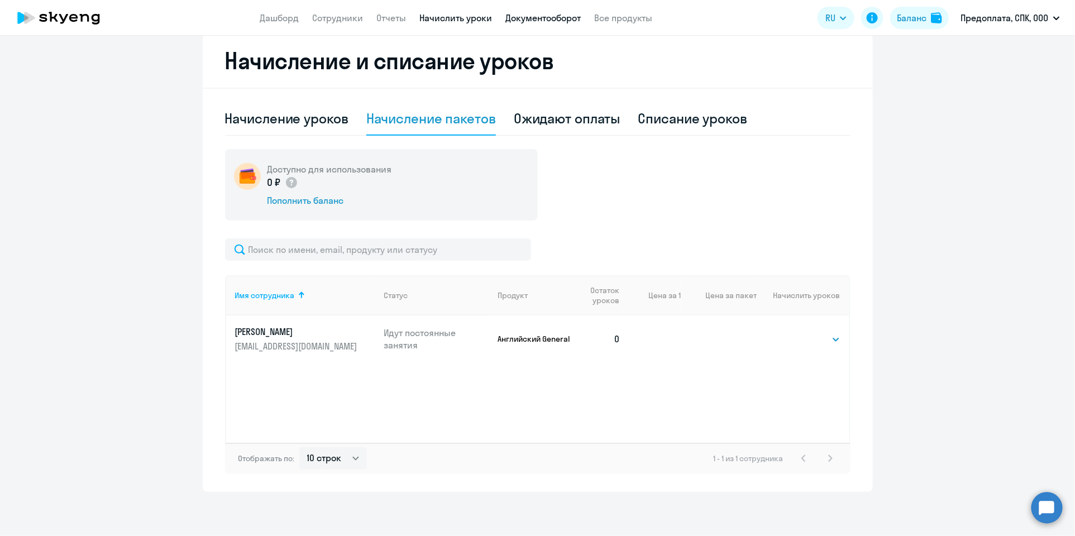
click at [559, 17] on link "Документооборот" at bounding box center [542, 17] width 75 height 11
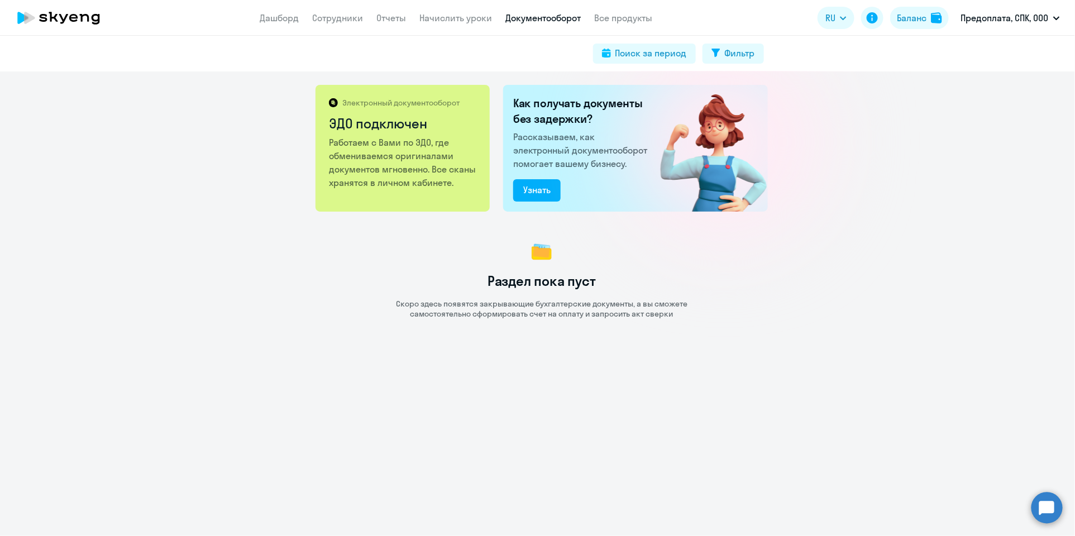
click at [391, 175] on p "Работаем с Вами по ЭДО, где обмениваемся оригиналами документов мгновенно. Все …" at bounding box center [403, 163] width 149 height 54
click at [690, 172] on img at bounding box center [705, 148] width 126 height 127
click at [656, 287] on div "Раздел пока пуст Скоро здесь появятся закрывающие бухгалтерские документы, а вы…" at bounding box center [541, 278] width 1066 height 80
click at [550, 20] on link "Документооборот" at bounding box center [542, 17] width 75 height 11
click at [259, 17] on app-header "Дашборд Сотрудники Отчеты Начислить уроки Документооборот Все продукты Дашборд …" at bounding box center [537, 18] width 1075 height 36
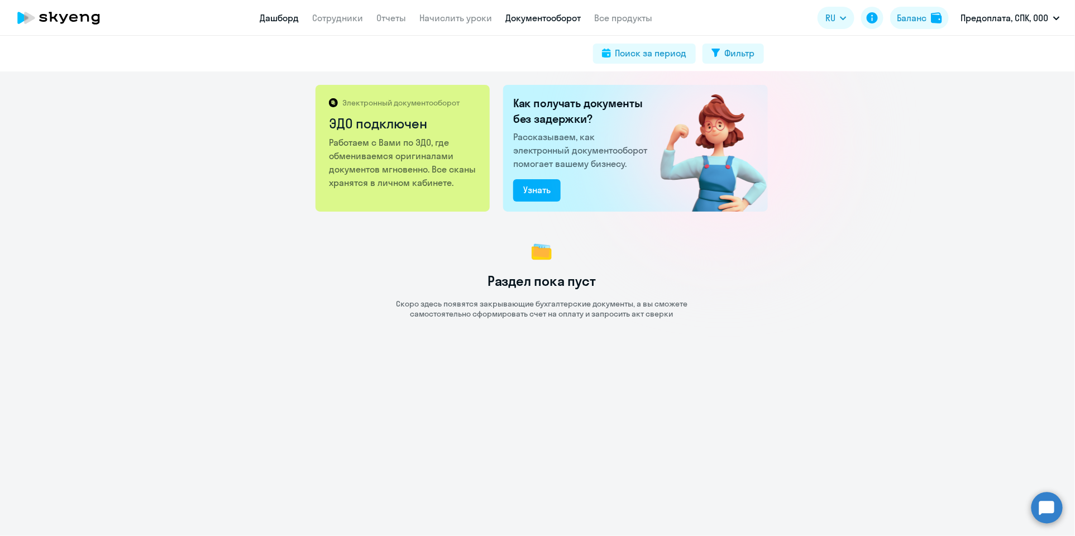
click at [272, 20] on link "Дашборд" at bounding box center [279, 17] width 39 height 11
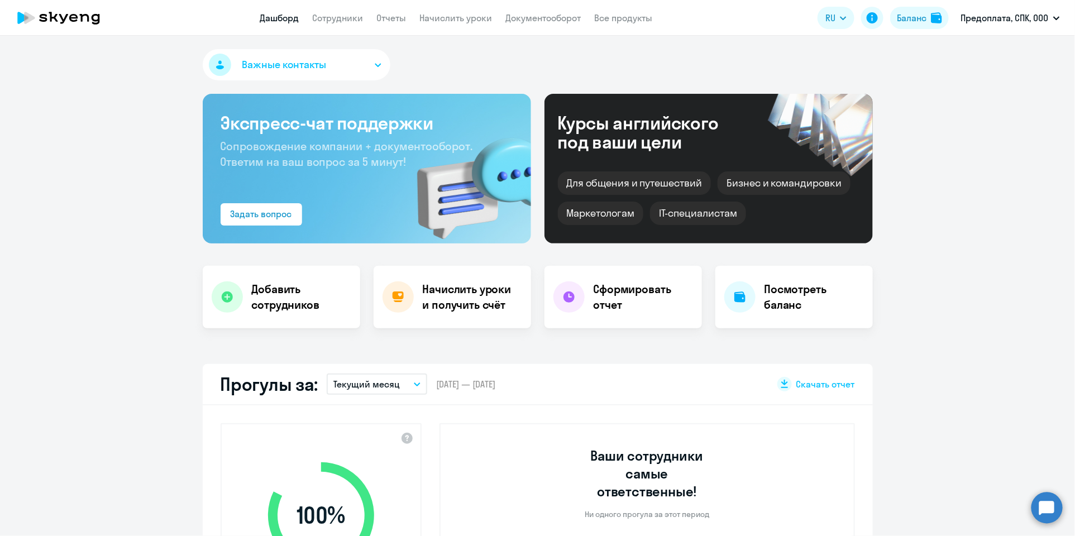
select select "30"
click at [464, 17] on link "Начислить уроки" at bounding box center [455, 17] width 73 height 11
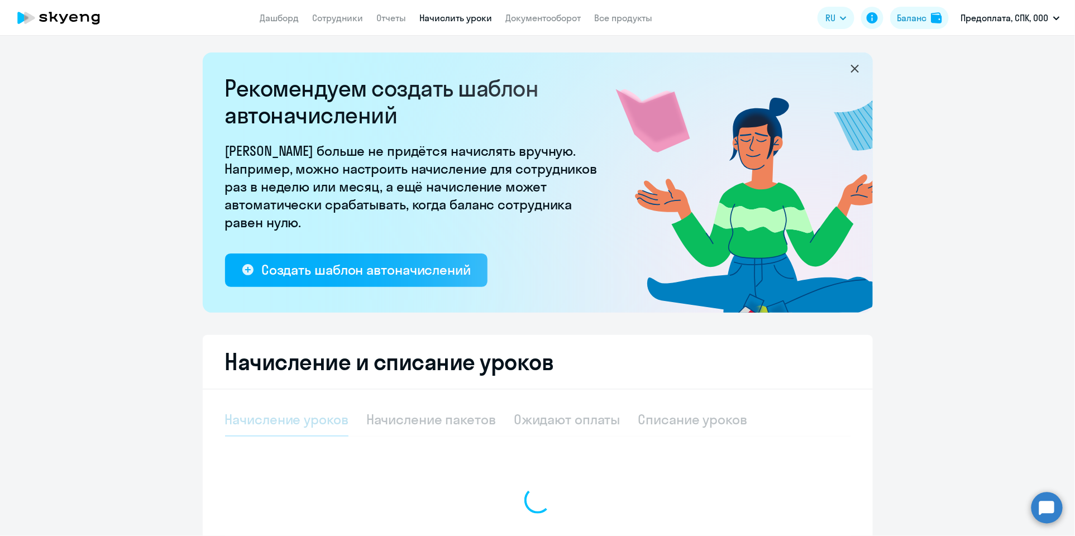
select select "10"
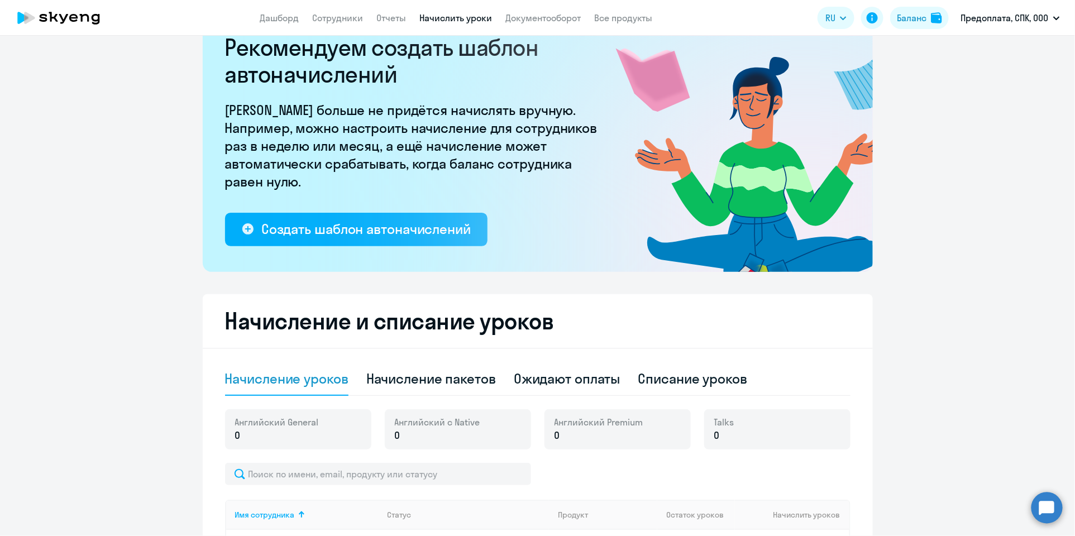
scroll to position [223, 0]
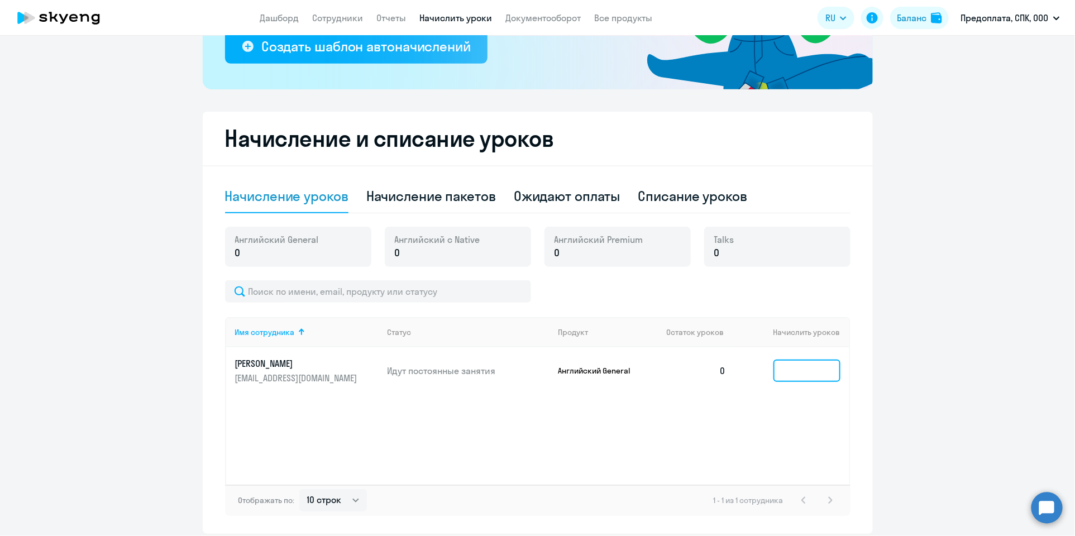
click at [821, 373] on input at bounding box center [806, 370] width 67 height 22
click at [444, 199] on div "Начисление пакетов" at bounding box center [431, 196] width 130 height 18
select select "10"
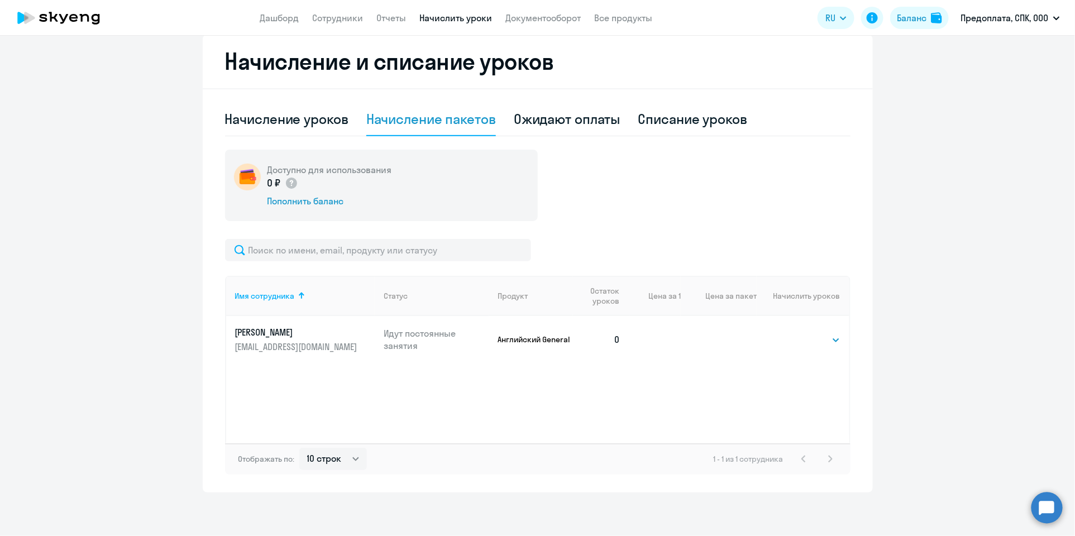
scroll to position [301, 0]
click at [814, 340] on select "Выбрать 4 8 16 32 64 96 128" at bounding box center [817, 339] width 46 height 13
select select "8"
click at [794, 333] on select "Выбрать 4 8 16 32 64 96 128" at bounding box center [817, 339] width 46 height 13
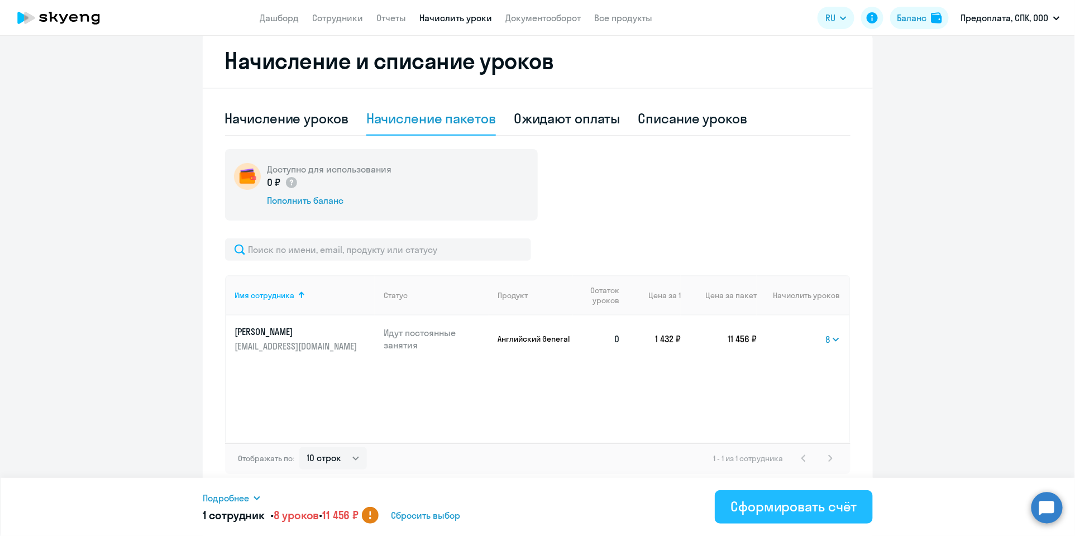
click at [789, 509] on div "Сформировать счёт" at bounding box center [793, 506] width 126 height 18
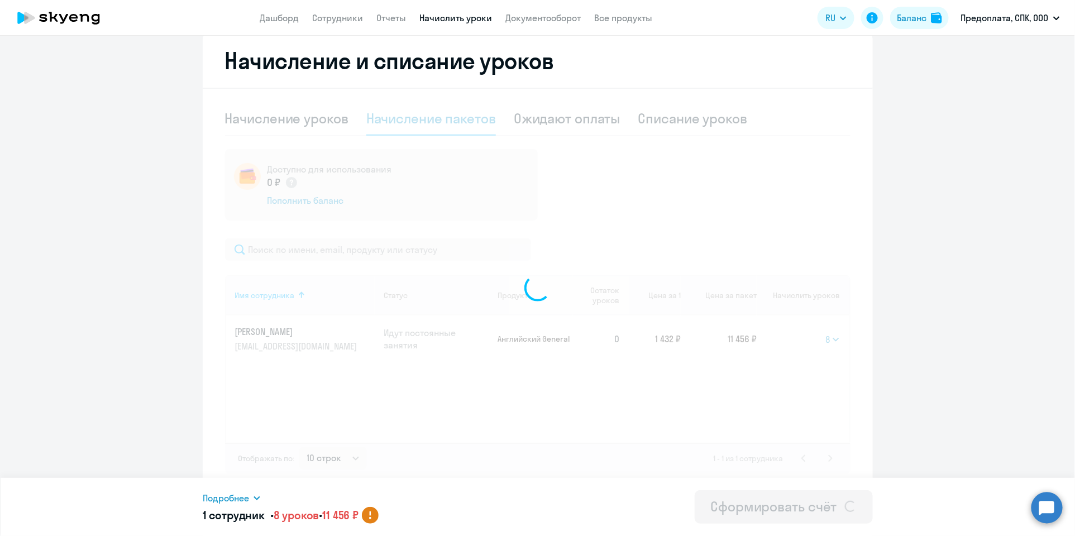
select select
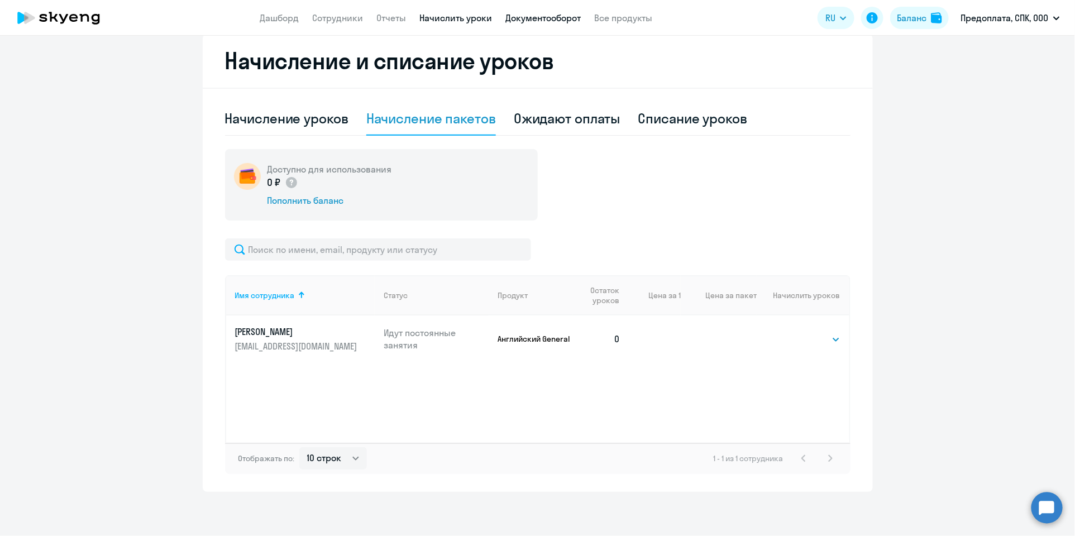
click at [554, 13] on link "Документооборот" at bounding box center [542, 17] width 75 height 11
